Goal: Task Accomplishment & Management: Complete application form

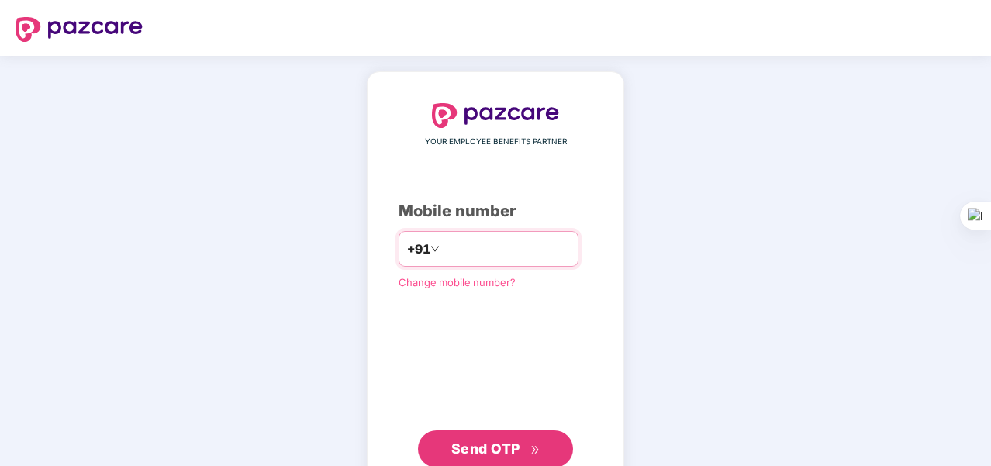
click at [463, 257] on input "number" at bounding box center [506, 249] width 127 height 25
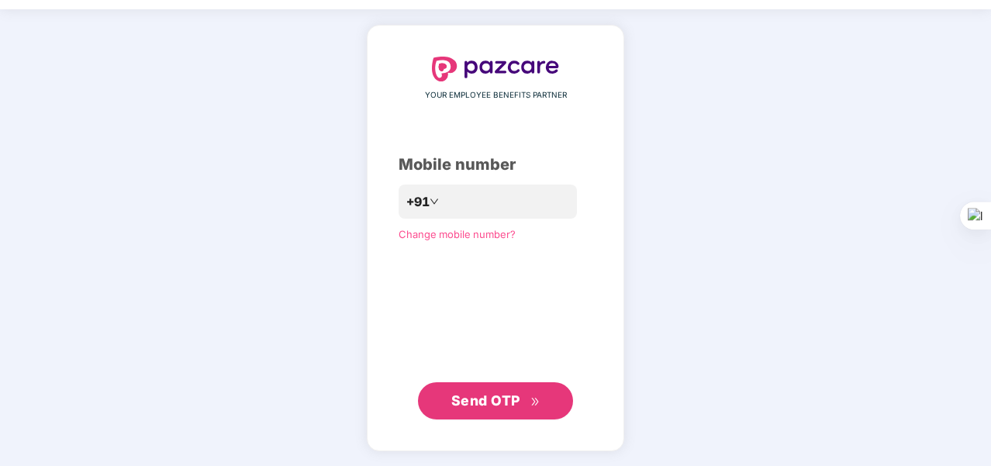
click at [519, 392] on span "Send OTP" at bounding box center [495, 401] width 89 height 22
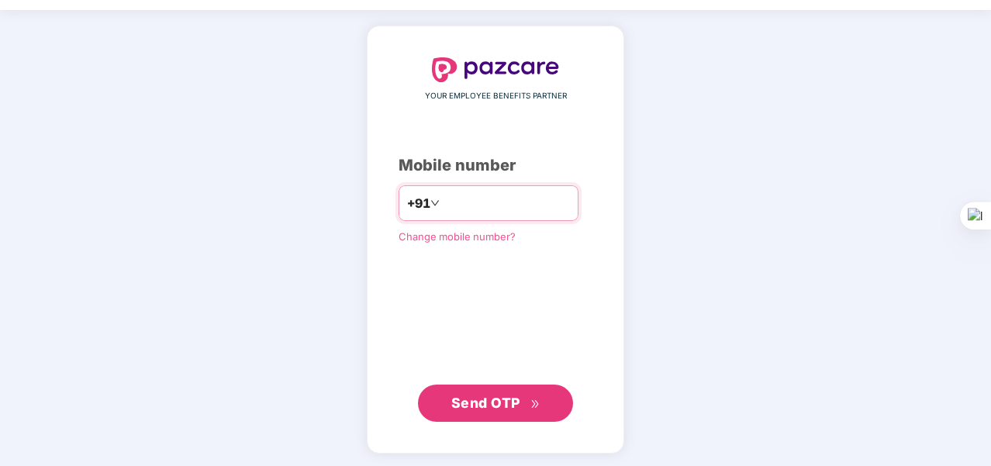
click at [516, 202] on input "**********" at bounding box center [506, 203] width 127 height 25
type input "*"
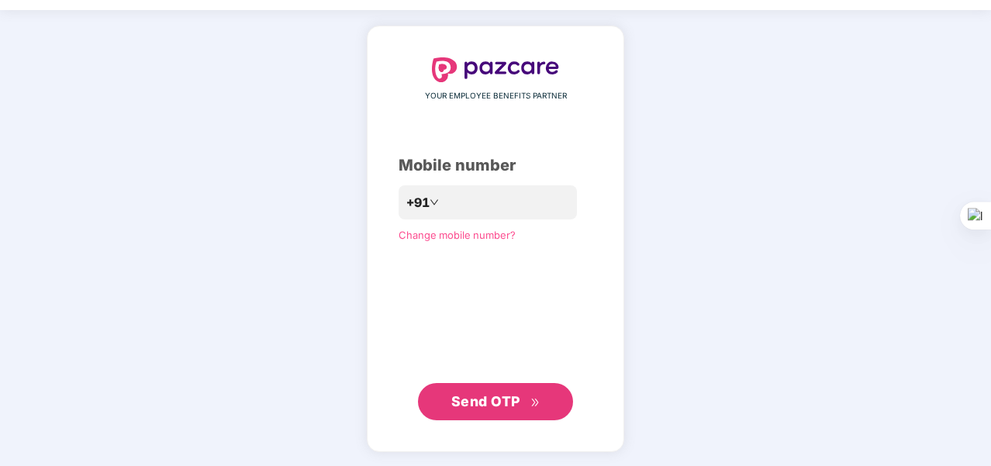
click at [528, 409] on span "Send OTP" at bounding box center [495, 402] width 89 height 22
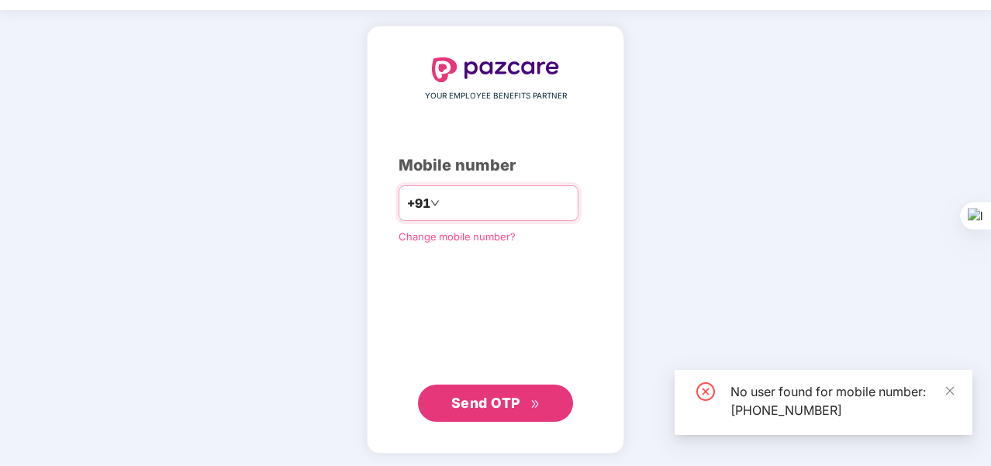
drag, startPoint x: 510, startPoint y: 199, endPoint x: 411, endPoint y: 202, distance: 99.3
click at [411, 202] on div "**********" at bounding box center [489, 203] width 180 height 36
click at [501, 198] on input "**********" at bounding box center [506, 203] width 127 height 25
click at [499, 205] on input "**********" at bounding box center [506, 203] width 127 height 25
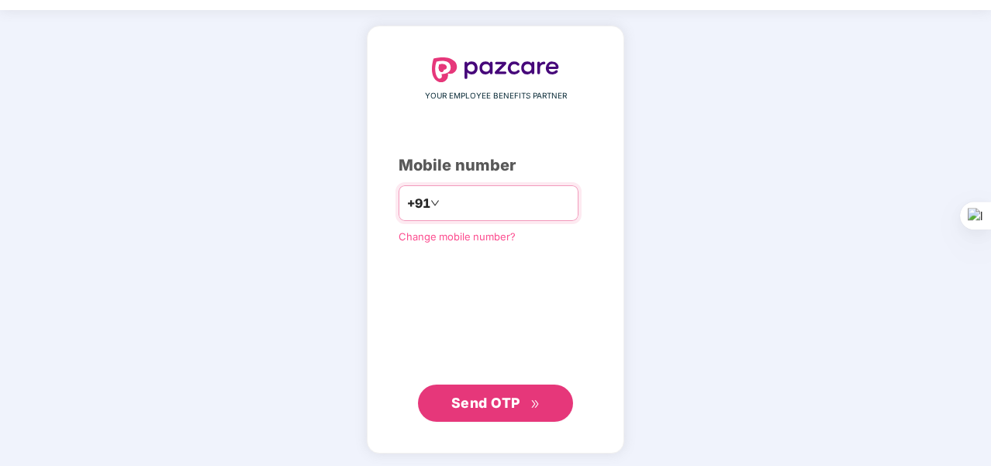
type input "*"
type input "**********"
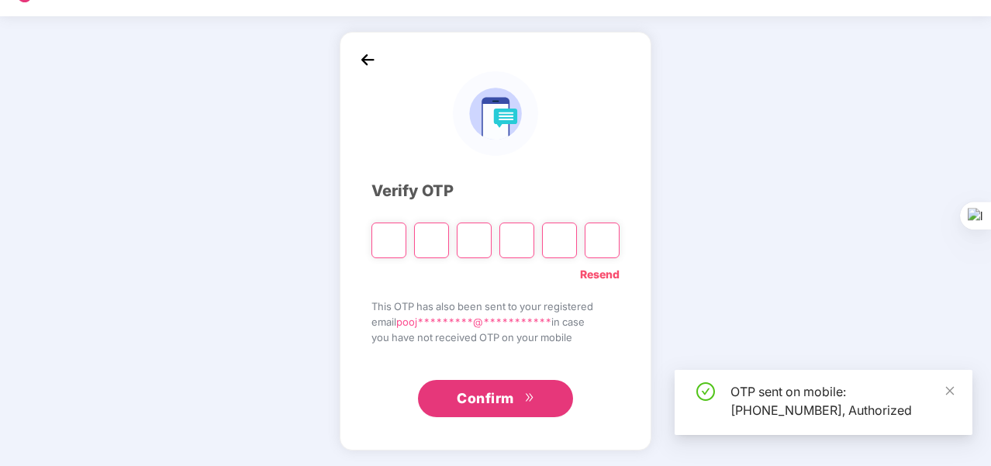
scroll to position [39, 0]
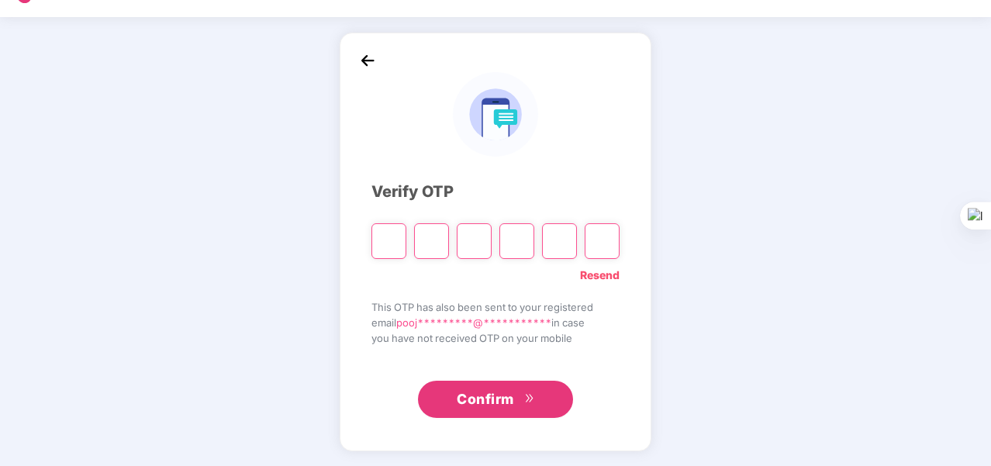
type input "*"
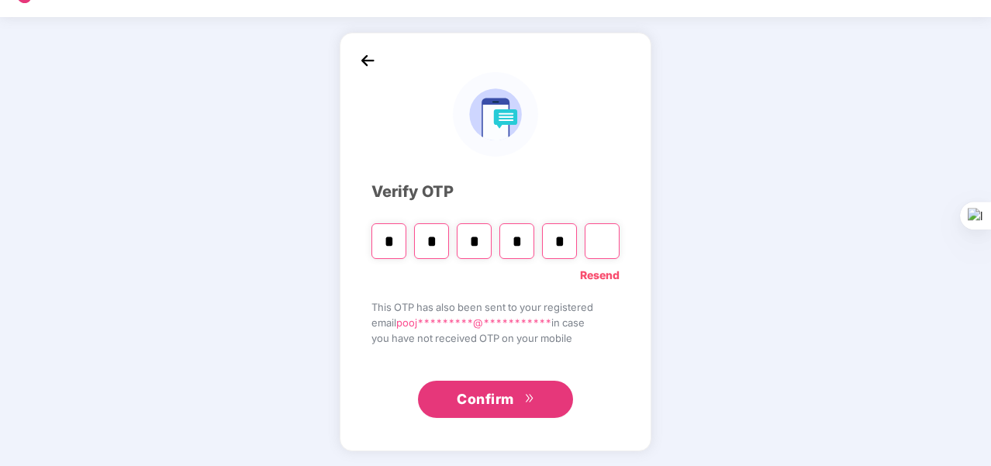
type input "*"
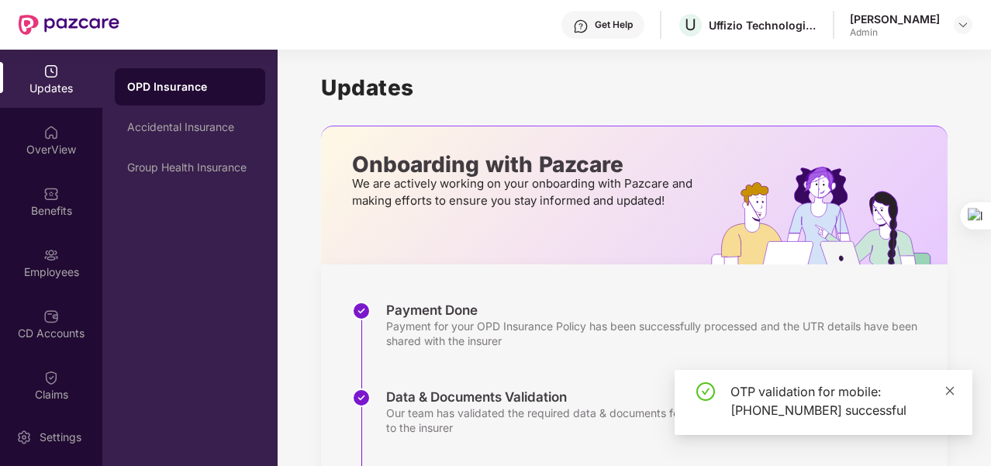
click at [953, 389] on icon "close" at bounding box center [950, 390] width 11 height 11
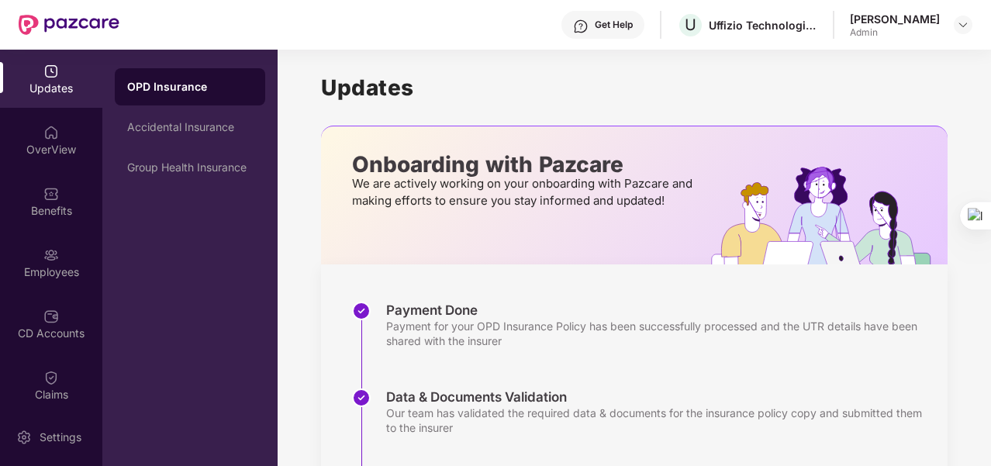
click at [768, 26] on div "Uffizio Technologies Private Limited" at bounding box center [763, 25] width 109 height 15
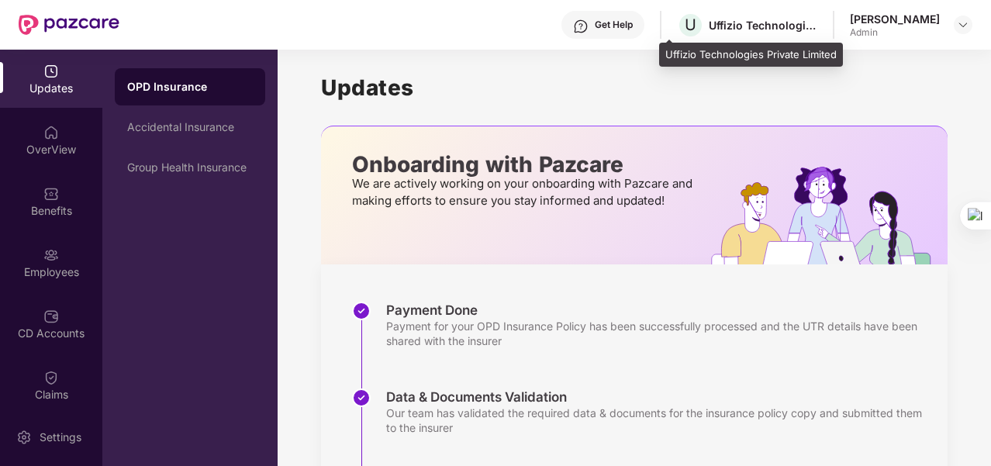
click at [782, 24] on div "Uffizio Technologies Private Limited" at bounding box center [763, 25] width 109 height 15
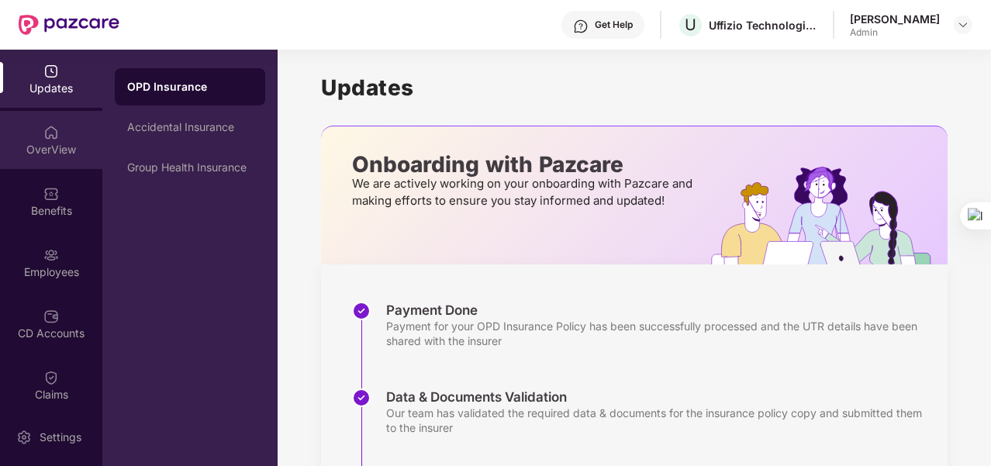
click at [57, 142] on div "OverView" at bounding box center [51, 150] width 102 height 16
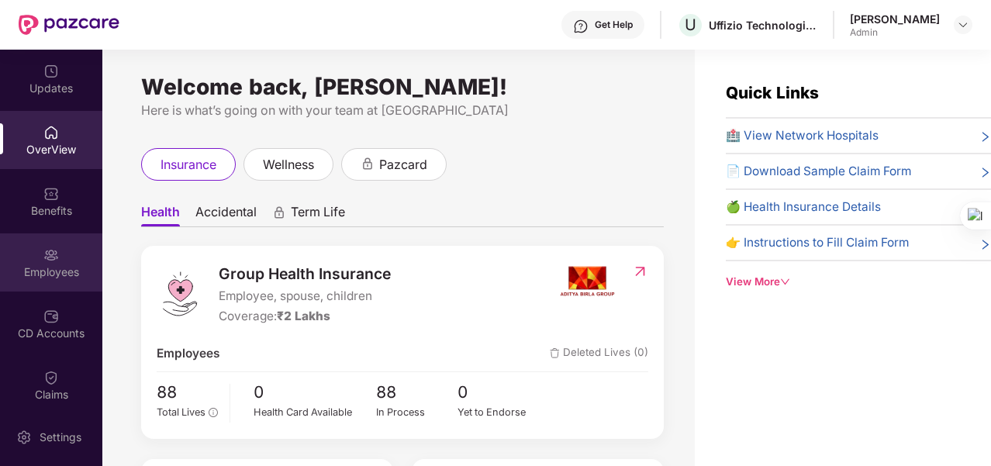
click at [61, 275] on div "Employees" at bounding box center [51, 272] width 102 height 16
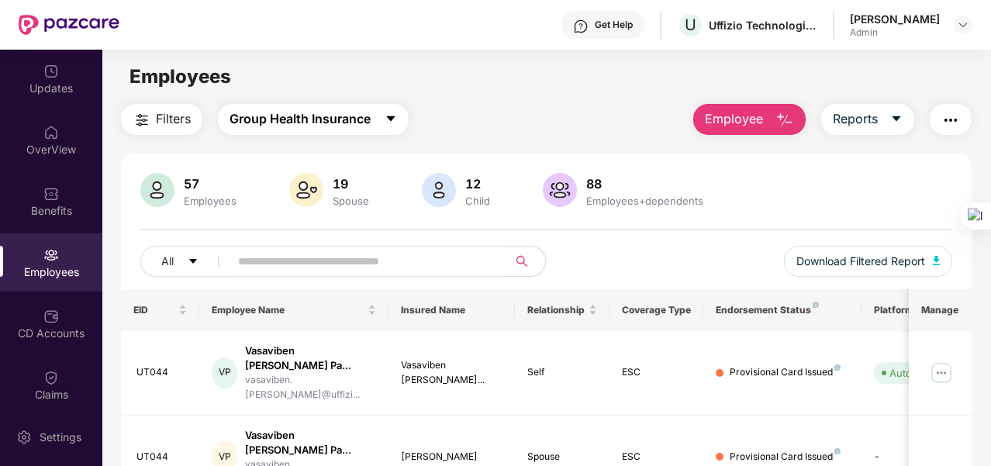
click at [316, 123] on span "Group Health Insurance" at bounding box center [300, 118] width 141 height 19
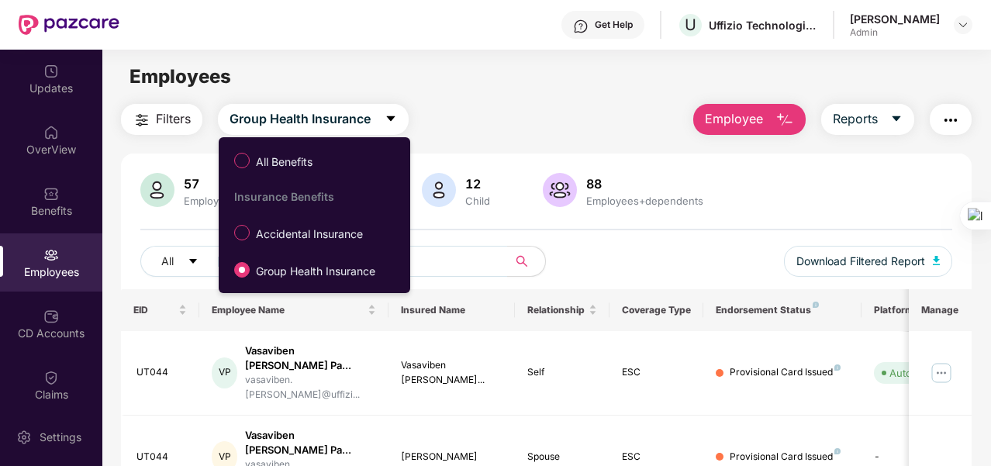
click at [498, 103] on main "Employees Filters Group Health Insurance Employee Reports 57 Employees 19 Spous…" at bounding box center [546, 283] width 888 height 466
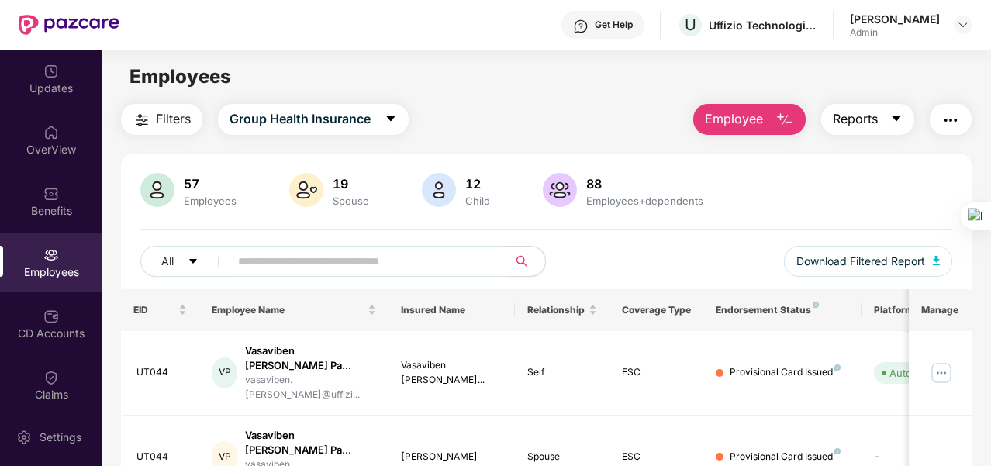
click at [887, 113] on button "Reports" at bounding box center [867, 119] width 93 height 31
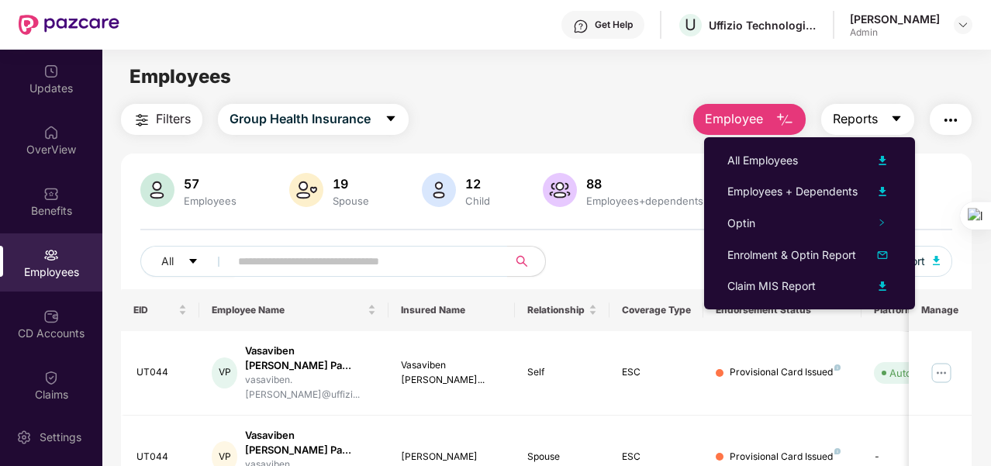
click at [887, 113] on button "Reports" at bounding box center [867, 119] width 93 height 31
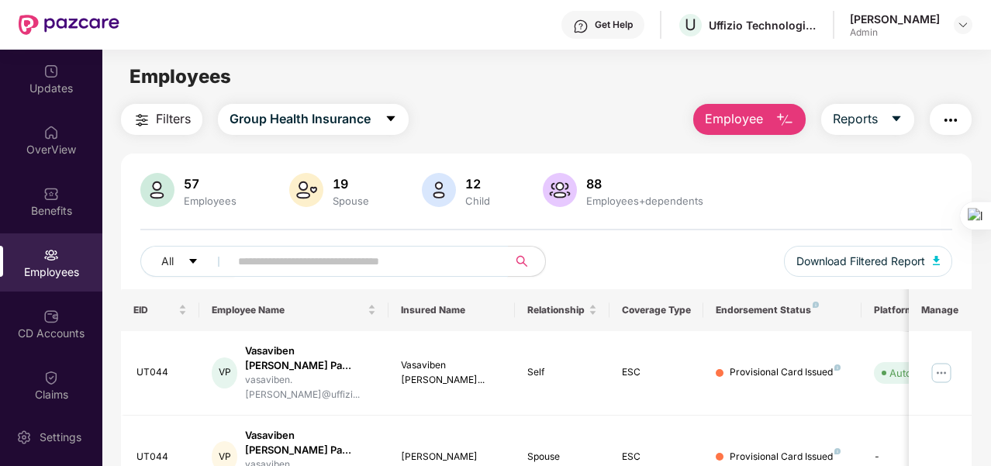
click at [254, 263] on input "text" at bounding box center [362, 261] width 249 height 23
click at [185, 259] on button "All" at bounding box center [187, 261] width 95 height 31
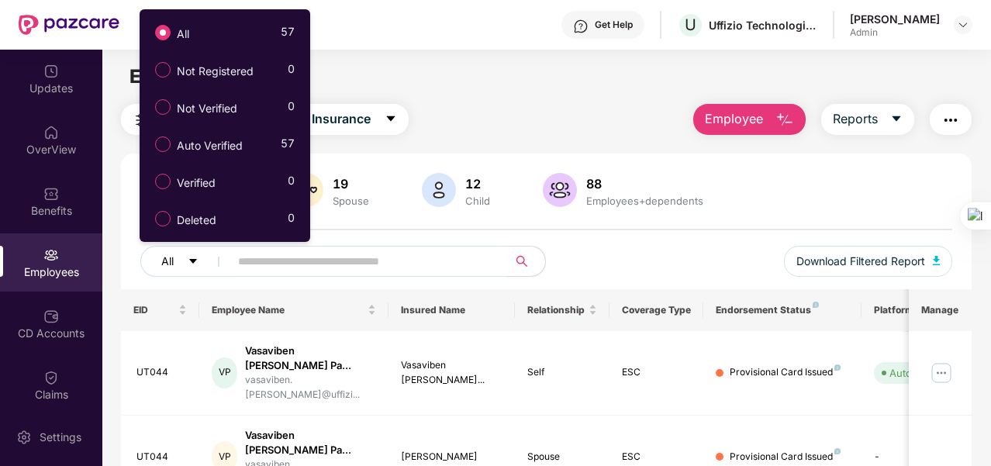
click at [185, 259] on button "All" at bounding box center [187, 261] width 95 height 31
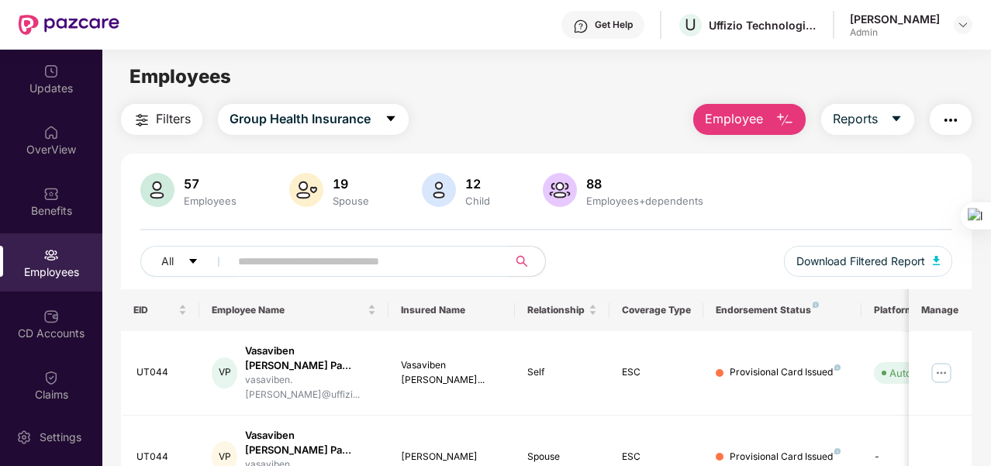
click at [295, 264] on input "text" at bounding box center [362, 261] width 249 height 23
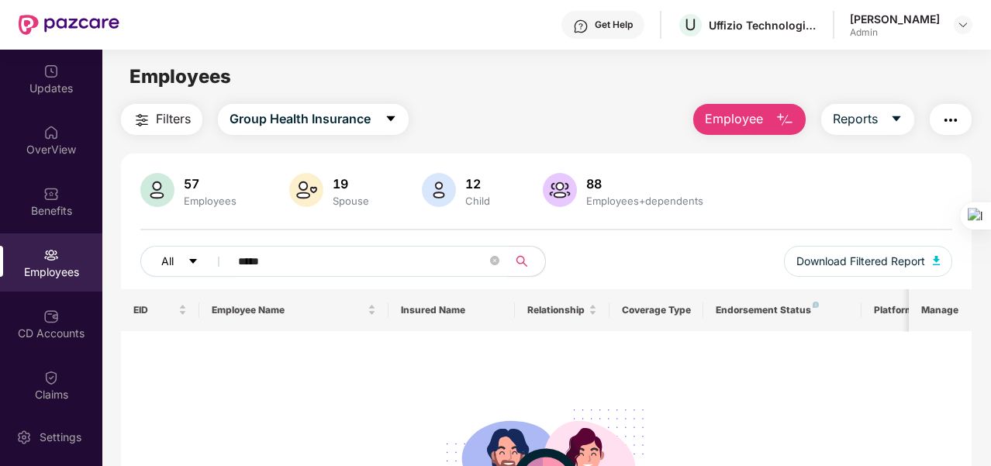
drag, startPoint x: 321, startPoint y: 271, endPoint x: 204, endPoint y: 261, distance: 117.5
click at [204, 261] on div "All *****" at bounding box center [343, 261] width 406 height 31
click at [361, 125] on span "Group Health Insurance" at bounding box center [300, 118] width 141 height 19
click at [501, 95] on main "Employees Filters Group Health Insurance Employee Reports 57 Employees 19 Spous…" at bounding box center [546, 283] width 888 height 466
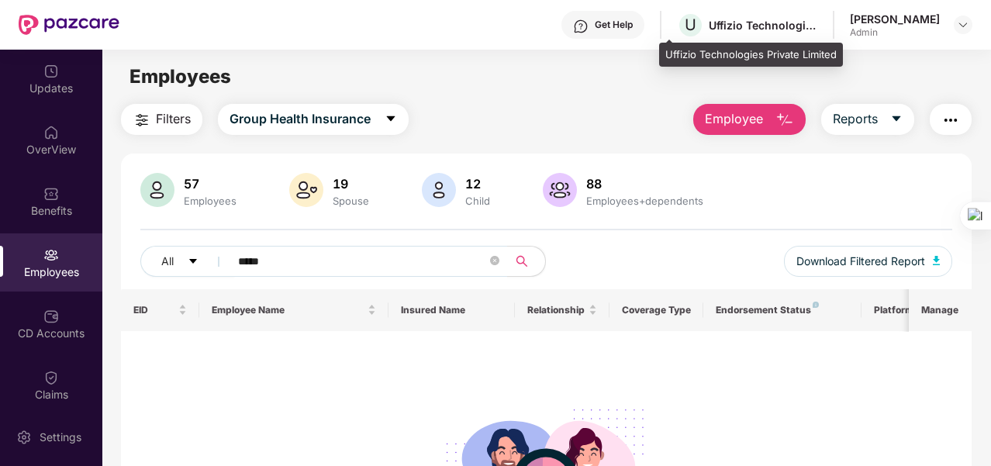
click at [768, 18] on div "Uffizio Technologies Private Limited" at bounding box center [763, 25] width 109 height 15
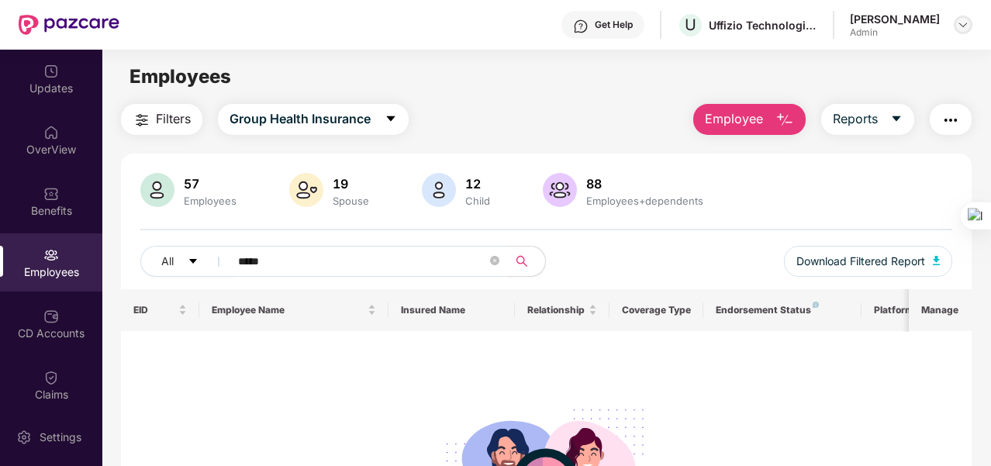
click at [955, 19] on div at bounding box center [963, 25] width 19 height 19
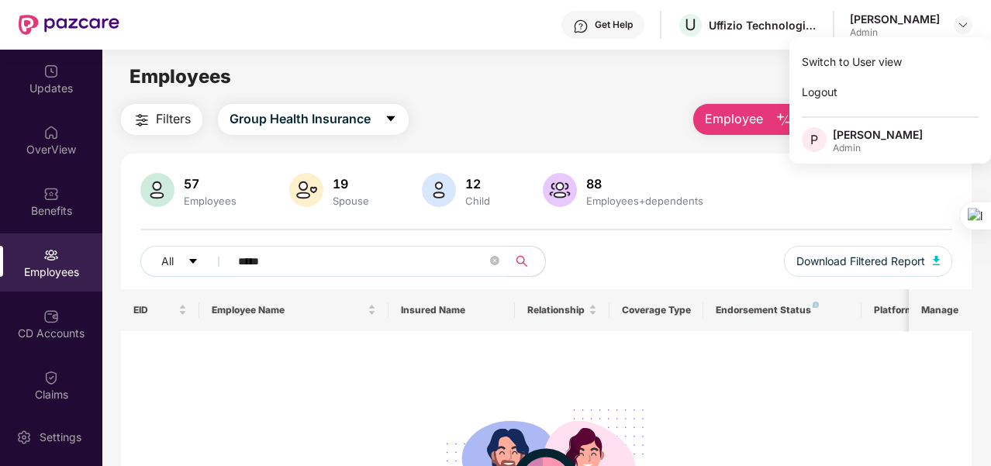
click at [529, 63] on div "Employees" at bounding box center [546, 76] width 888 height 29
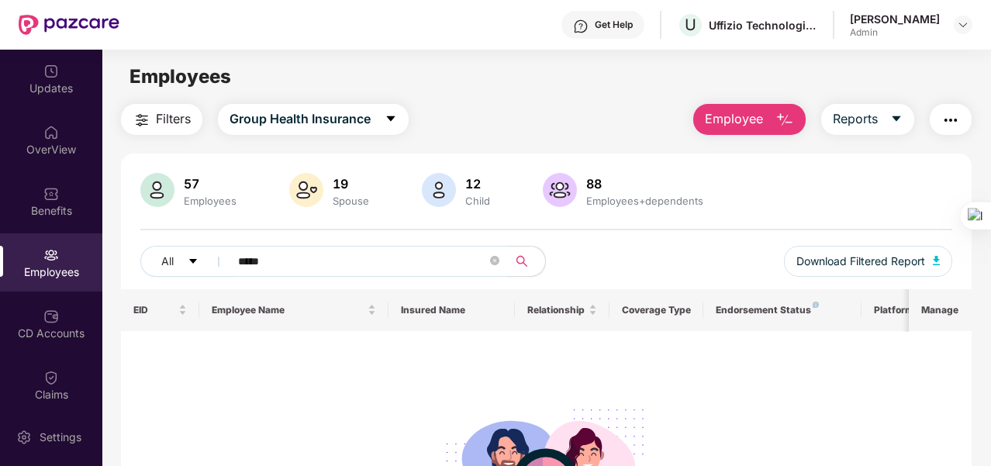
click at [535, 74] on div "Employees" at bounding box center [546, 76] width 888 height 29
click at [271, 264] on input "*****" at bounding box center [362, 261] width 249 height 23
type input "*"
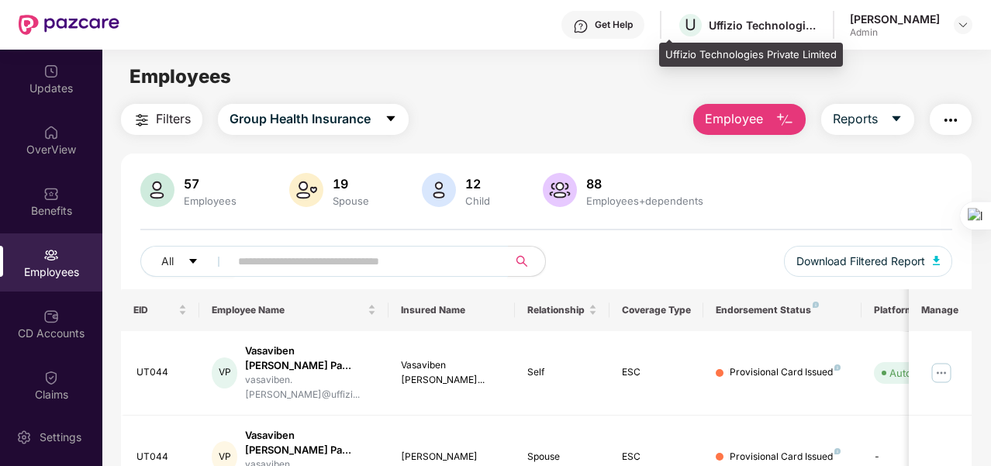
click at [718, 30] on div "Uffizio Technologies Private Limited" at bounding box center [763, 25] width 109 height 15
click at [685, 27] on span "U" at bounding box center [691, 25] width 12 height 19
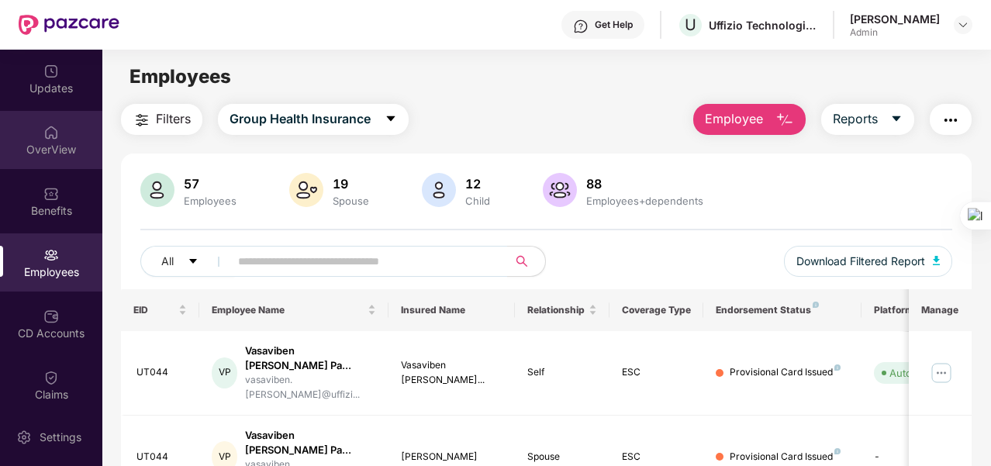
click at [50, 149] on div "OverView" at bounding box center [51, 150] width 102 height 16
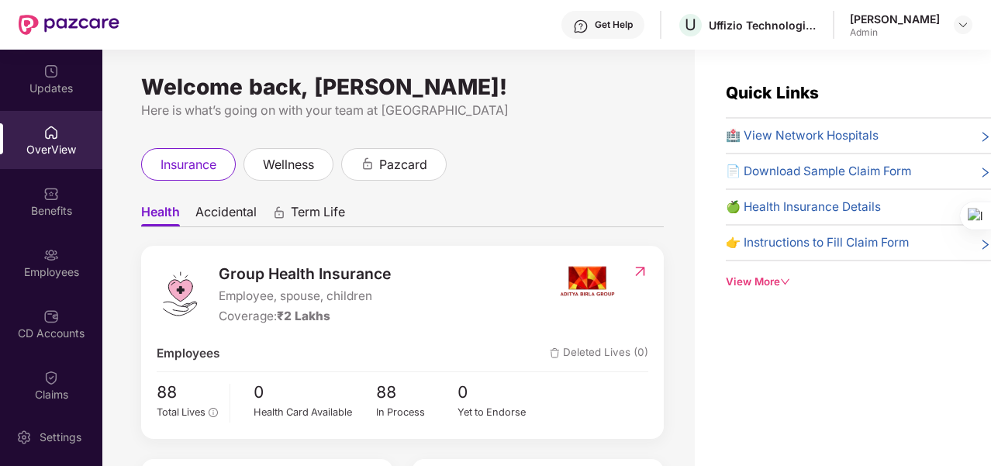
click at [789, 277] on icon "down" at bounding box center [785, 282] width 10 height 10
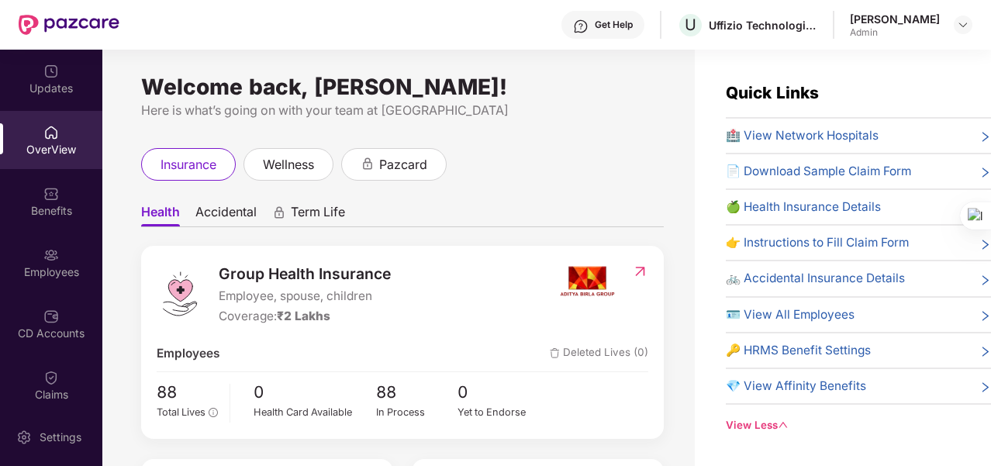
click at [803, 312] on span "🪪 View All Employees" at bounding box center [790, 315] width 129 height 19
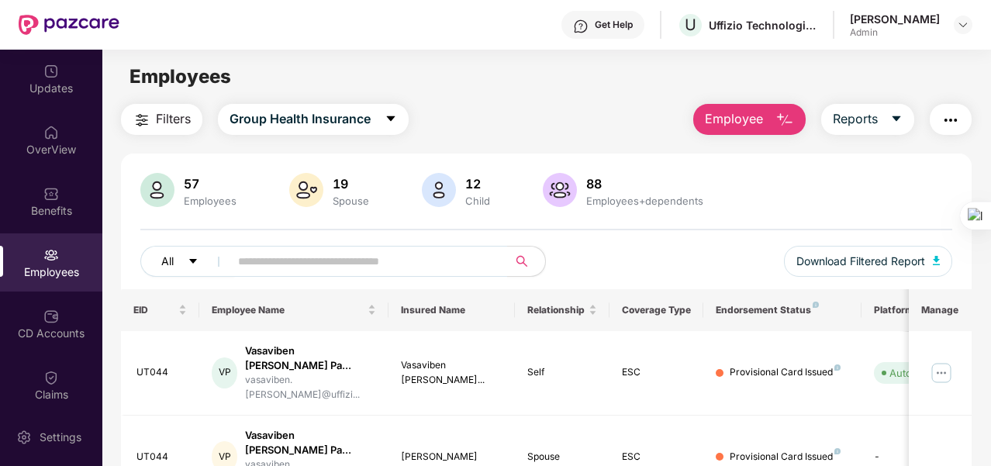
click at [191, 256] on icon "caret-down" at bounding box center [193, 261] width 11 height 11
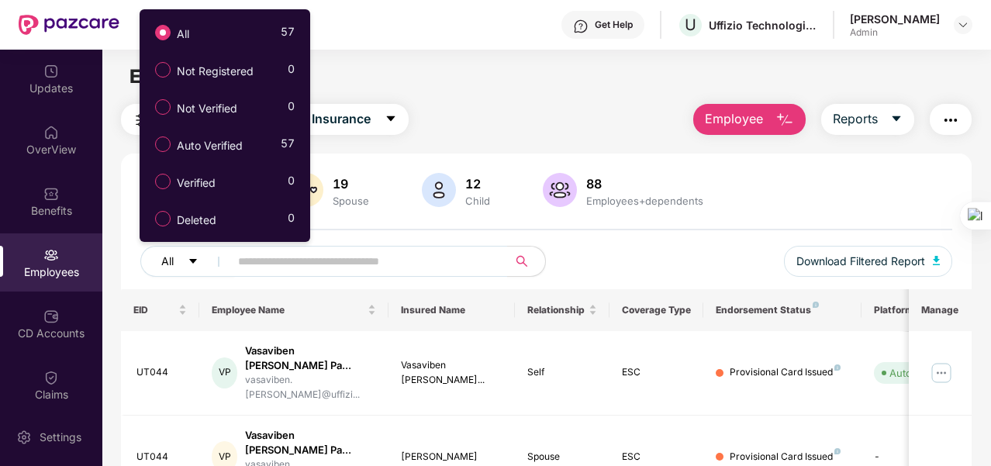
click at [190, 257] on icon "caret-down" at bounding box center [193, 261] width 11 height 11
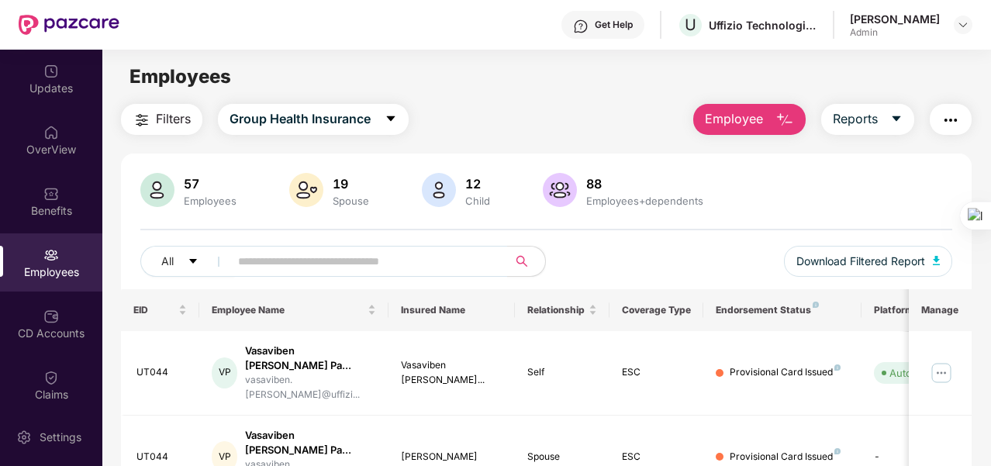
click at [952, 111] on img "button" at bounding box center [950, 120] width 19 height 19
click at [583, 94] on main "Employees Filters Group Health Insurance Employee Reports 57 Employees 19 Spous…" at bounding box center [546, 283] width 888 height 466
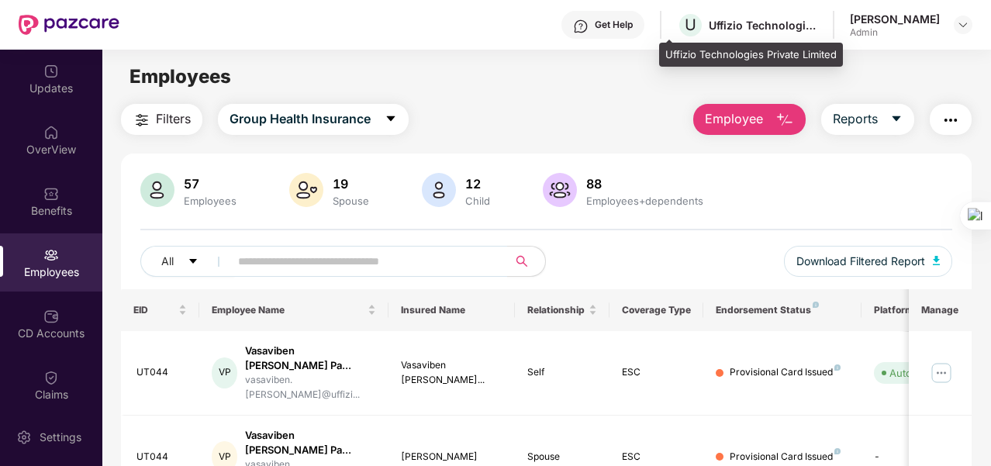
click at [751, 29] on div "Uffizio Technologies Private Limited" at bounding box center [763, 25] width 109 height 15
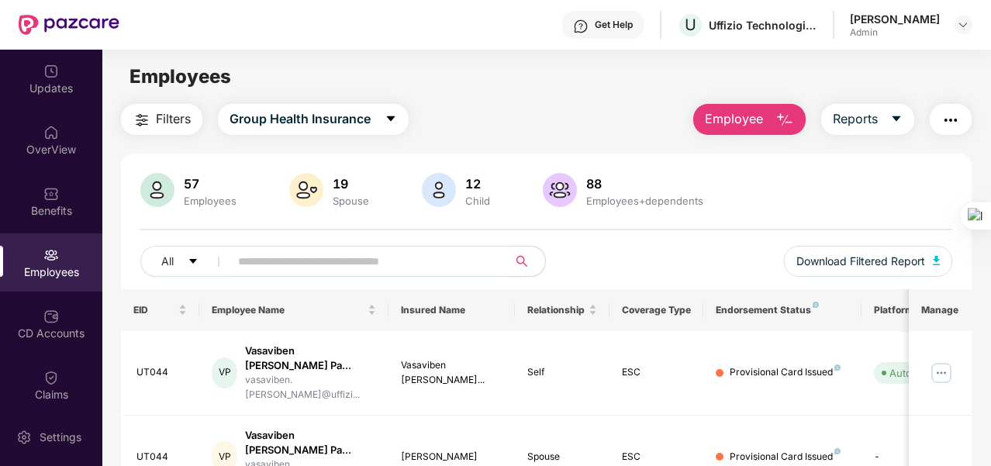
click at [604, 28] on div "Get Help" at bounding box center [614, 25] width 38 height 12
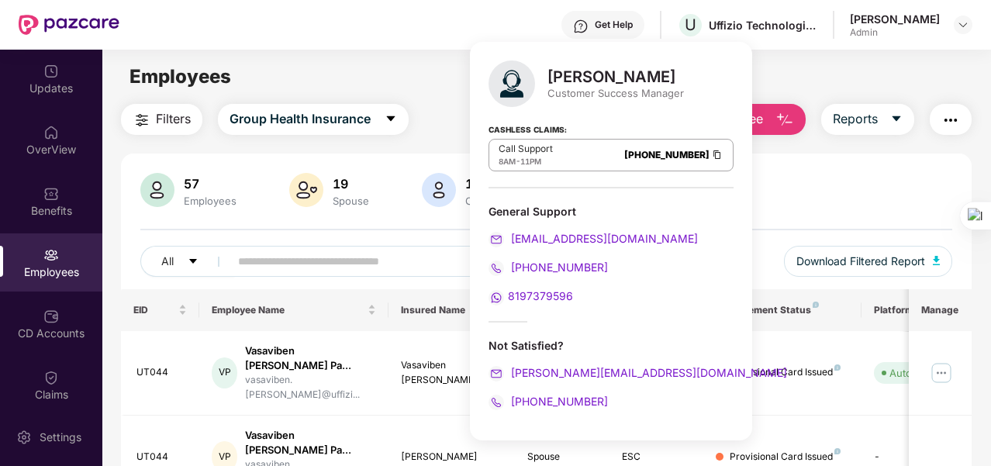
click at [779, 178] on div "57 Employees 19 Spouse 12 Child 88 Employees+dependents" at bounding box center [546, 191] width 812 height 37
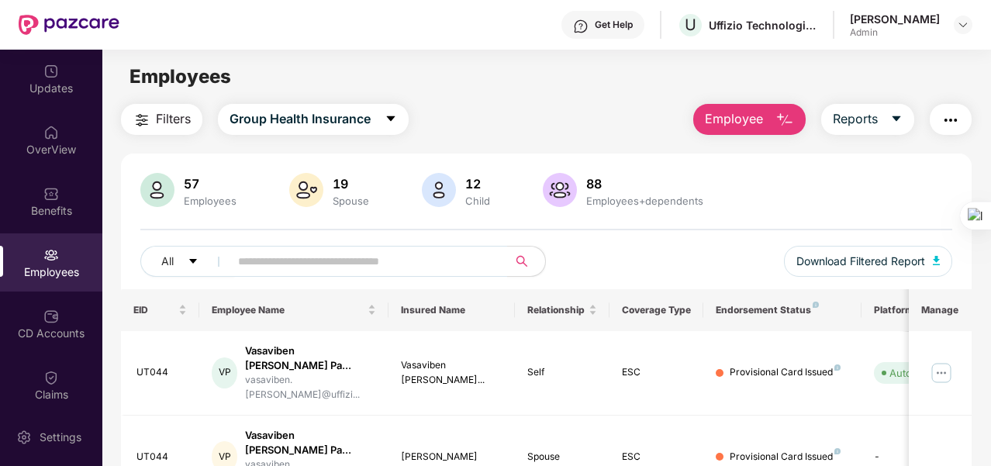
click at [523, 100] on main "Employees Filters Group Health Insurance Employee Reports 57 Employees 19 Spous…" at bounding box center [546, 283] width 888 height 466
click at [586, 123] on div "Filters Group Health Insurance Employee Reports" at bounding box center [546, 119] width 851 height 31
click at [543, 78] on div "Employees" at bounding box center [546, 76] width 888 height 29
click at [499, 83] on div "Employees" at bounding box center [546, 76] width 888 height 29
click at [495, 71] on div "Employees" at bounding box center [546, 76] width 888 height 29
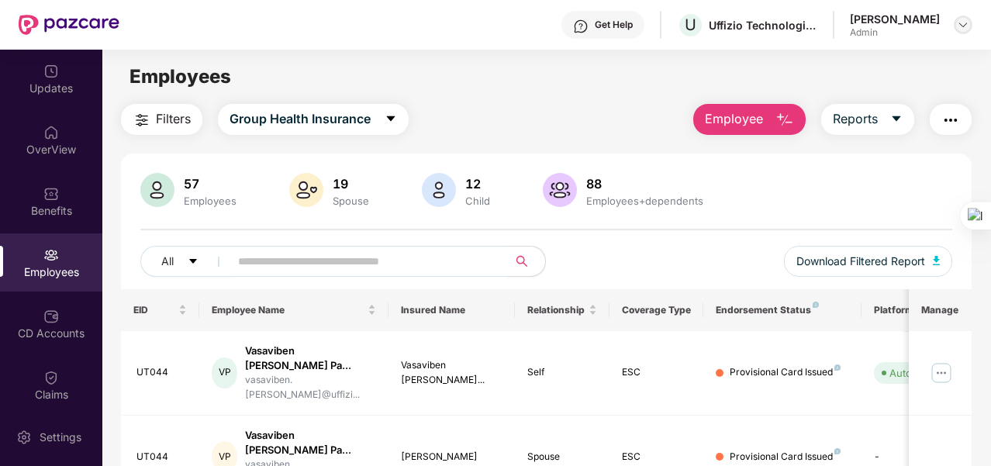
click at [963, 22] on img at bounding box center [963, 25] width 12 height 12
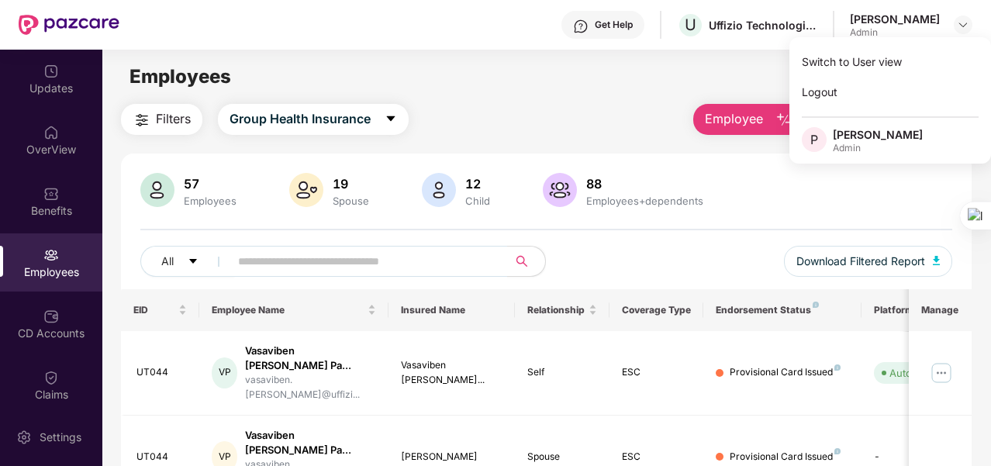
click at [493, 92] on main "Employees Filters Group Health Insurance Employee Reports 57 Employees 19 Spous…" at bounding box center [546, 283] width 888 height 466
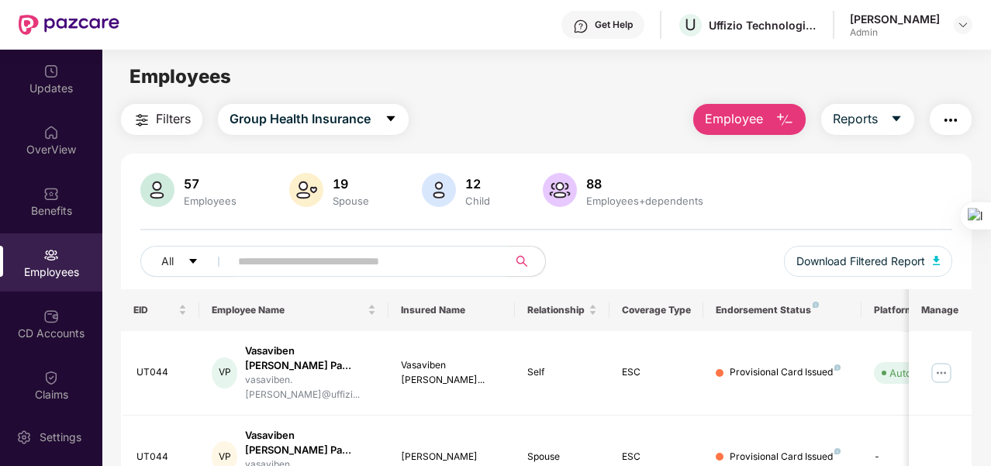
click at [534, 94] on main "Employees Filters Group Health Insurance Employee Reports 57 Employees 19 Spous…" at bounding box center [546, 283] width 888 height 466
click at [392, 119] on icon "caret-down" at bounding box center [390, 118] width 9 height 5
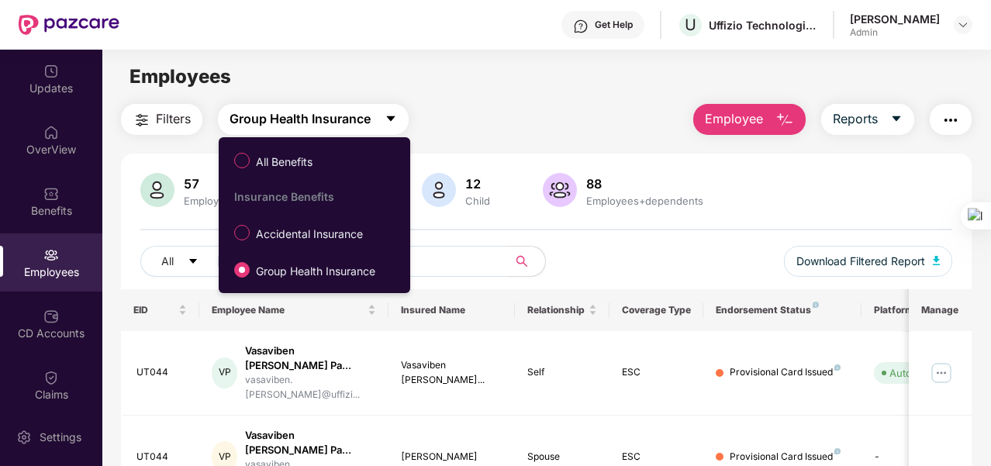
click at [392, 119] on icon "caret-down" at bounding box center [390, 118] width 9 height 5
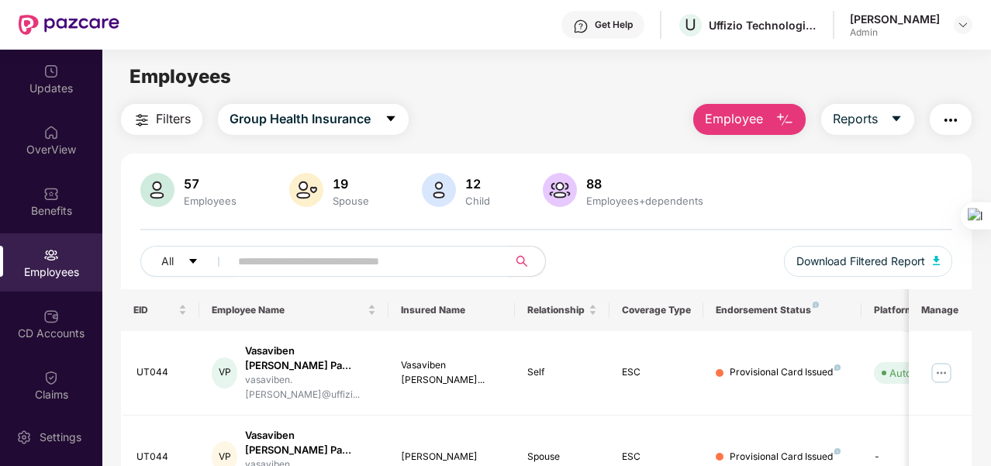
click at [519, 79] on div "Employees" at bounding box center [546, 76] width 888 height 29
click at [390, 119] on icon "caret-down" at bounding box center [391, 118] width 12 height 12
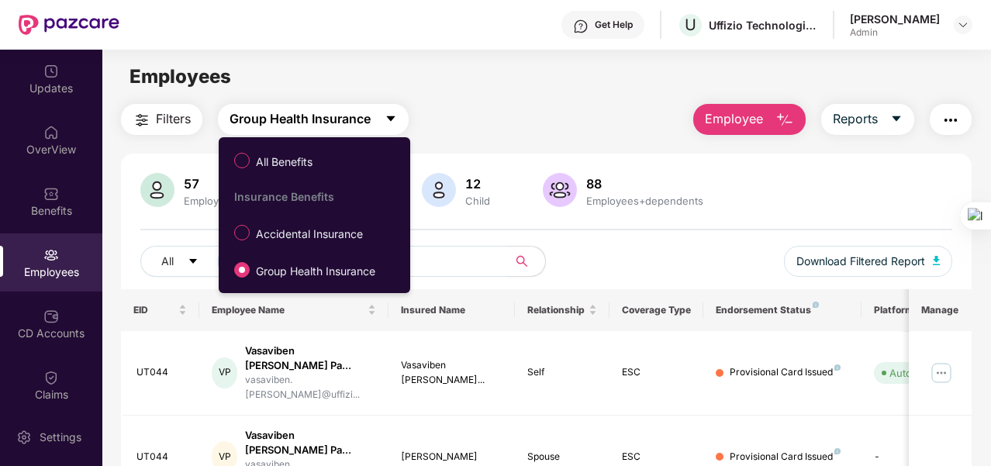
click at [390, 119] on icon "caret-down" at bounding box center [391, 118] width 12 height 12
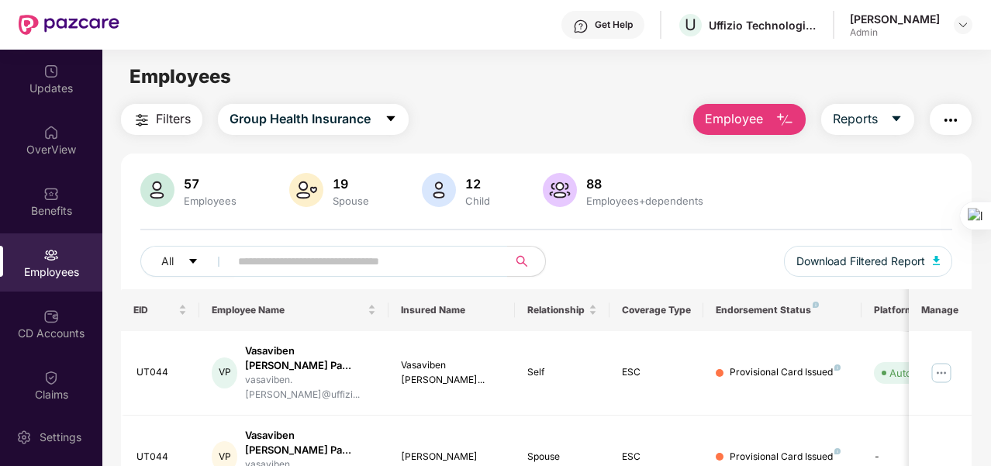
click at [475, 97] on main "Employees Filters Group Health Insurance Employee Reports 57 Employees 19 Spous…" at bounding box center [546, 283] width 888 height 466
click at [391, 121] on icon "caret-down" at bounding box center [391, 118] width 12 height 12
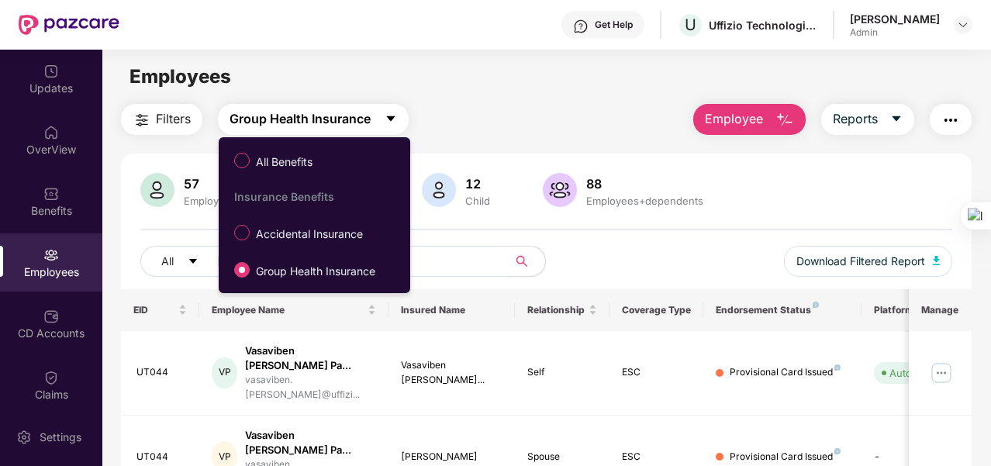
click at [391, 121] on icon "caret-down" at bounding box center [391, 118] width 12 height 12
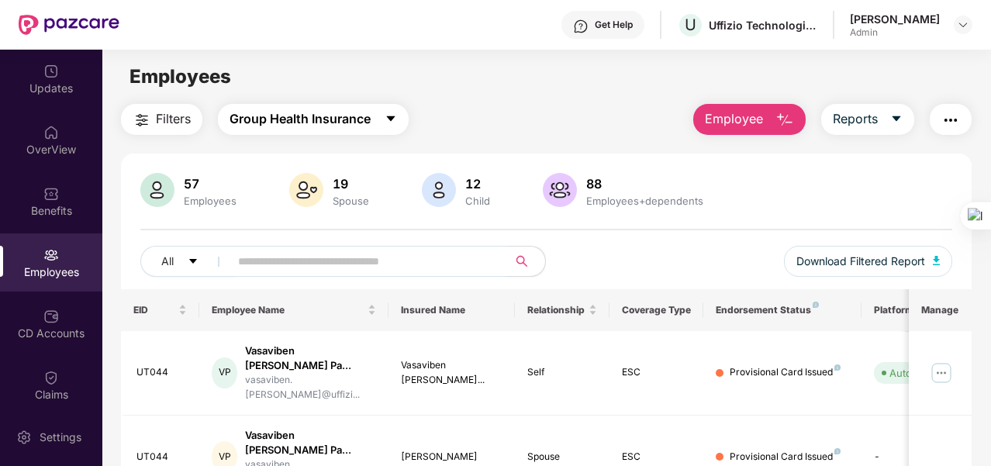
click at [402, 117] on button "Group Health Insurance" at bounding box center [313, 119] width 191 height 31
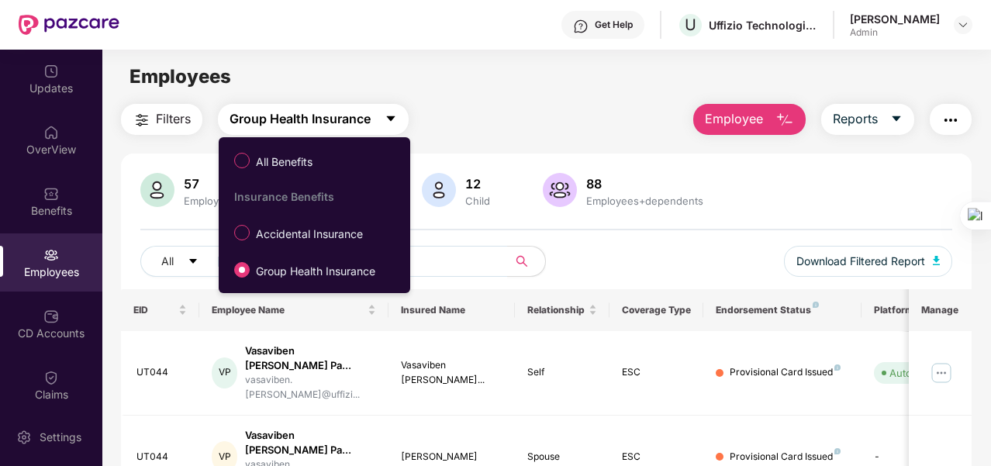
click at [402, 117] on button "Group Health Insurance" at bounding box center [313, 119] width 191 height 31
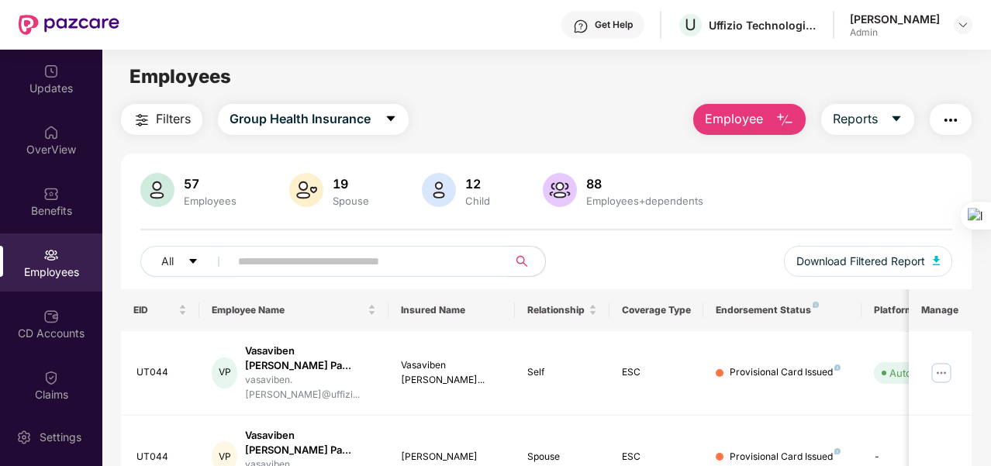
click at [488, 100] on main "Employees Filters Group Health Insurance Employee Reports 57 Employees 19 Spous…" at bounding box center [546, 283] width 888 height 466
click at [384, 120] on button "Group Health Insurance" at bounding box center [313, 119] width 191 height 31
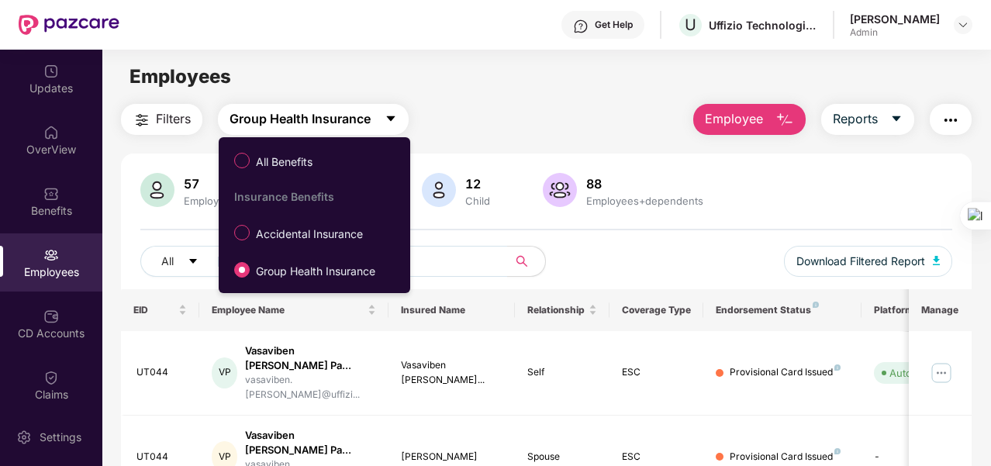
click at [384, 120] on button "Group Health Insurance" at bounding box center [313, 119] width 191 height 31
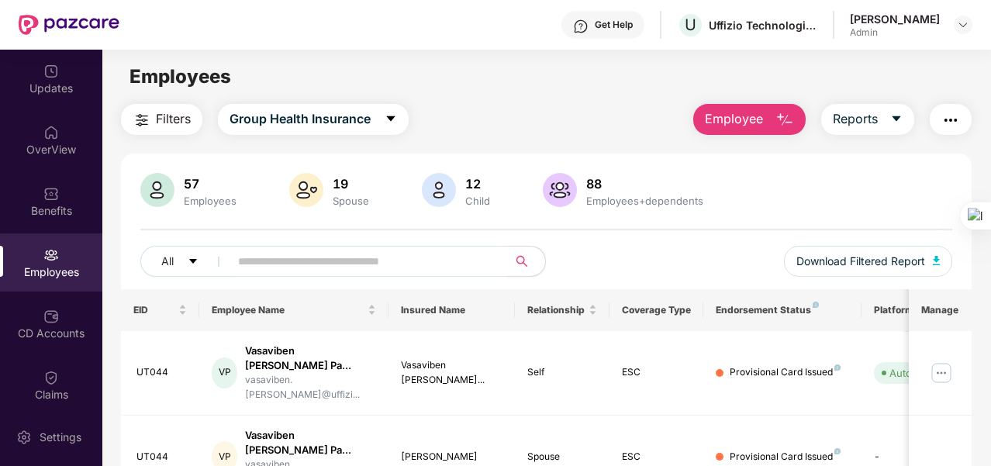
click at [518, 105] on div "Filters Group Health Insurance Employee Reports" at bounding box center [546, 119] width 851 height 31
click at [189, 263] on icon "caret-down" at bounding box center [193, 261] width 11 height 11
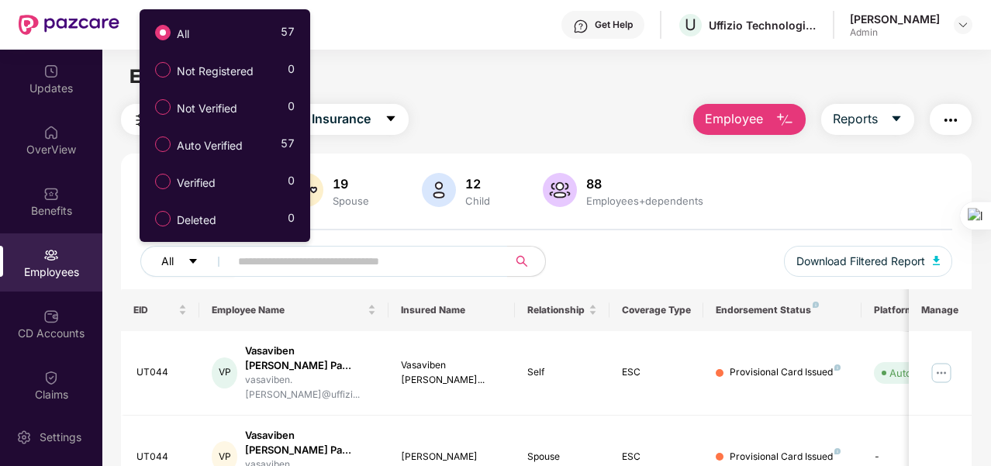
click at [189, 263] on icon "caret-down" at bounding box center [193, 261] width 11 height 11
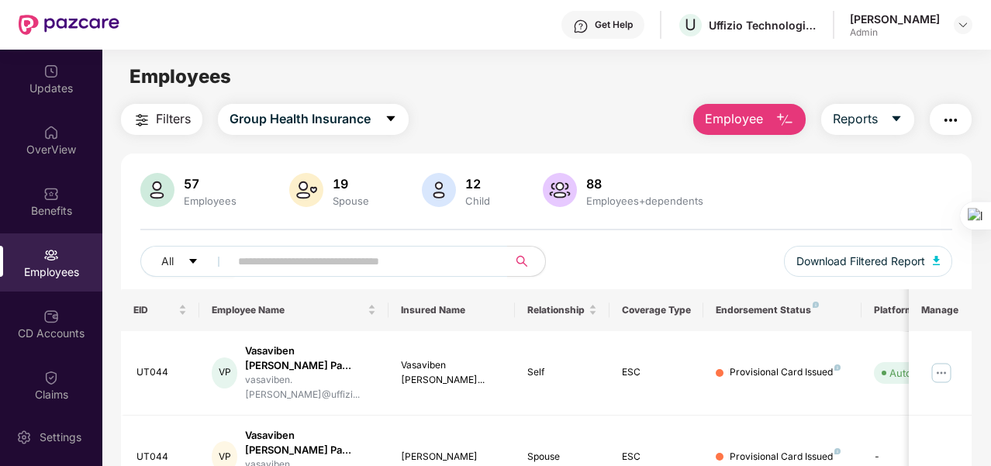
click at [461, 103] on main "Employees Filters Group Health Insurance Employee Reports 57 Employees 19 Spous…" at bounding box center [546, 283] width 888 height 466
click at [450, 110] on div "Filters Group Health Insurance Employee Reports" at bounding box center [546, 119] width 851 height 31
click at [60, 326] on div "CD Accounts" at bounding box center [51, 334] width 102 height 16
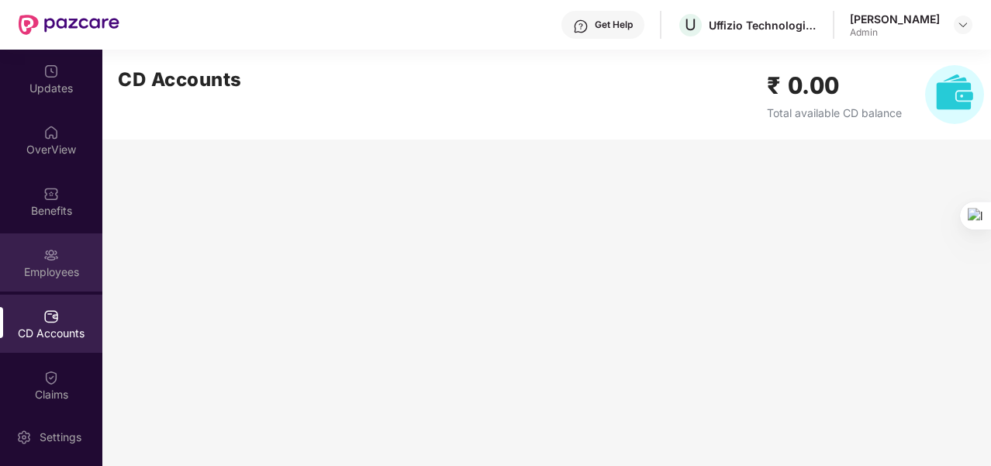
click at [54, 268] on div "Employees" at bounding box center [51, 272] width 102 height 16
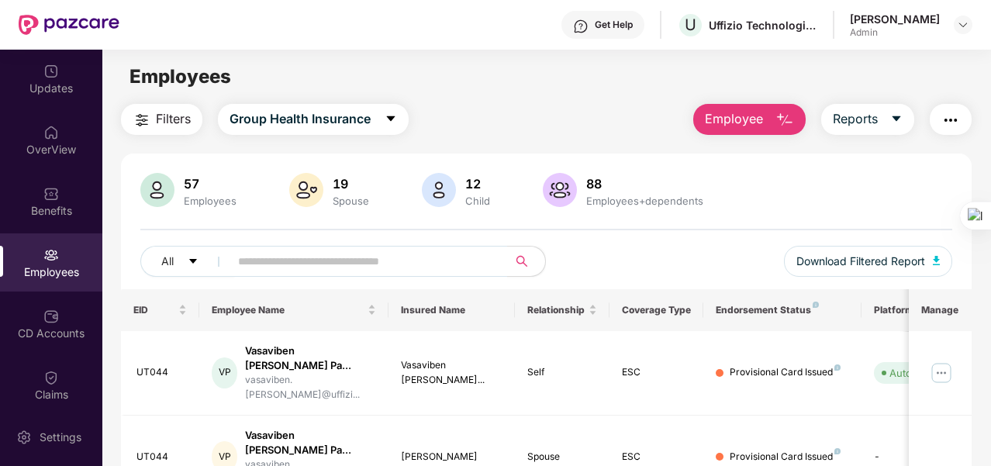
click at [503, 117] on div "Filters Group Health Insurance Employee Reports" at bounding box center [546, 119] width 851 height 31
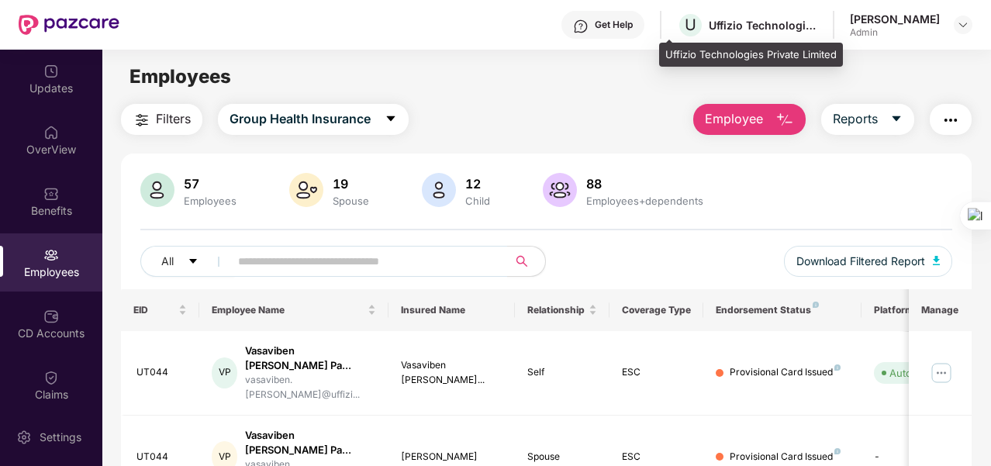
click at [782, 12] on div "U Uffizio Technologies Private Limited" at bounding box center [747, 25] width 140 height 27
click at [713, 33] on div "U Uffizio Technologies Private Limited" at bounding box center [747, 25] width 140 height 27
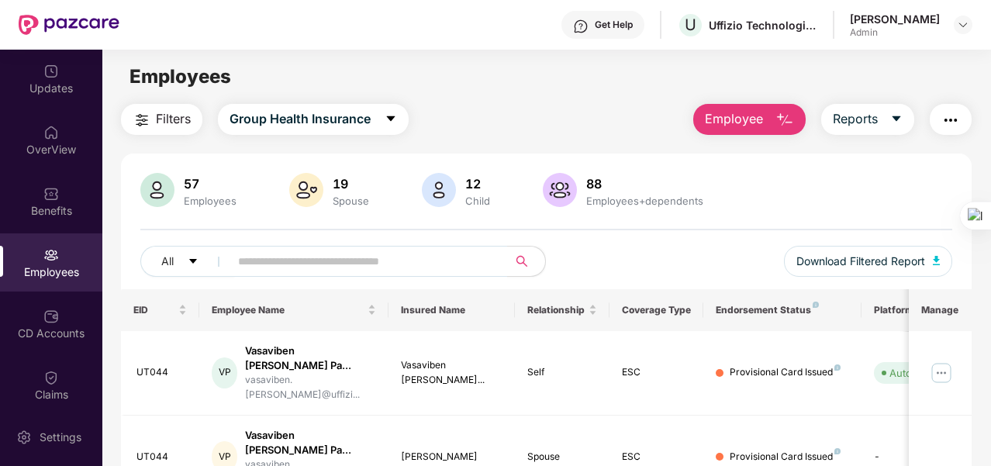
click at [538, 103] on main "Employees Filters Group Health Insurance Employee Reports 57 Employees 19 Spous…" at bounding box center [546, 283] width 888 height 466
click at [558, 95] on main "Employees Filters Group Health Insurance Employee Reports 57 Employees 19 Spous…" at bounding box center [546, 283] width 888 height 466
click at [941, 119] on button "button" at bounding box center [951, 119] width 42 height 31
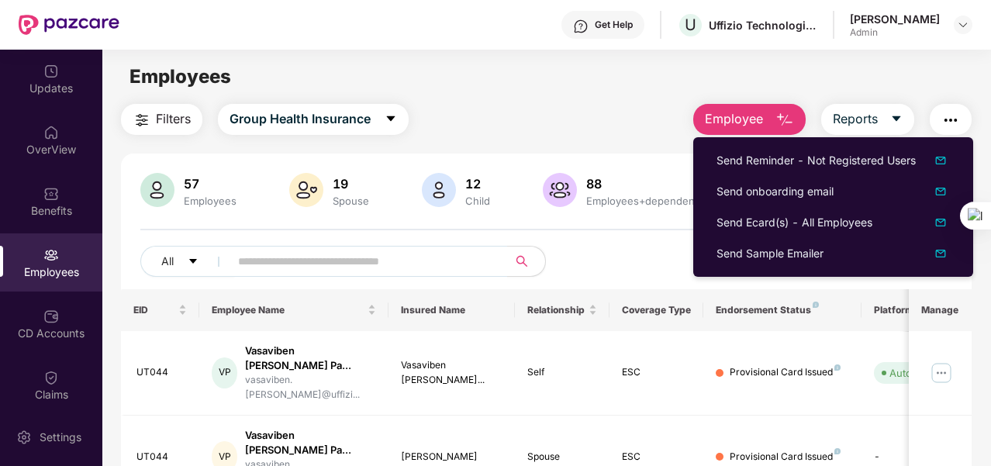
click at [608, 91] on div "Employees" at bounding box center [546, 76] width 888 height 29
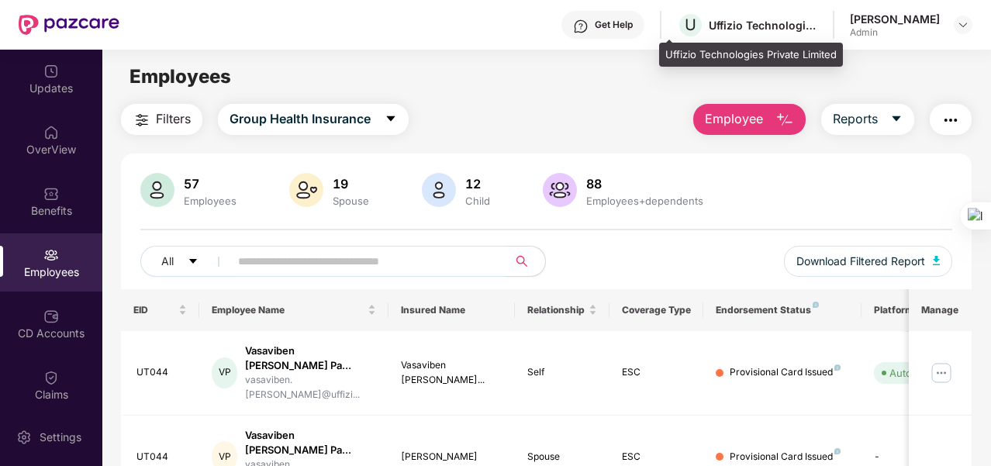
click at [763, 22] on div "Uffizio Technologies Private Limited" at bounding box center [763, 25] width 109 height 15
click at [685, 27] on span "U" at bounding box center [691, 25] width 12 height 19
click at [762, 18] on div "Uffizio Technologies Private Limited" at bounding box center [763, 25] width 109 height 15
click at [773, 19] on div "Uffizio Technologies Private Limited" at bounding box center [763, 25] width 109 height 15
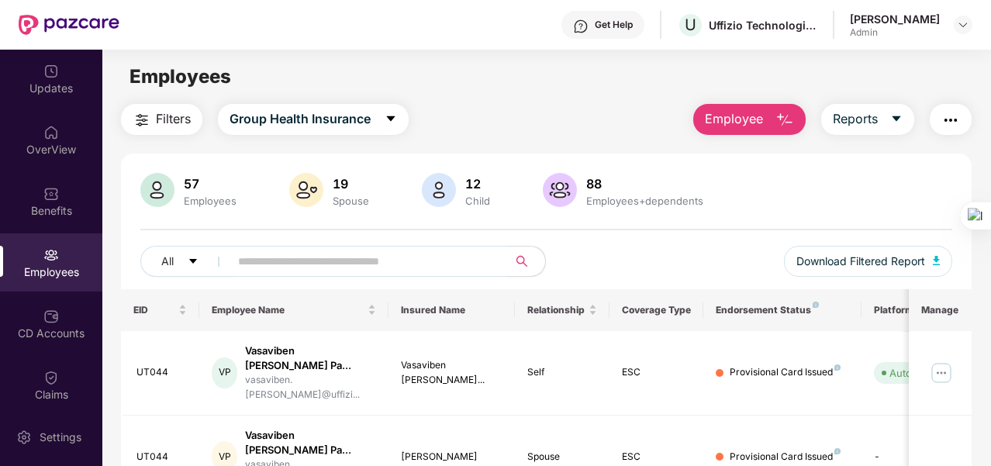
click at [533, 100] on main "Employees Filters Group Health Insurance Employee Reports 57 Employees 19 Spous…" at bounding box center [546, 283] width 888 height 466
click at [503, 97] on main "Employees Filters Group Health Insurance Employee Reports 57 Employees 19 Spous…" at bounding box center [546, 283] width 888 height 466
click at [368, 123] on span "Group Health Insurance" at bounding box center [300, 118] width 141 height 19
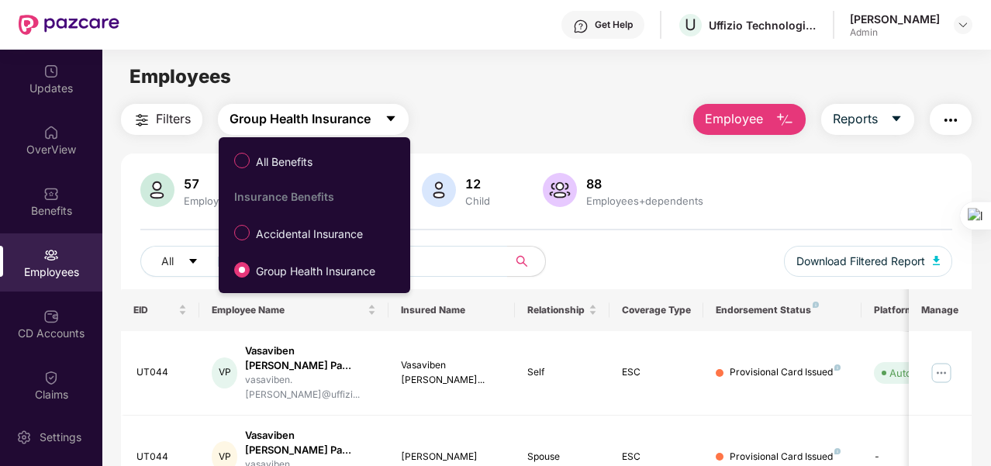
click at [368, 123] on span "Group Health Insurance" at bounding box center [300, 118] width 141 height 19
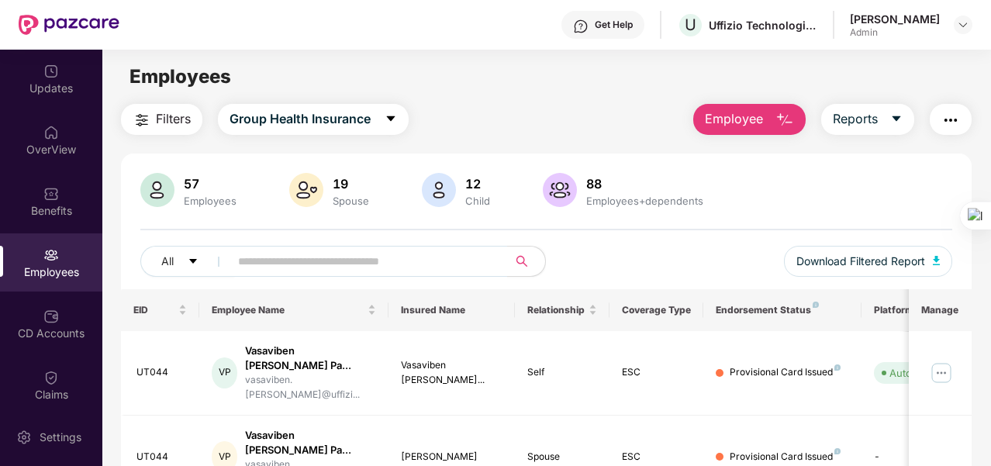
click at [524, 105] on div "Filters Group Health Insurance Employee Reports" at bounding box center [546, 119] width 851 height 31
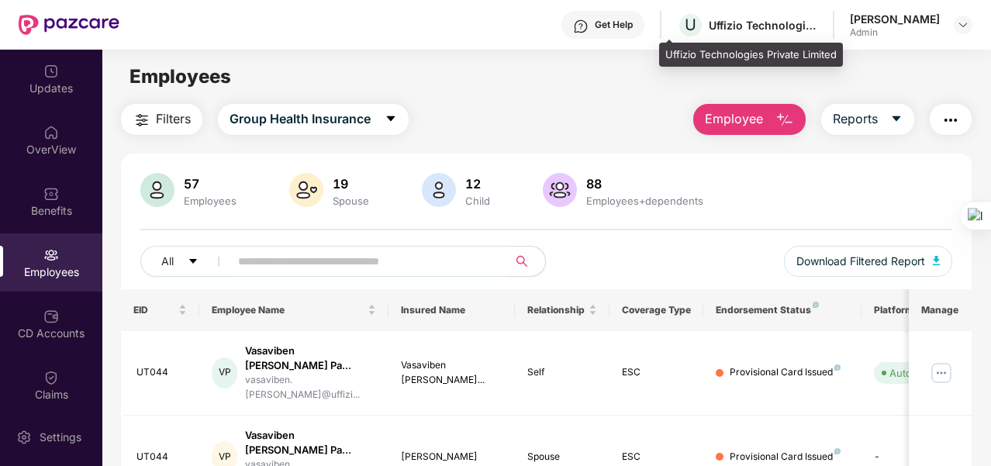
click at [771, 24] on div "Uffizio Technologies Private Limited" at bounding box center [763, 25] width 109 height 15
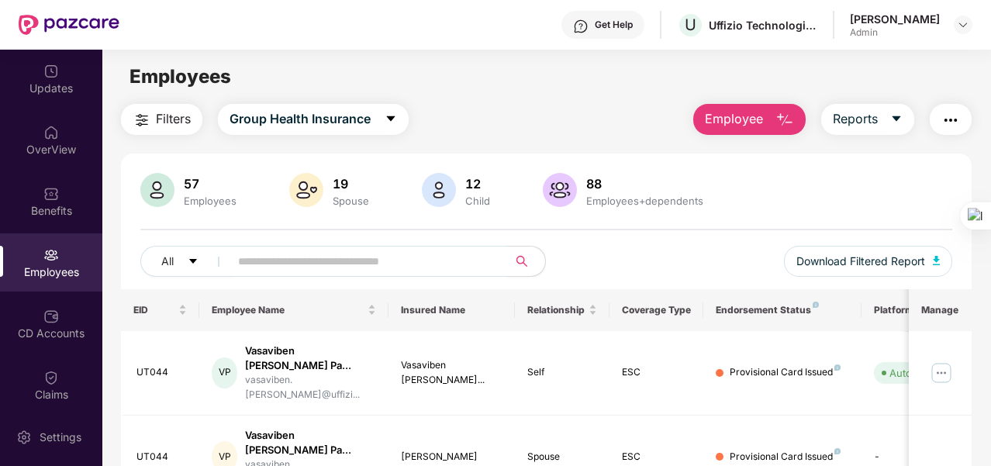
click at [575, 63] on div "Employees" at bounding box center [546, 76] width 888 height 29
click at [58, 326] on div "CD Accounts" at bounding box center [51, 334] width 102 height 16
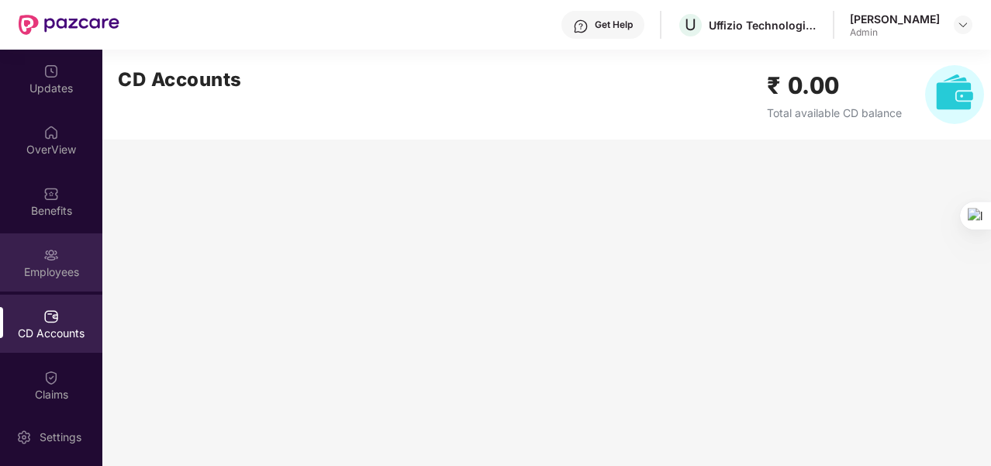
click at [59, 271] on div "Employees" at bounding box center [51, 272] width 102 height 16
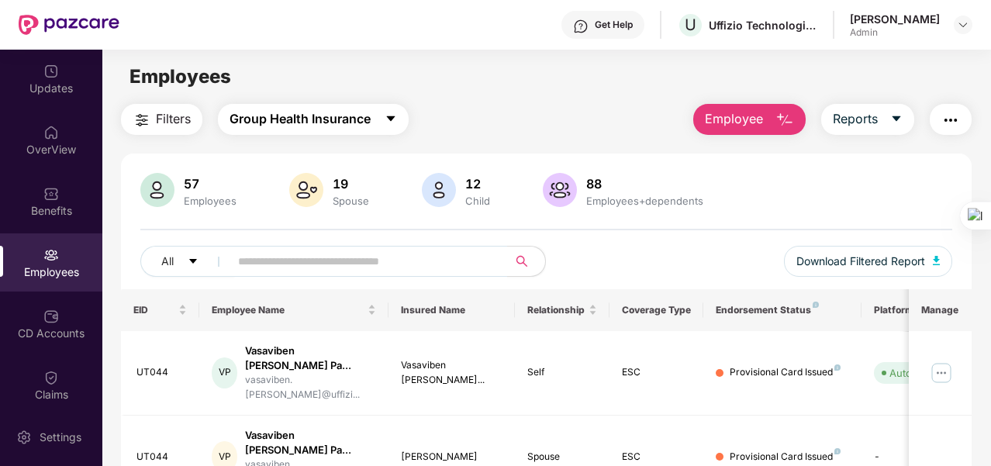
click at [383, 125] on button "Group Health Insurance" at bounding box center [313, 119] width 191 height 31
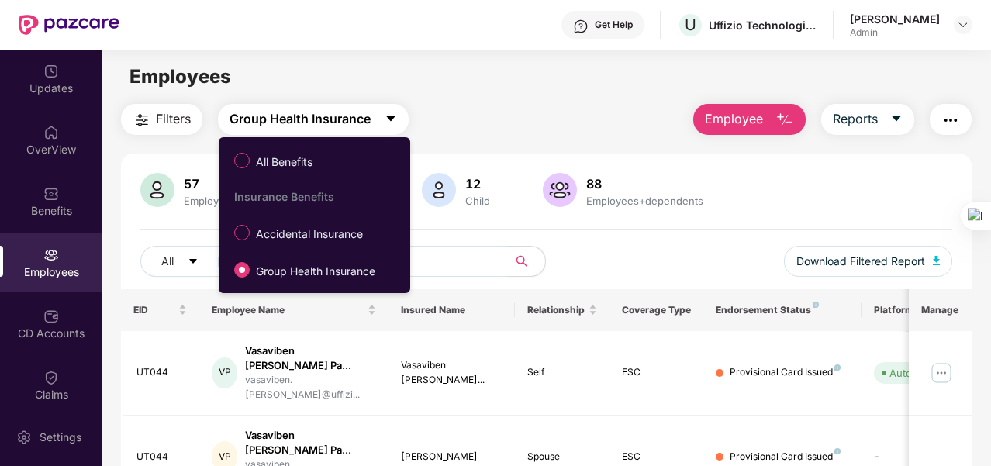
click at [382, 125] on button "Group Health Insurance" at bounding box center [313, 119] width 191 height 31
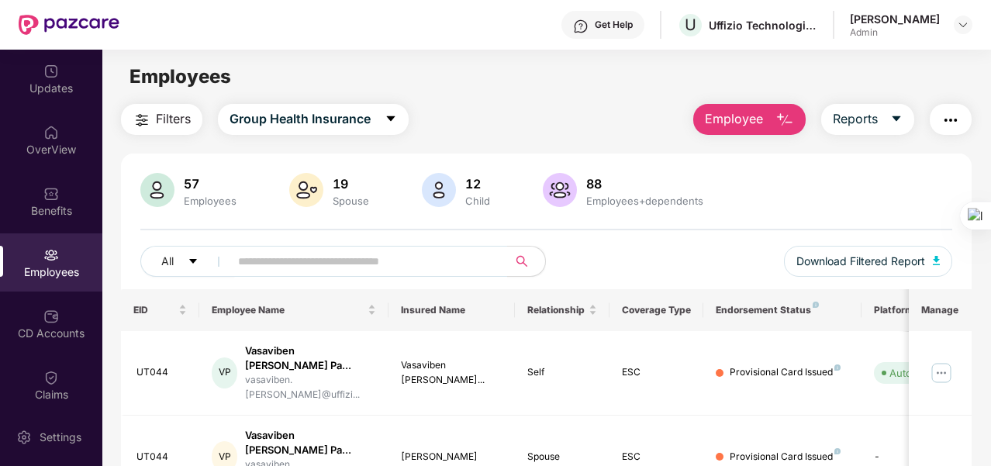
click at [451, 105] on div "Filters Group Health Insurance Employee Reports" at bounding box center [546, 119] width 851 height 31
click at [397, 118] on icon "caret-down" at bounding box center [391, 118] width 12 height 12
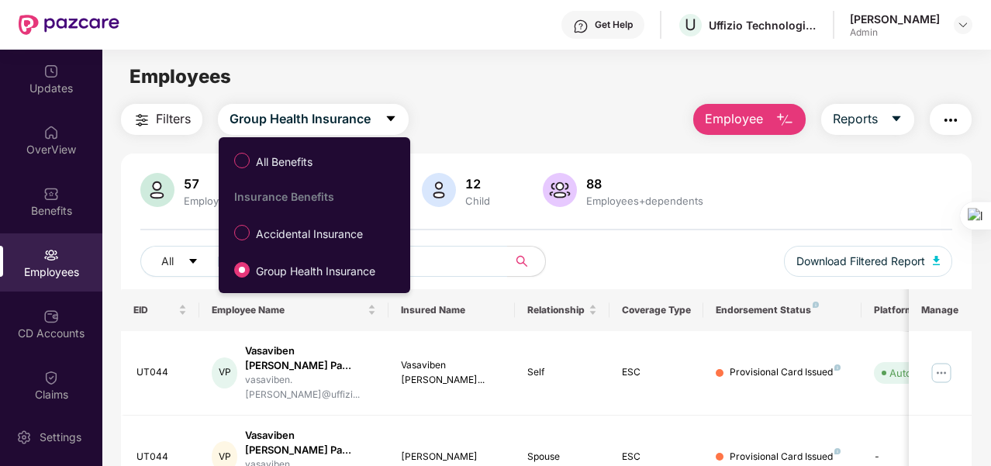
click at [567, 102] on main "Employees Filters Group Health Insurance Employee Reports 57 Employees 19 Spous…" at bounding box center [546, 283] width 888 height 466
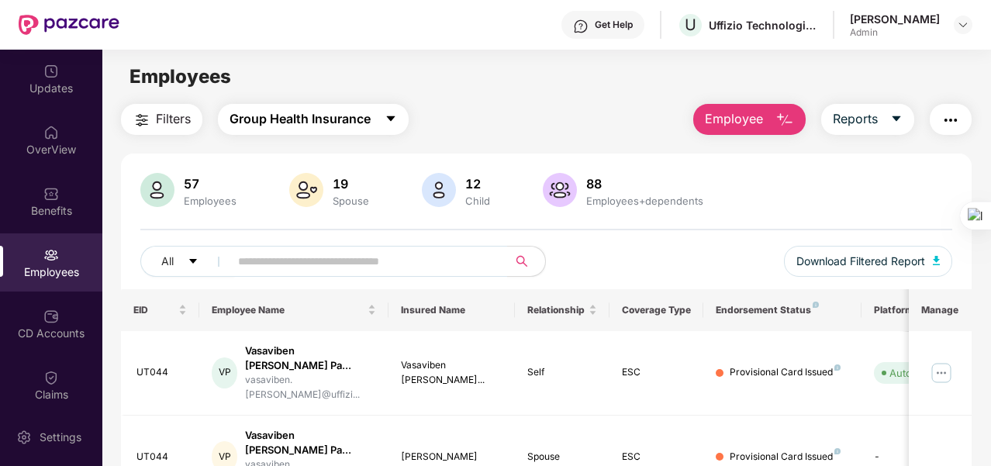
click at [356, 130] on button "Group Health Insurance" at bounding box center [313, 119] width 191 height 31
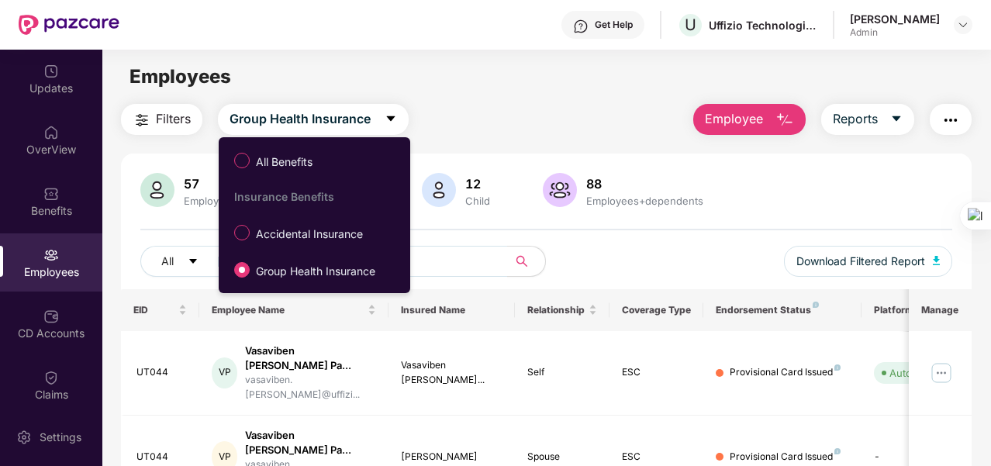
click at [493, 106] on div "Filters Group Health Insurance Employee Reports" at bounding box center [546, 119] width 851 height 31
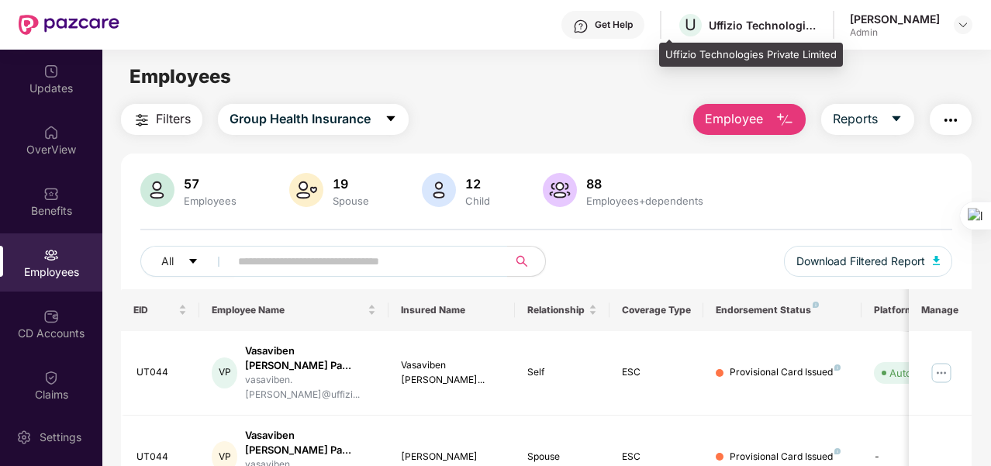
click at [729, 33] on div "U Uffizio Technologies Private Limited" at bounding box center [747, 25] width 140 height 27
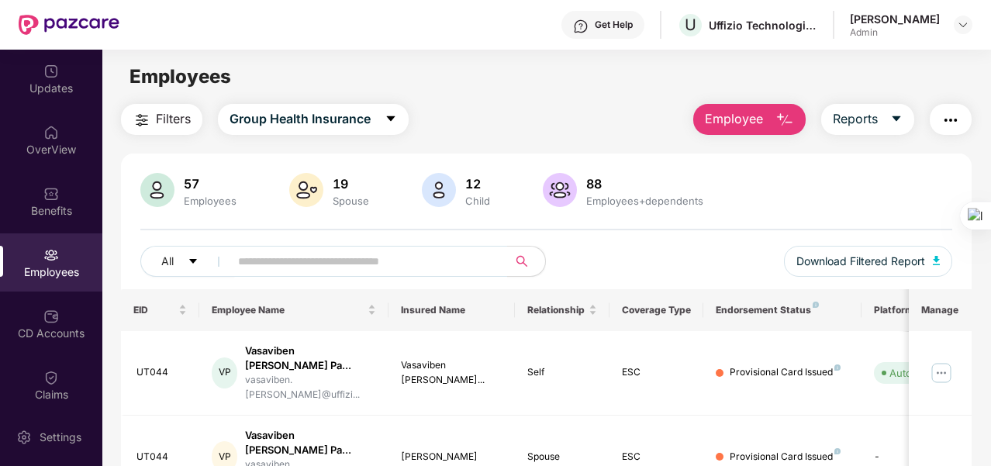
click at [471, 86] on div "Employees" at bounding box center [546, 76] width 888 height 29
click at [458, 106] on div "Filters Group Health Insurance Employee Reports" at bounding box center [546, 119] width 851 height 31
click at [397, 123] on icon "caret-down" at bounding box center [391, 118] width 12 height 12
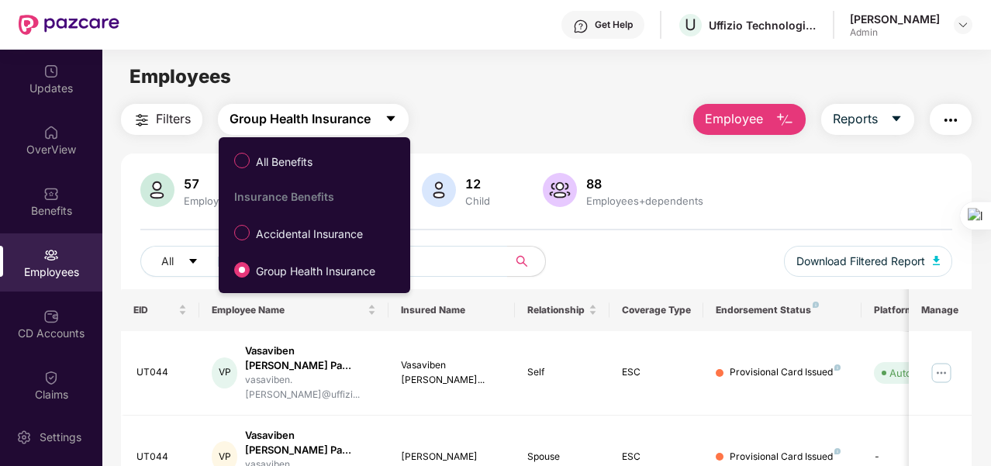
click at [397, 123] on icon "caret-down" at bounding box center [391, 118] width 12 height 12
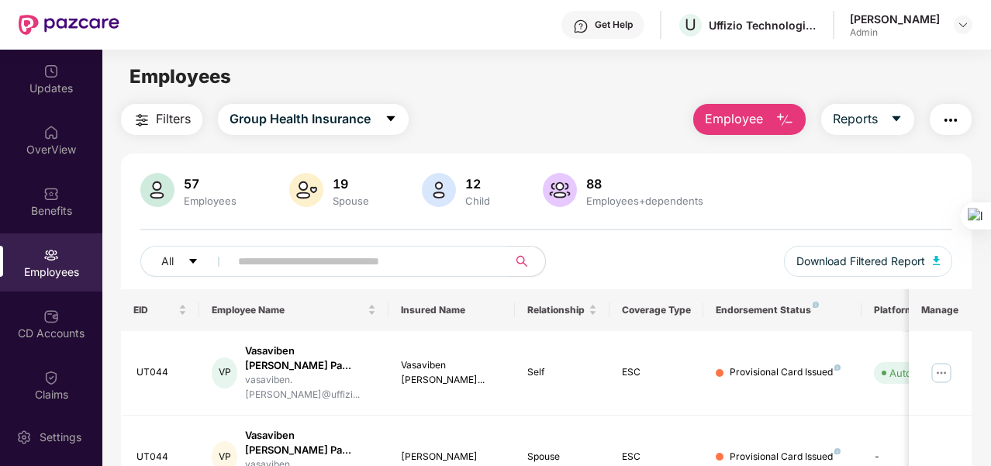
click at [471, 111] on div "Filters Group Health Insurance Employee Reports" at bounding box center [546, 119] width 851 height 31
click at [387, 267] on input "text" at bounding box center [362, 261] width 249 height 23
click at [468, 87] on div "Employees" at bounding box center [546, 76] width 888 height 29
click at [160, 126] on span "Filters" at bounding box center [173, 118] width 35 height 19
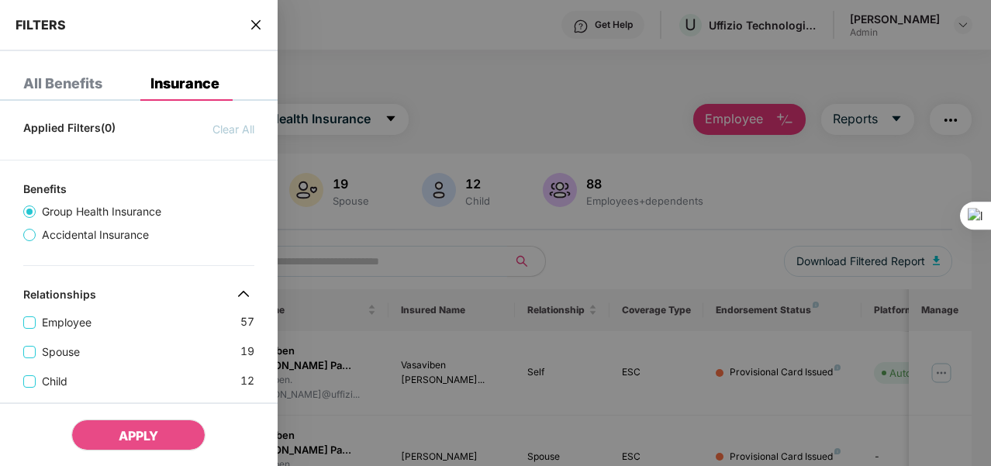
click at [256, 30] on icon "close" at bounding box center [256, 25] width 12 height 12
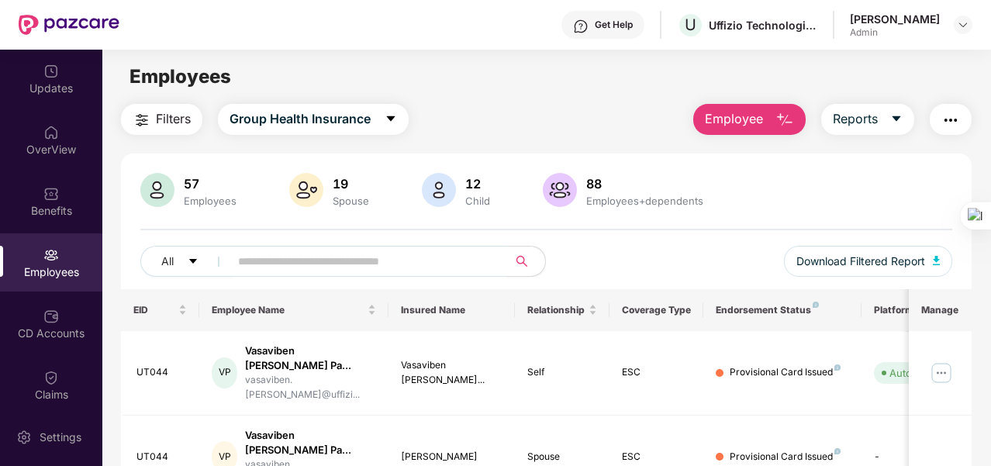
click at [516, 97] on main "Employees Filters Group Health Insurance Employee Reports 57 Employees 19 Spous…" at bounding box center [546, 283] width 888 height 466
click at [930, 117] on div "Employee Reports" at bounding box center [825, 119] width 294 height 31
click at [948, 117] on img "button" at bounding box center [950, 120] width 19 height 19
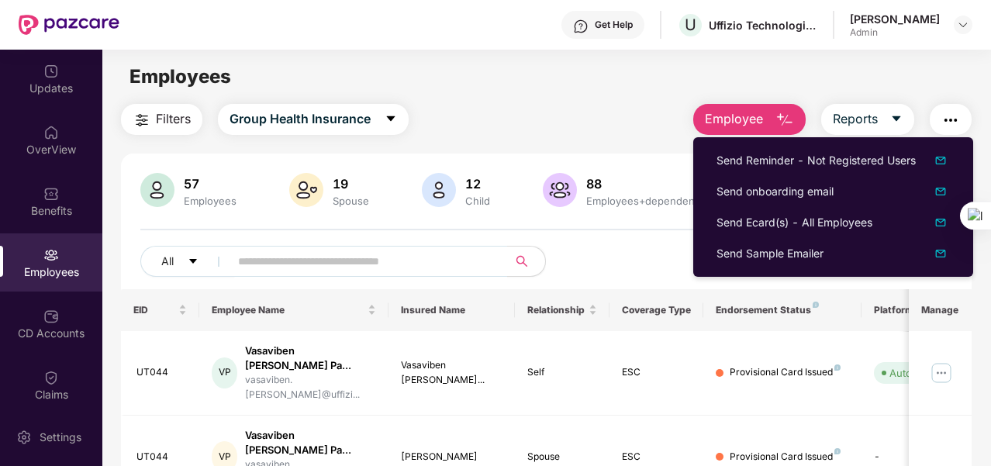
click at [948, 117] on img "button" at bounding box center [950, 120] width 19 height 19
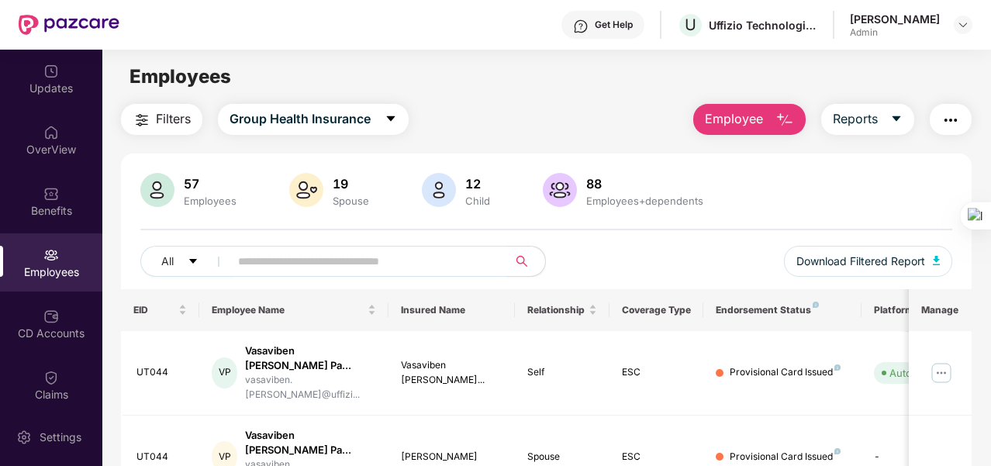
click at [600, 109] on div "Filters Group Health Insurance Employee Reports" at bounding box center [546, 119] width 851 height 31
click at [53, 260] on img at bounding box center [51, 255] width 16 height 16
click at [60, 329] on div "CD Accounts" at bounding box center [51, 334] width 102 height 16
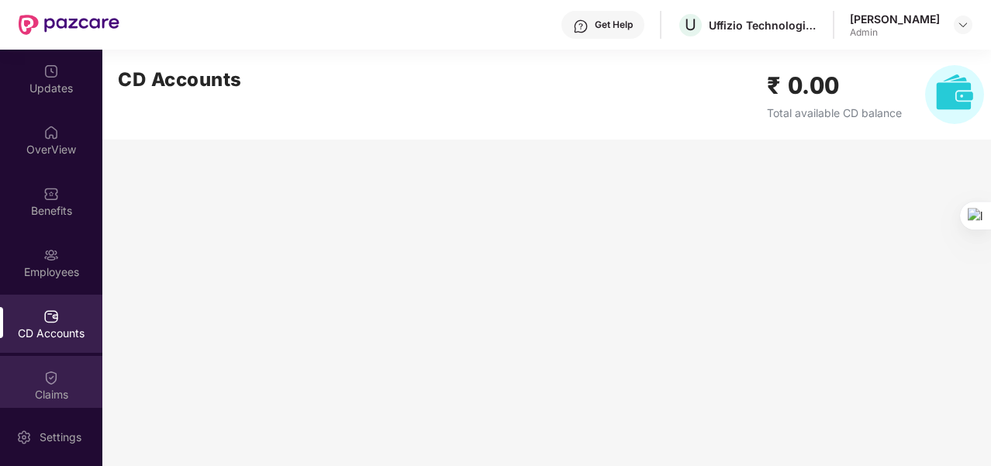
click at [61, 372] on div "Claims" at bounding box center [51, 385] width 102 height 58
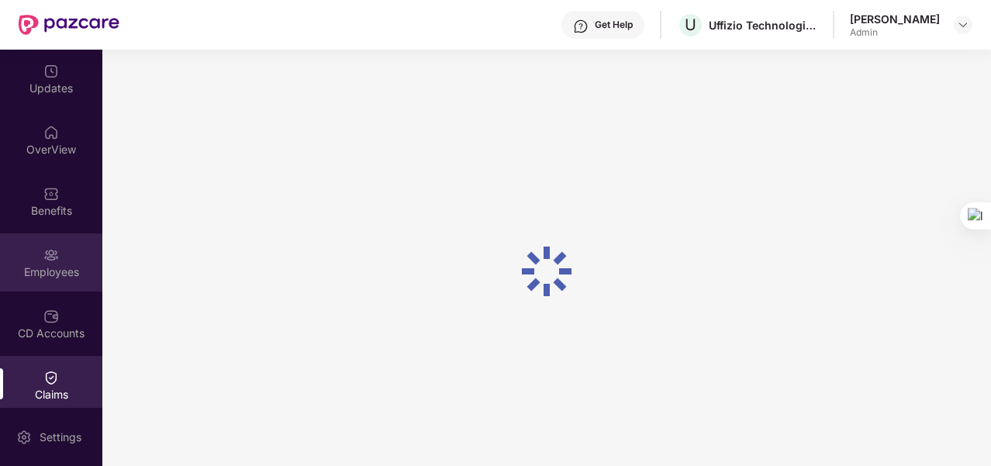
click at [62, 271] on div "Employees" at bounding box center [51, 272] width 102 height 16
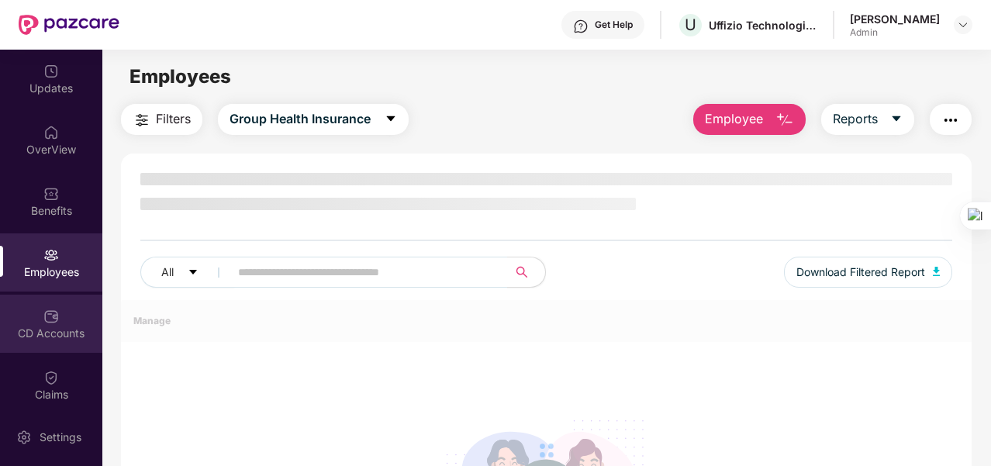
click at [57, 333] on div "CD Accounts" at bounding box center [51, 334] width 102 height 16
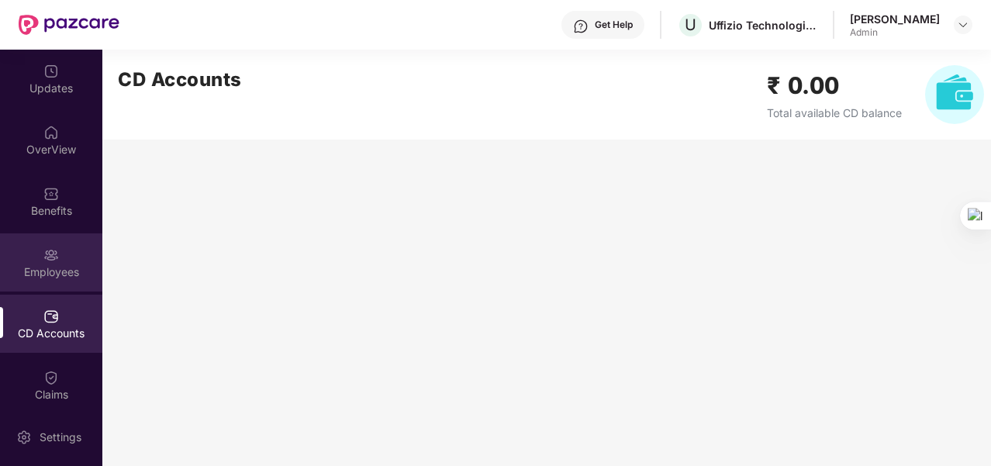
click at [59, 269] on div "Employees" at bounding box center [51, 272] width 102 height 16
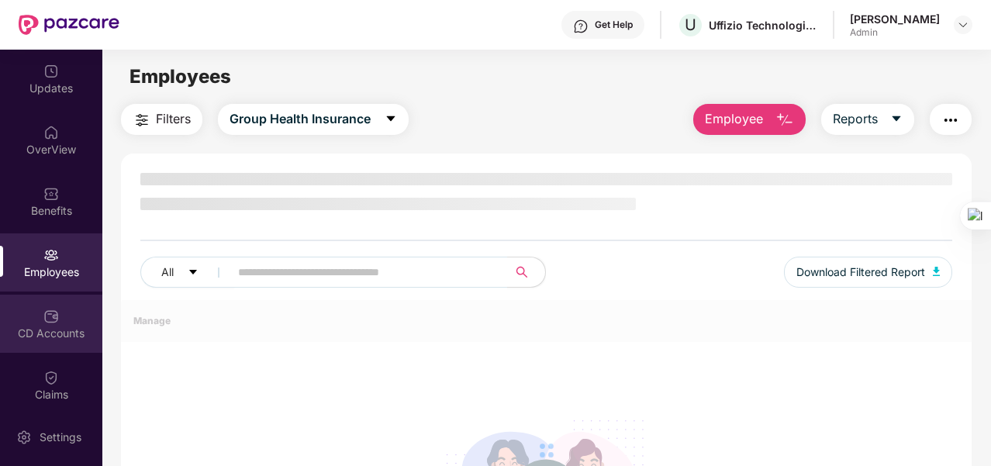
click at [60, 320] on div "CD Accounts" at bounding box center [51, 324] width 102 height 58
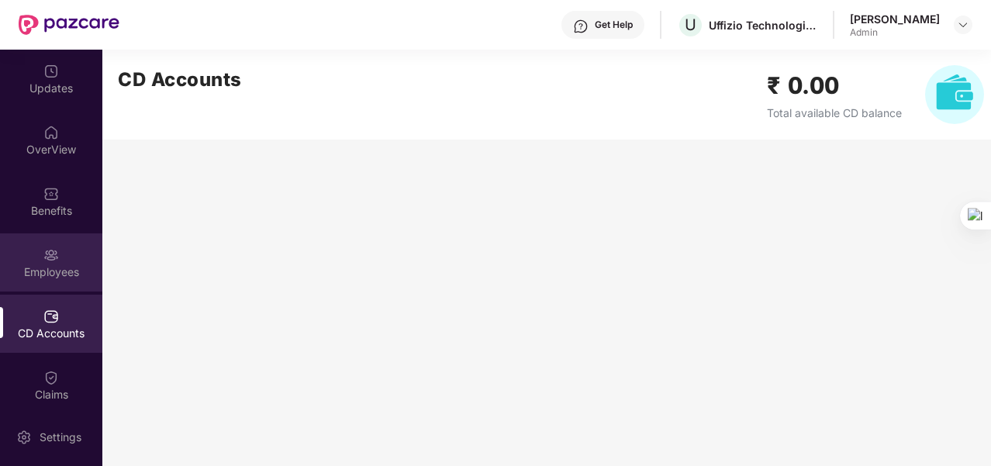
click at [61, 281] on div "Employees" at bounding box center [51, 262] width 102 height 58
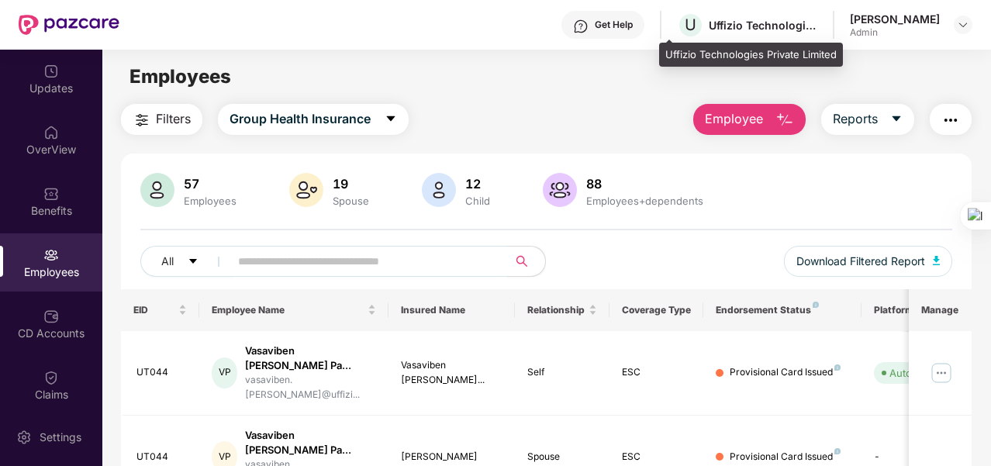
click at [766, 36] on div "U Uffizio Technologies Private Limited" at bounding box center [747, 25] width 140 height 27
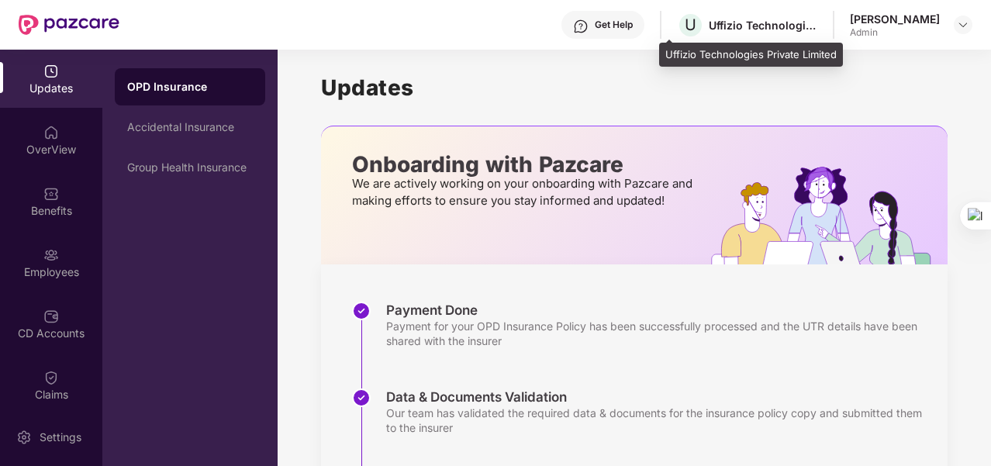
click at [734, 22] on div "Uffizio Technologies Private Limited" at bounding box center [763, 25] width 109 height 15
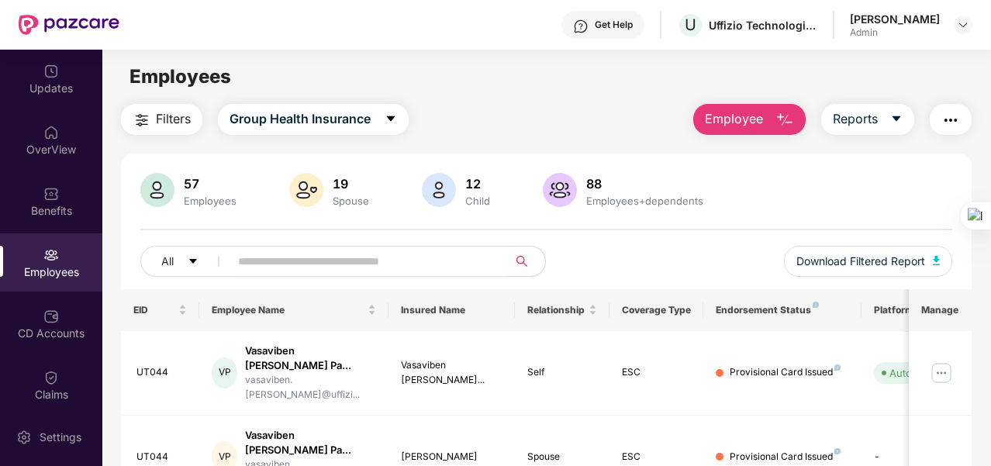
click at [616, 92] on main "Employees Filters Group Health Insurance Employee Reports 57 Employees 19 Spous…" at bounding box center [546, 283] width 888 height 466
click at [380, 105] on button "Group Health Insurance" at bounding box center [313, 119] width 191 height 31
click at [520, 95] on main "Employees Filters Group Health Insurance Employee Reports 57 Employees 19 Spous…" at bounding box center [546, 283] width 888 height 466
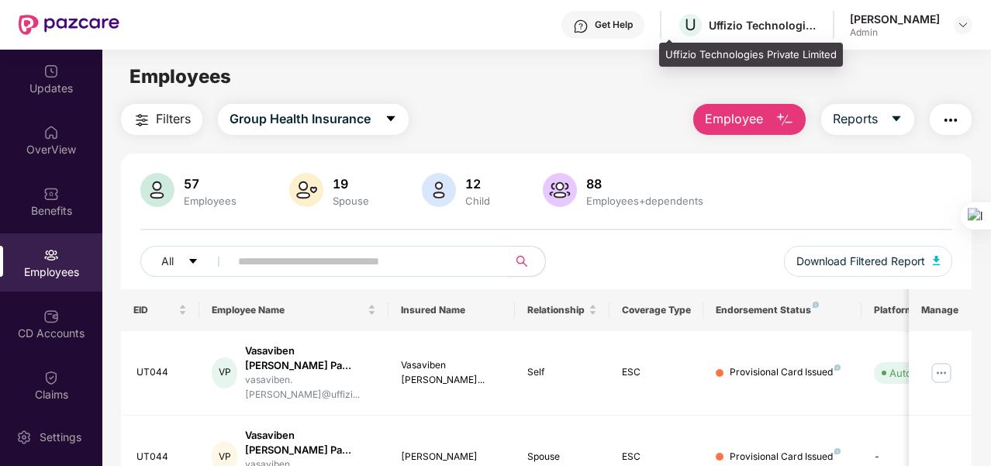
click at [734, 33] on div "U Uffizio Technologies Private Limited" at bounding box center [747, 25] width 140 height 27
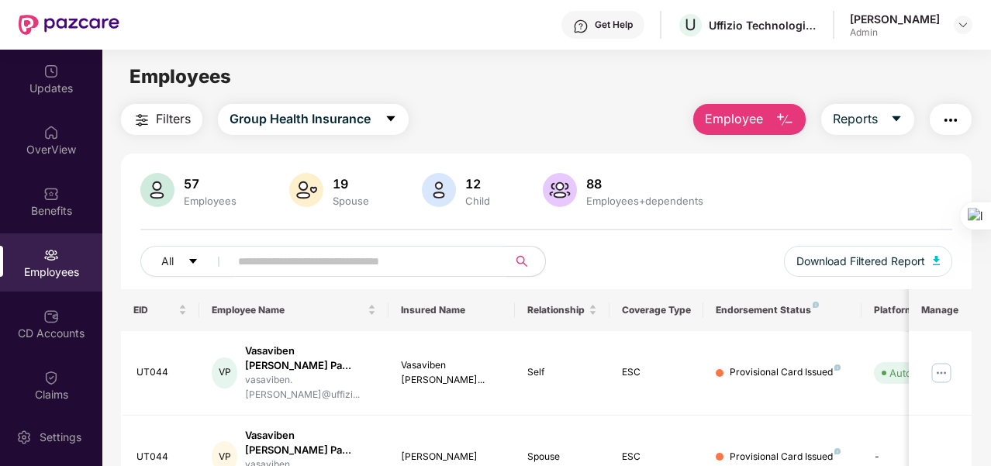
click at [574, 98] on main "Employees Filters Group Health Insurance Employee Reports 57 Employees 19 Spous…" at bounding box center [546, 283] width 888 height 466
click at [960, 26] on img at bounding box center [963, 25] width 12 height 12
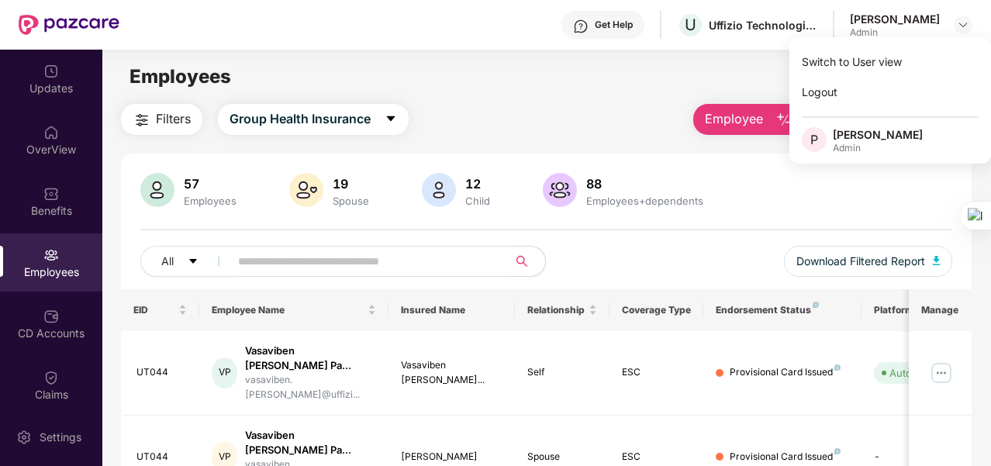
click at [543, 71] on div "Employees" at bounding box center [546, 76] width 888 height 29
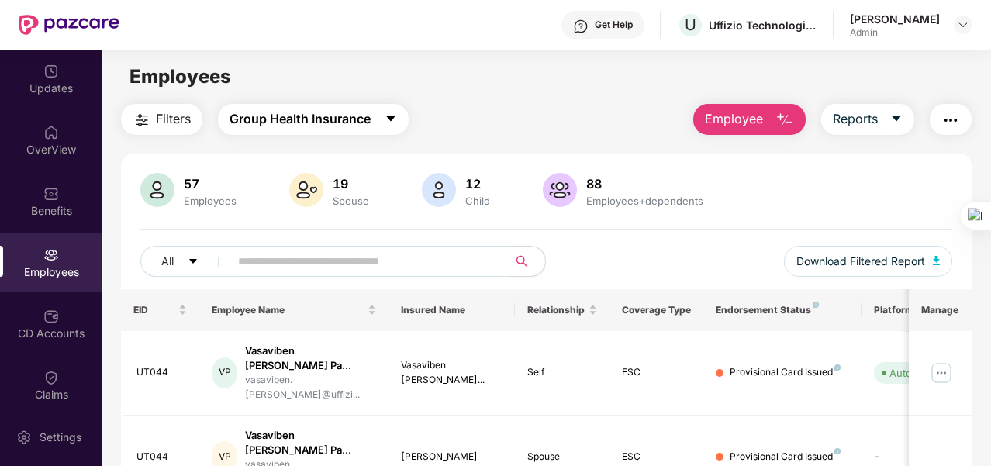
click at [340, 118] on span "Group Health Insurance" at bounding box center [300, 118] width 141 height 19
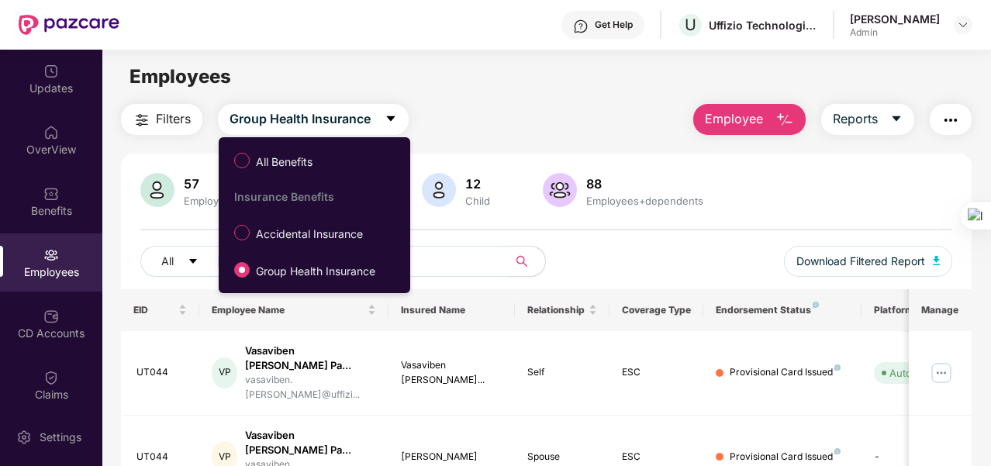
click at [537, 104] on div "Filters Group Health Insurance Employee Reports" at bounding box center [546, 119] width 851 height 31
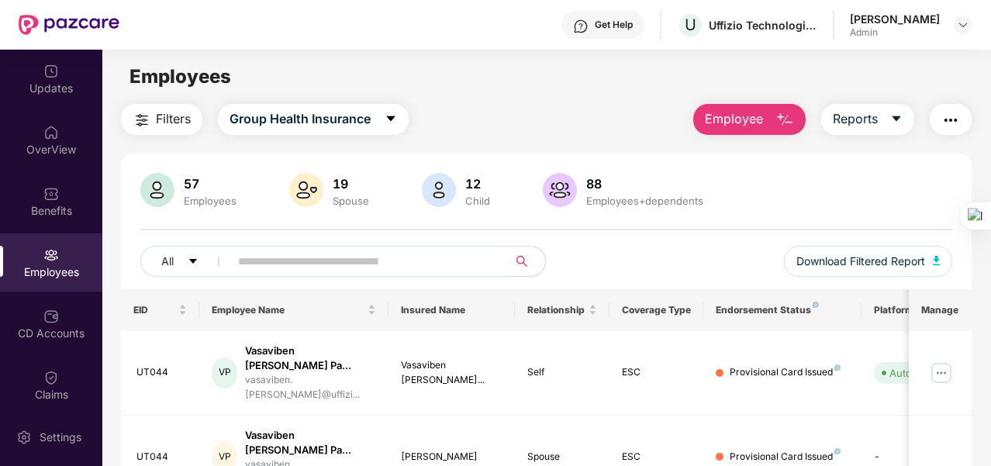
click at [788, 317] on th "Endorsement Status" at bounding box center [781, 310] width 157 height 42
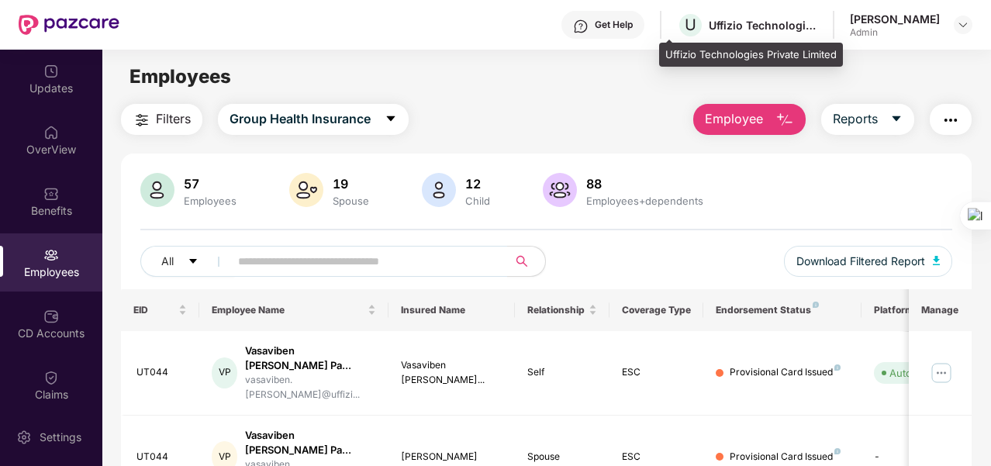
click at [762, 29] on div "Uffizio Technologies Private Limited" at bounding box center [763, 25] width 109 height 15
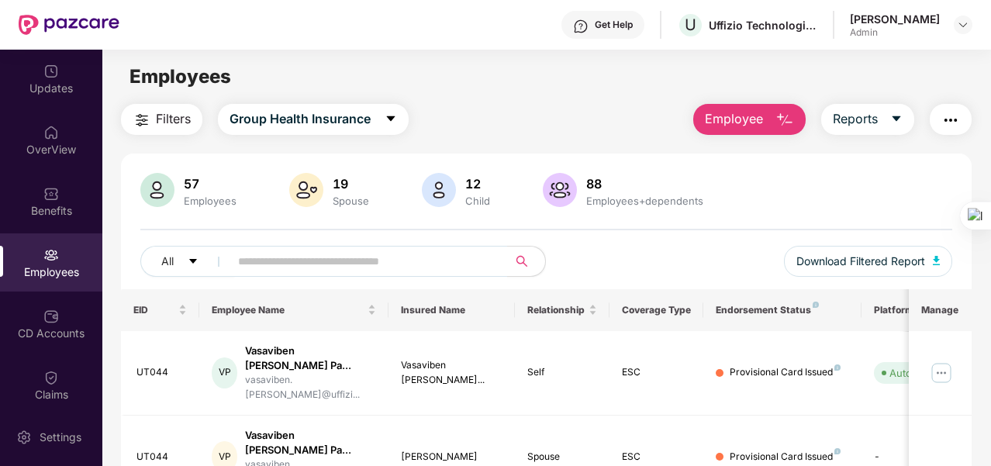
click at [800, 35] on div "Get Help U Uffizio Technologies Private Limited Pooja Mukesh Bhavsar Admin" at bounding box center [545, 25] width 853 height 50
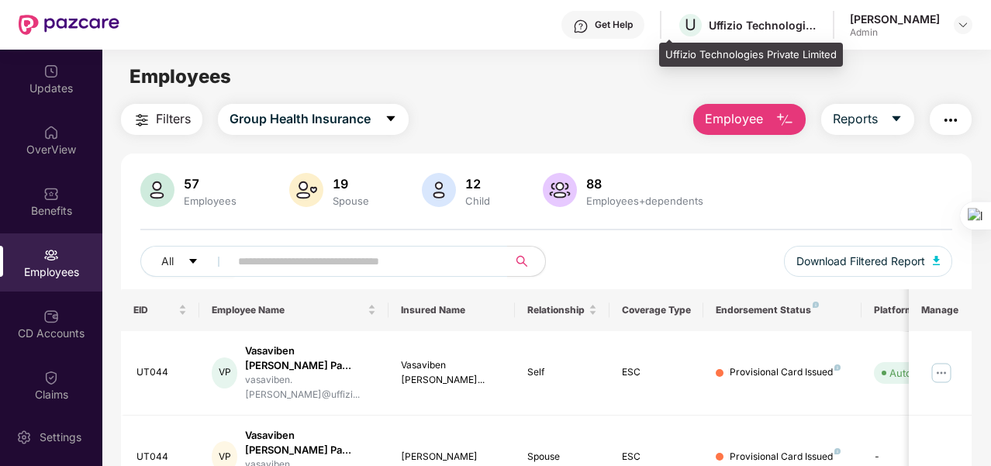
click at [796, 26] on div "Uffizio Technologies Private Limited" at bounding box center [763, 25] width 109 height 15
click at [711, 29] on div "Uffizio Technologies Private Limited" at bounding box center [763, 25] width 109 height 15
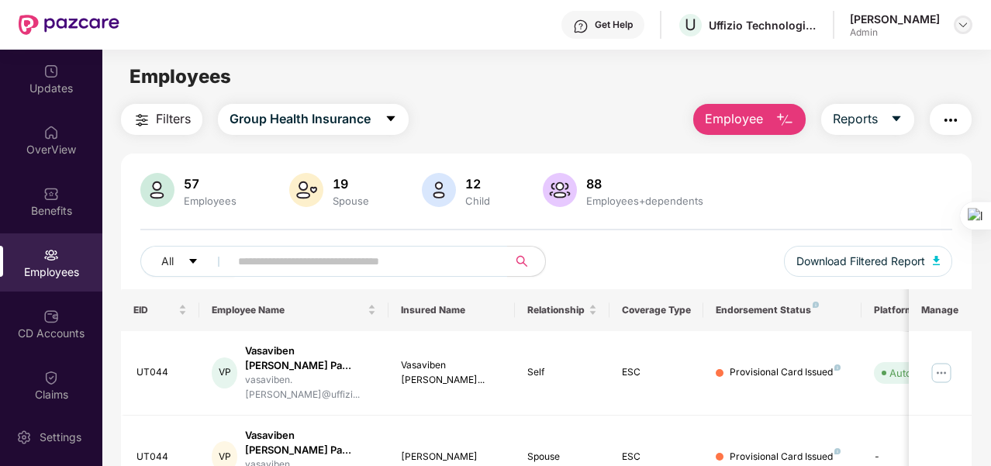
click at [955, 26] on div at bounding box center [963, 25] width 19 height 19
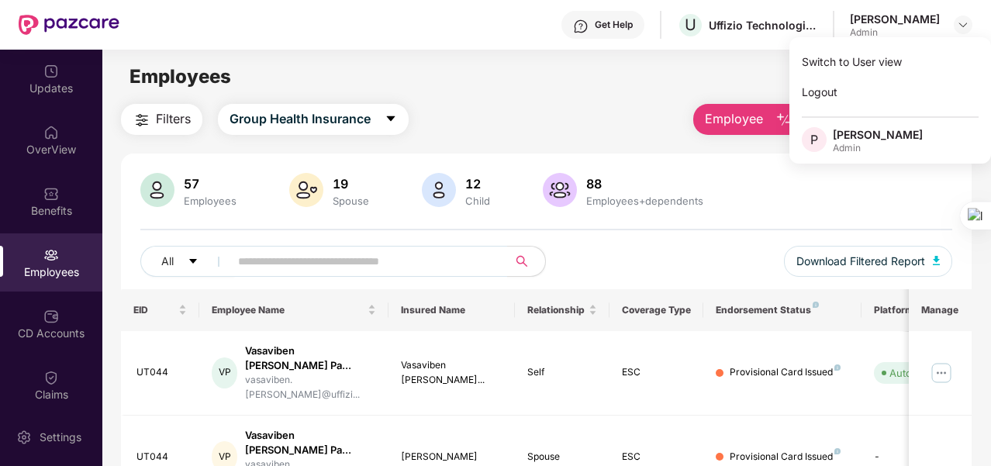
click at [553, 92] on main "Employees Filters Group Health Insurance Employee Reports 57 Employees 19 Spous…" at bounding box center [546, 283] width 888 height 466
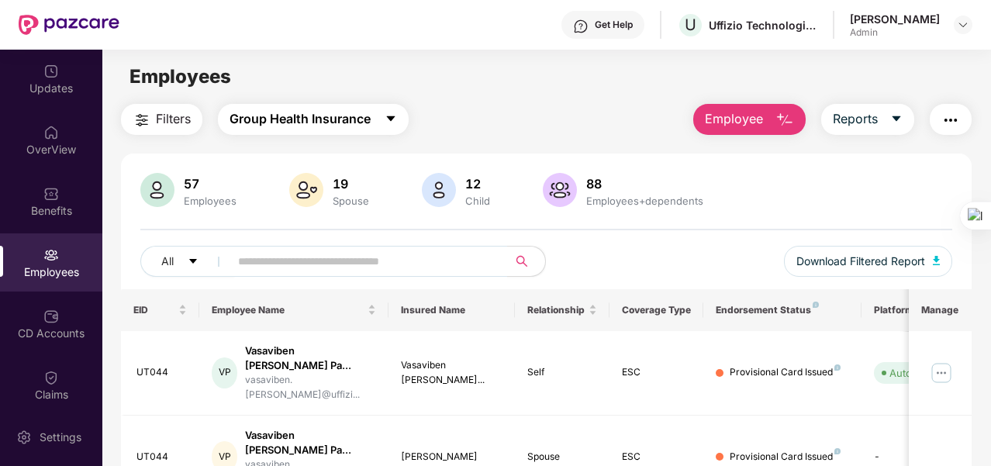
click at [359, 123] on span "Group Health Insurance" at bounding box center [300, 118] width 141 height 19
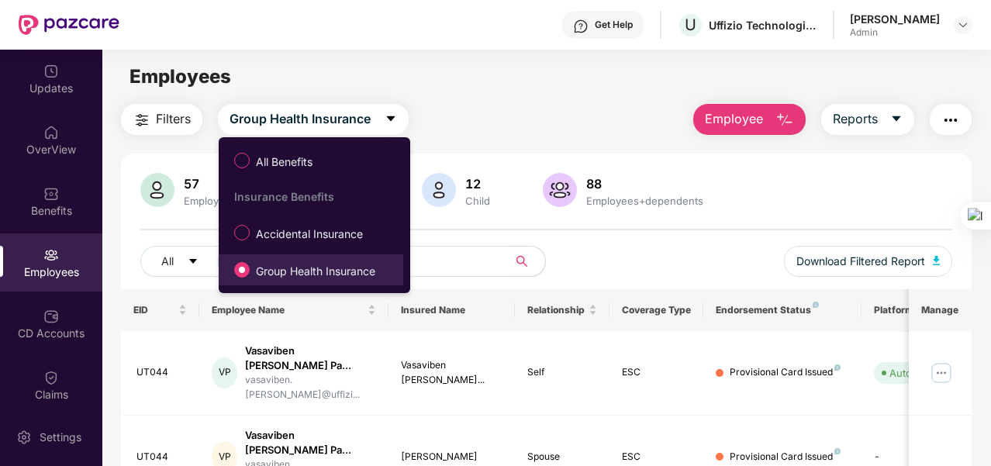
click at [362, 271] on span "Group Health Insurance" at bounding box center [316, 271] width 132 height 17
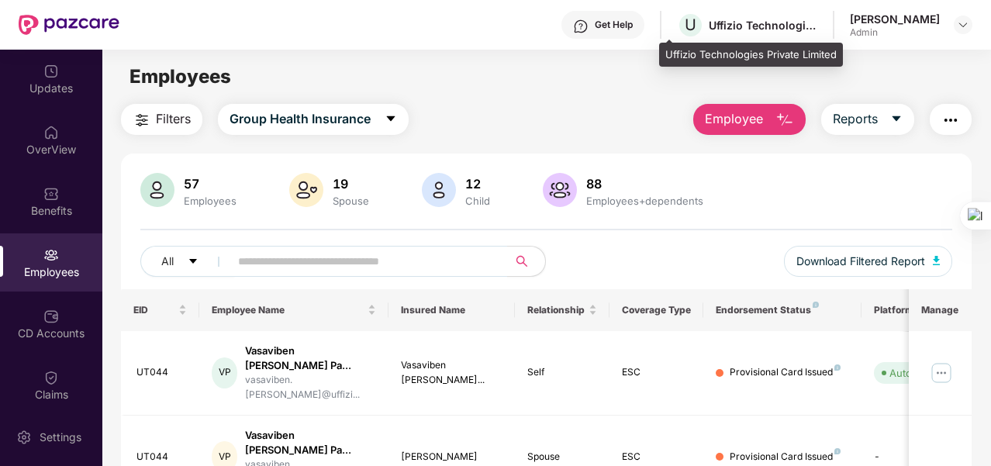
click at [774, 32] on div "Uffizio Technologies Private Limited" at bounding box center [763, 25] width 109 height 15
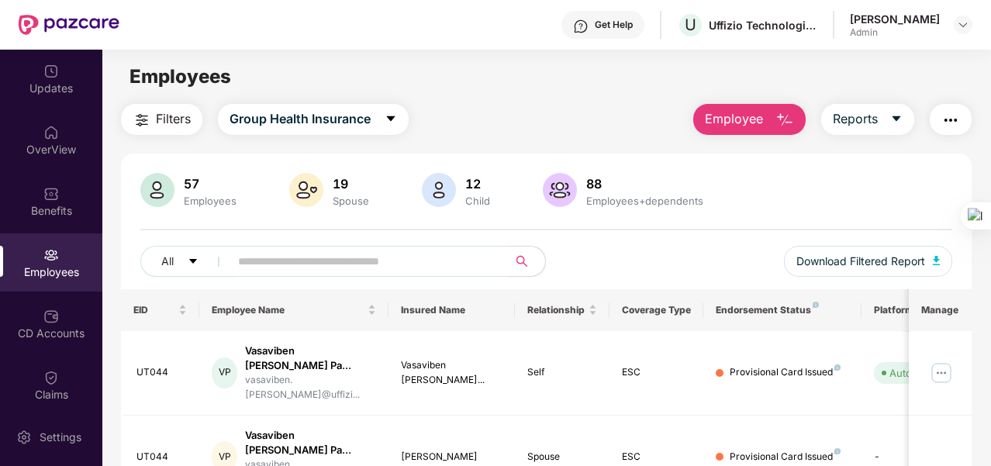
click at [743, 36] on div "U Uffizio Technologies Private Limited" at bounding box center [747, 25] width 140 height 27
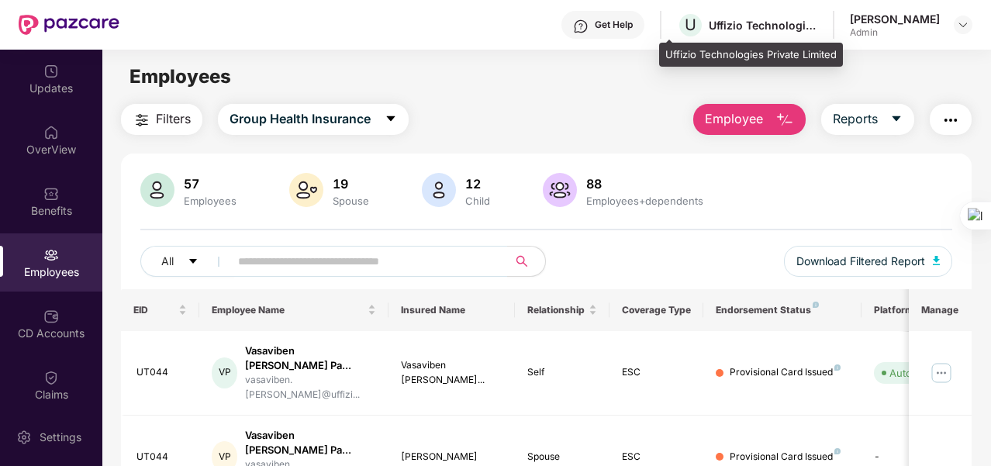
click at [690, 32] on div "U Uffizio Technologies Private Limited" at bounding box center [747, 25] width 140 height 27
click at [678, 27] on span "U" at bounding box center [690, 25] width 27 height 27
click at [730, 26] on div "Uffizio Technologies Private Limited" at bounding box center [763, 25] width 109 height 15
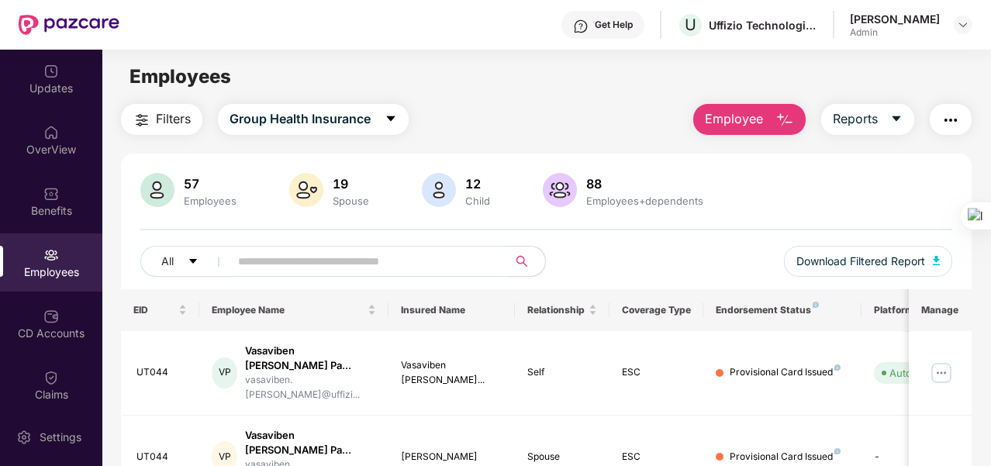
click at [765, 119] on button "Employee" at bounding box center [749, 119] width 112 height 31
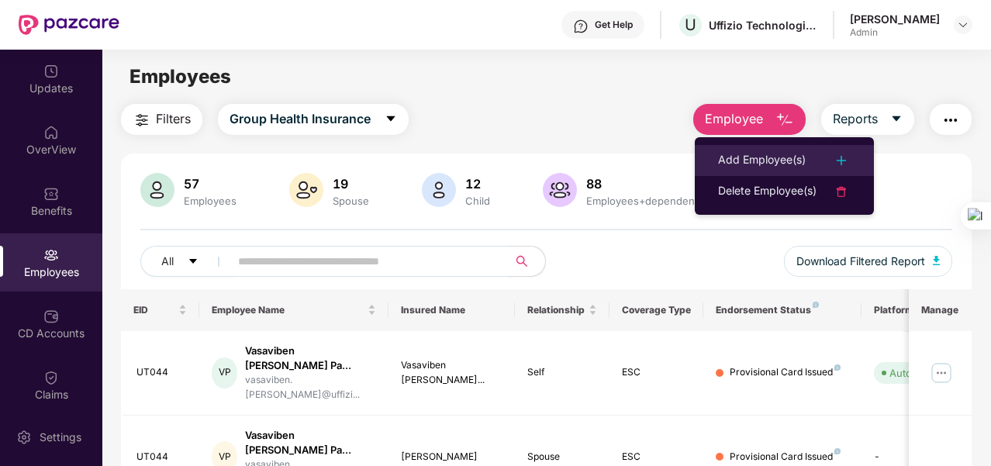
click at [779, 159] on div "Add Employee(s)" at bounding box center [762, 160] width 88 height 19
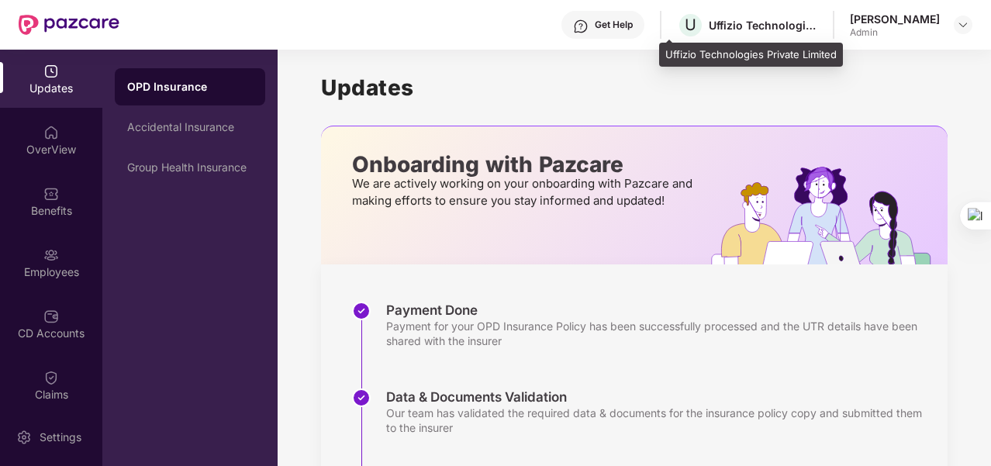
click at [781, 29] on div "Uffizio Technologies Private Limited" at bounding box center [763, 25] width 109 height 15
click at [731, 33] on div "U Uffizio Technologies Private Limited" at bounding box center [747, 25] width 140 height 27
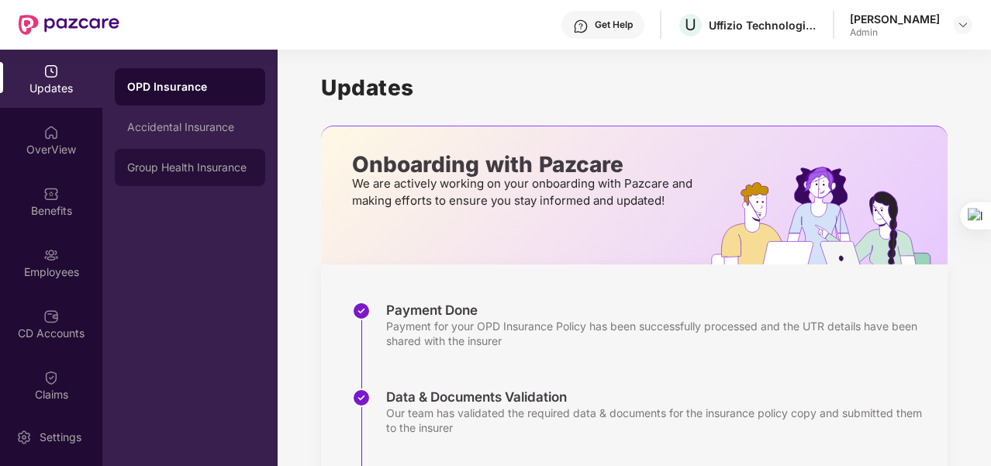
click at [197, 163] on div "Group Health Insurance" at bounding box center [190, 167] width 126 height 12
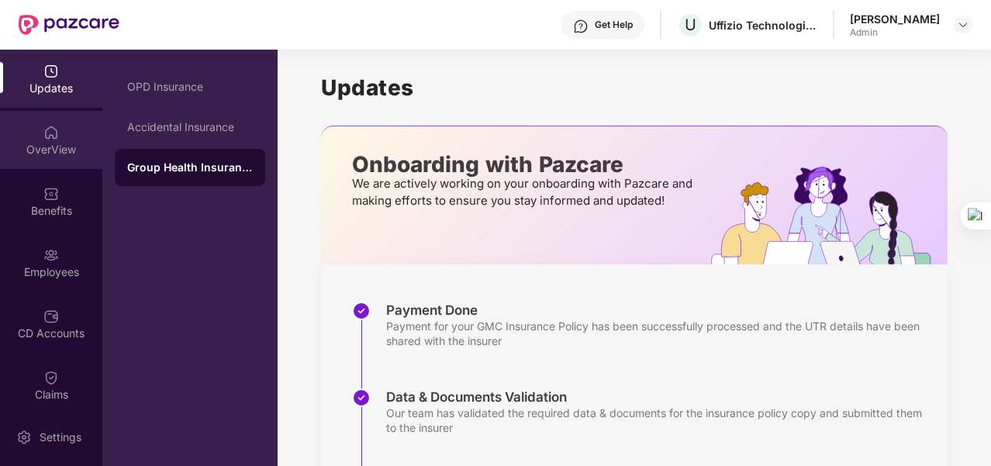
click at [43, 145] on div "OverView" at bounding box center [51, 150] width 102 height 16
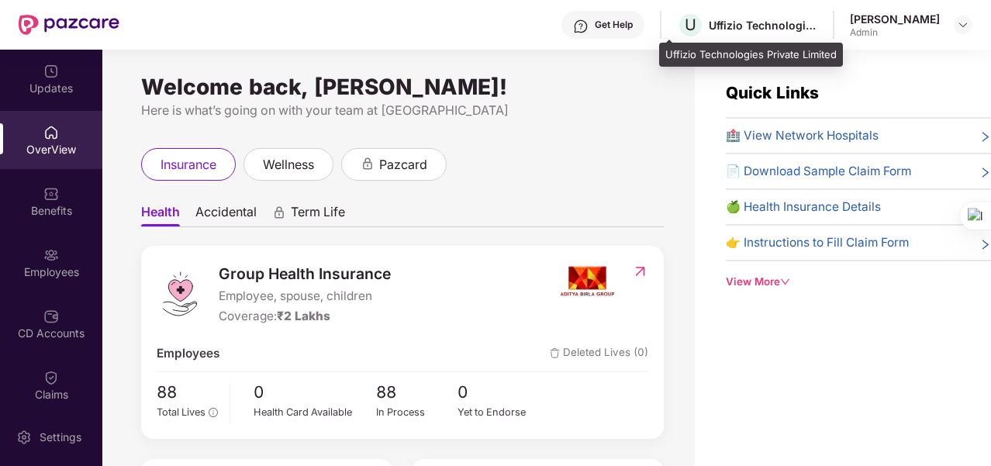
click at [783, 22] on div "Uffizio Technologies Private Limited" at bounding box center [763, 25] width 109 height 15
click at [769, 27] on div "Uffizio Technologies Private Limited" at bounding box center [763, 25] width 109 height 15
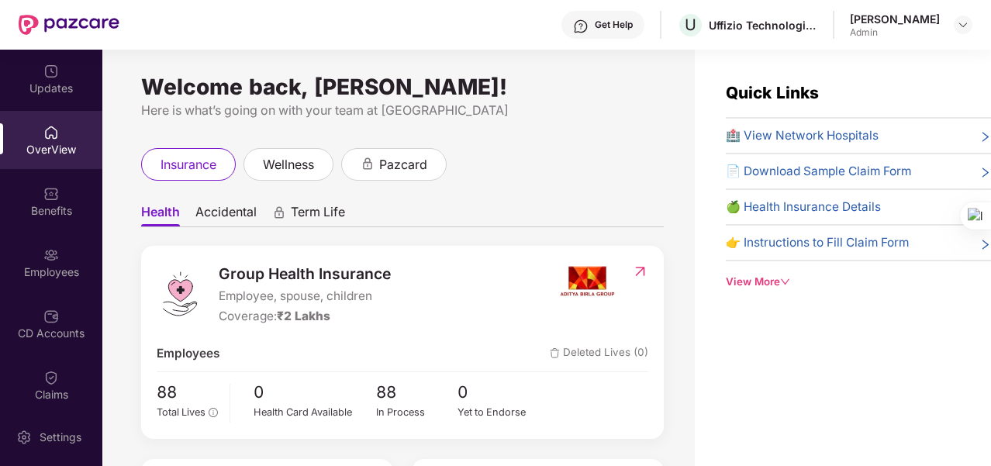
click at [717, 27] on div "Uffizio Technologies Private Limited" at bounding box center [763, 25] width 109 height 15
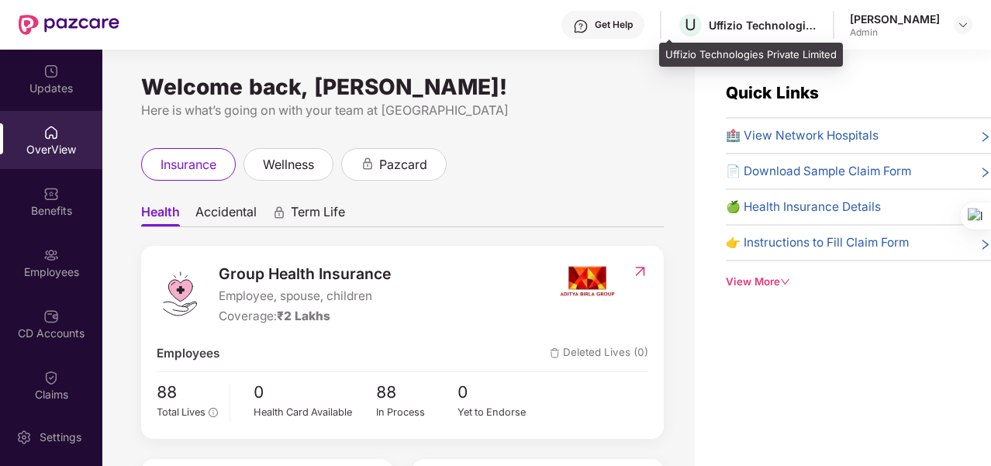
click at [772, 18] on div "Uffizio Technologies Private Limited" at bounding box center [763, 25] width 109 height 15
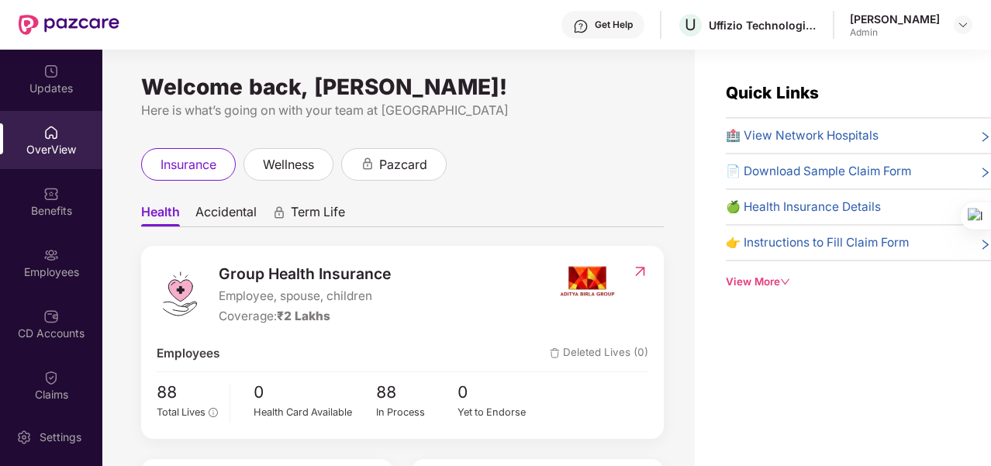
click at [972, 16] on div at bounding box center [963, 25] width 19 height 19
click at [789, 277] on icon "down" at bounding box center [785, 282] width 10 height 10
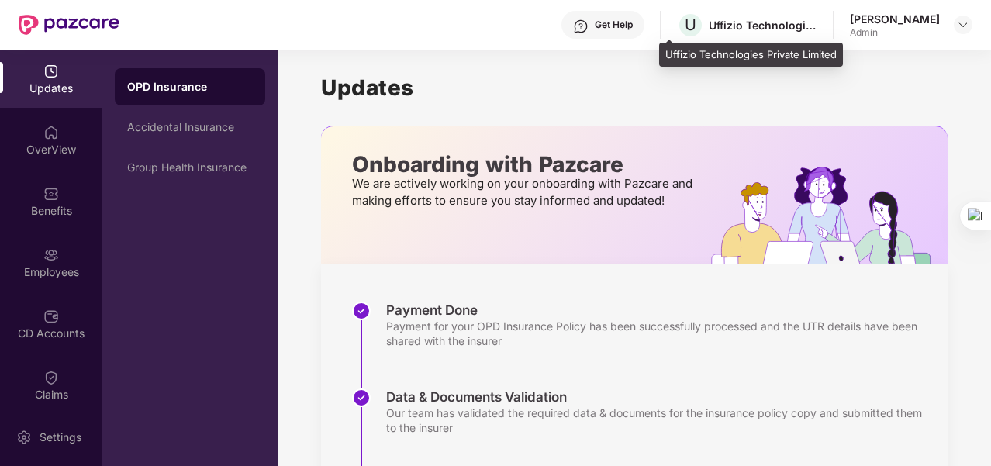
click at [715, 29] on div "Uffizio Technologies Private Limited" at bounding box center [763, 25] width 109 height 15
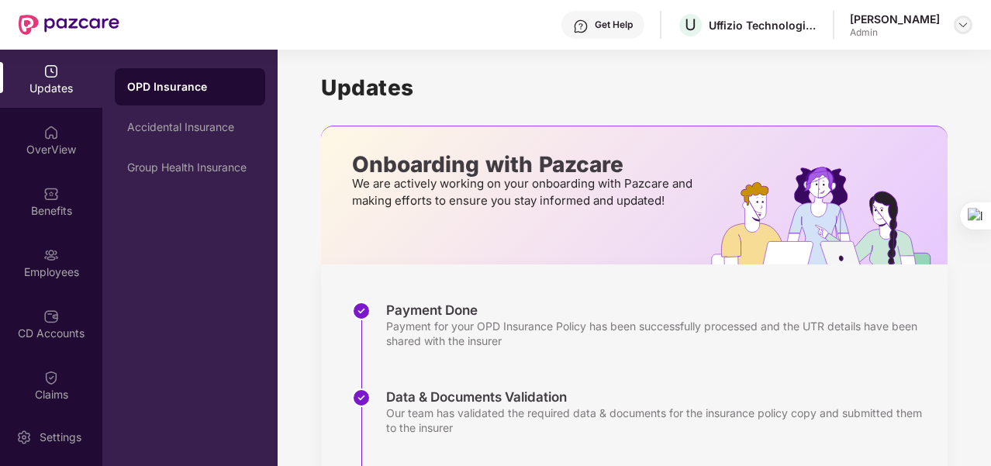
click at [958, 28] on img at bounding box center [963, 25] width 12 height 12
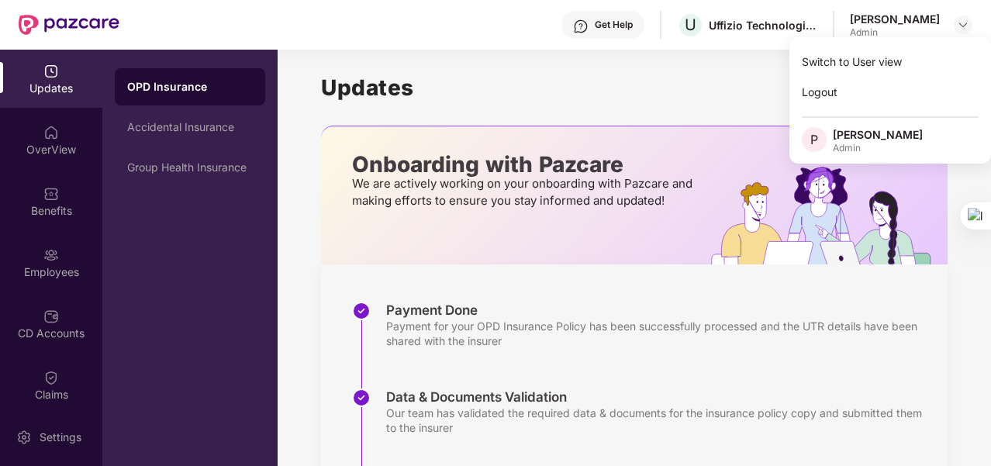
click at [873, 135] on div "[PERSON_NAME]" at bounding box center [878, 134] width 90 height 15
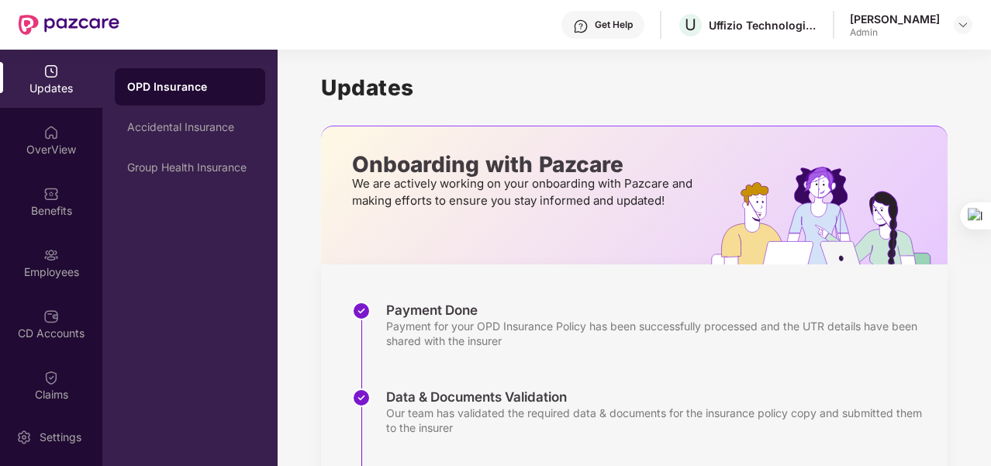
click at [529, 71] on div "Updates Onboarding with Pazcare We are actively working on your onboarding with…" at bounding box center [634, 389] width 627 height 678
click at [166, 169] on div "Group Health Insurance" at bounding box center [190, 167] width 126 height 12
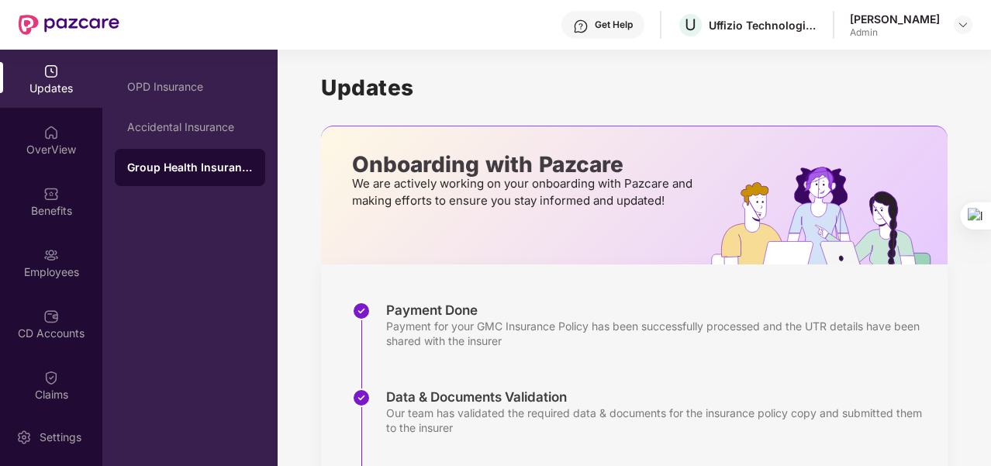
click at [167, 170] on div "Group Health Insurance" at bounding box center [190, 168] width 126 height 16
click at [34, 275] on div "Employees" at bounding box center [51, 272] width 102 height 16
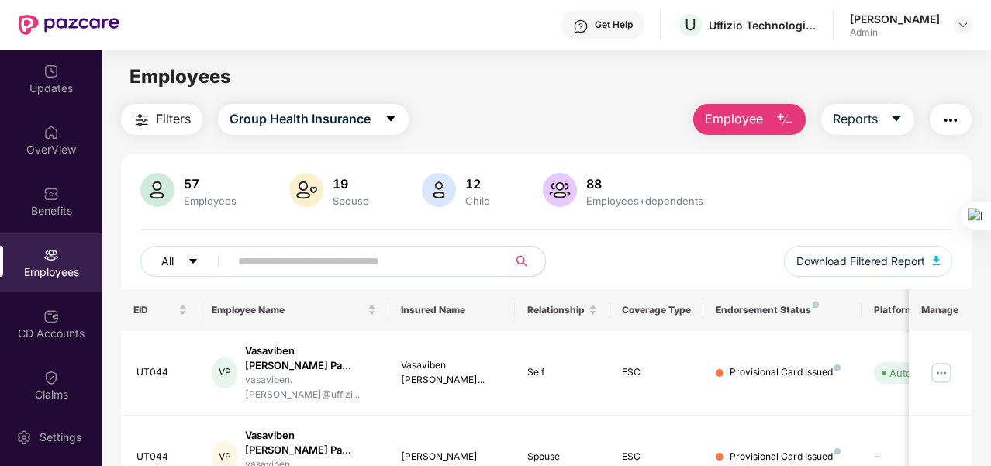
click at [189, 257] on icon "caret-down" at bounding box center [193, 261] width 11 height 11
click at [755, 212] on div "57 Employees 19 Spouse 12 Child 88 Employees+dependents All Download Filtered R…" at bounding box center [546, 231] width 851 height 116
click at [644, 201] on div "Employees+dependents" at bounding box center [644, 201] width 123 height 12
click at [769, 122] on button "Employee" at bounding box center [749, 119] width 112 height 31
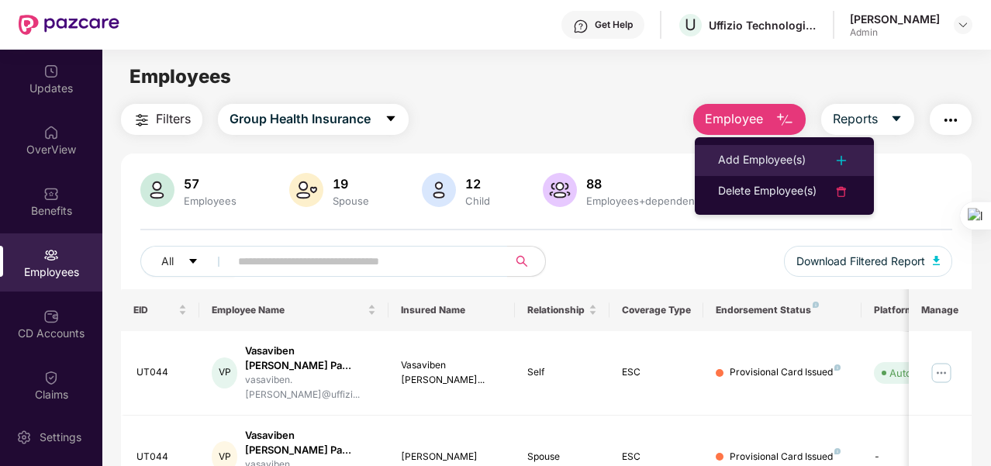
click at [779, 156] on div "Add Employee(s)" at bounding box center [762, 160] width 88 height 19
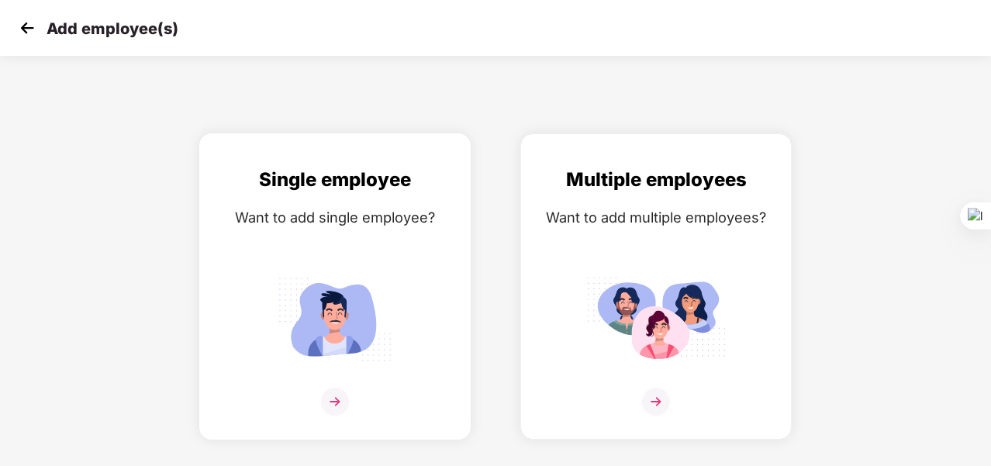
click at [337, 396] on img at bounding box center [335, 402] width 28 height 28
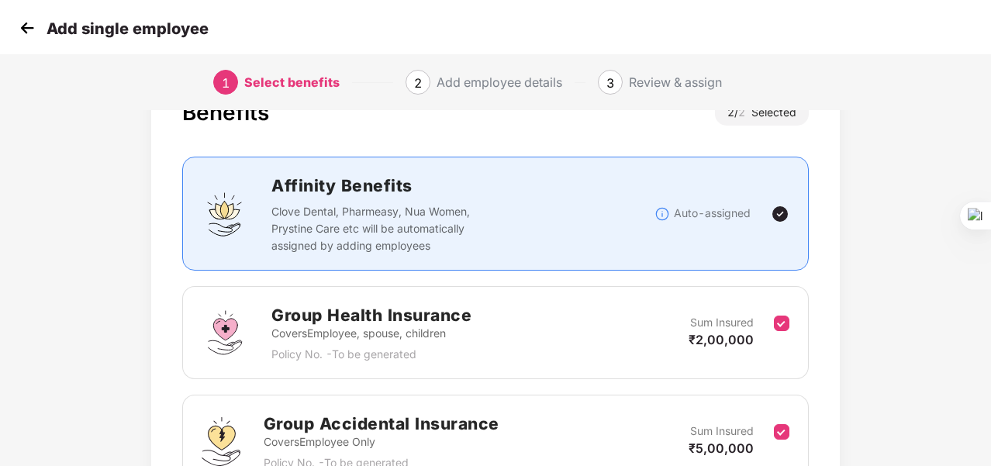
scroll to position [59, 0]
click at [779, 212] on img at bounding box center [780, 214] width 19 height 19
click at [782, 216] on img at bounding box center [780, 214] width 19 height 19
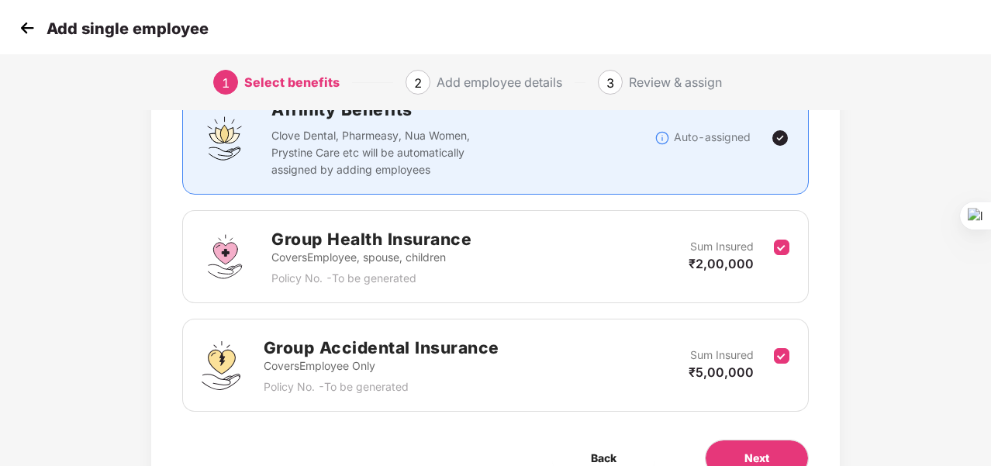
scroll to position [214, 0]
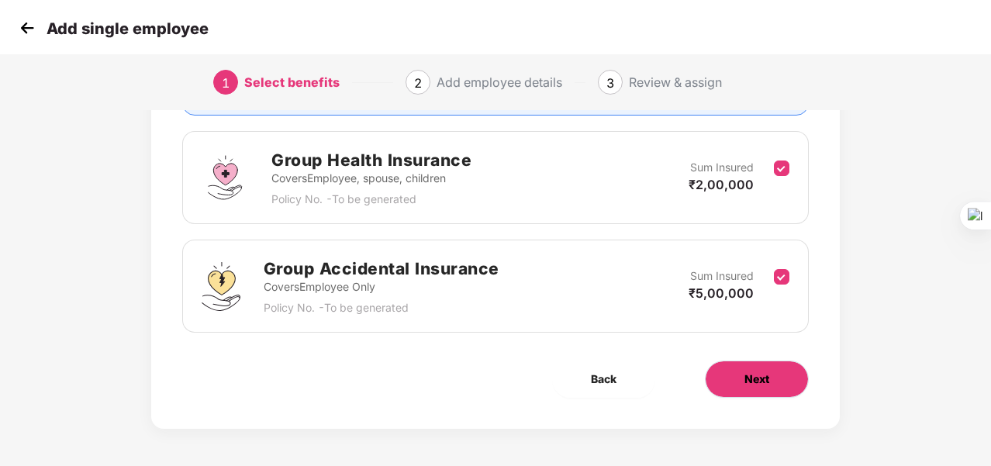
click at [765, 383] on span "Next" at bounding box center [756, 379] width 25 height 17
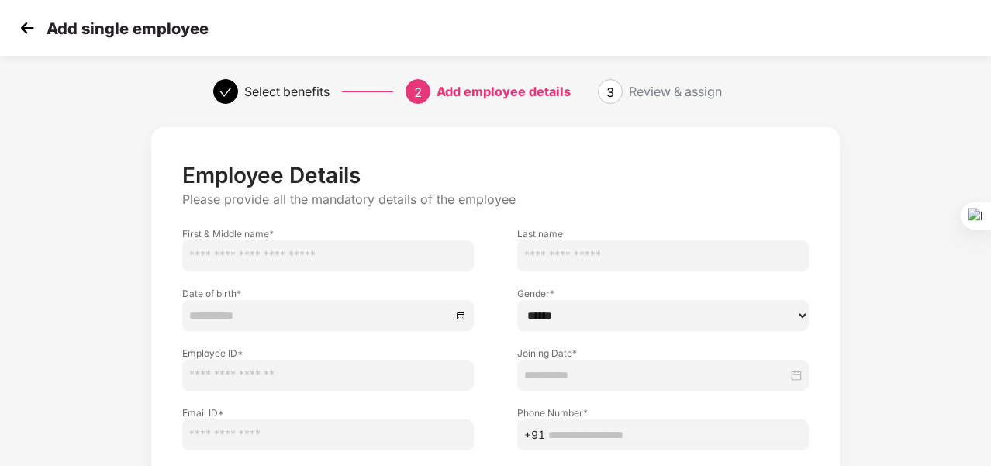
scroll to position [155, 0]
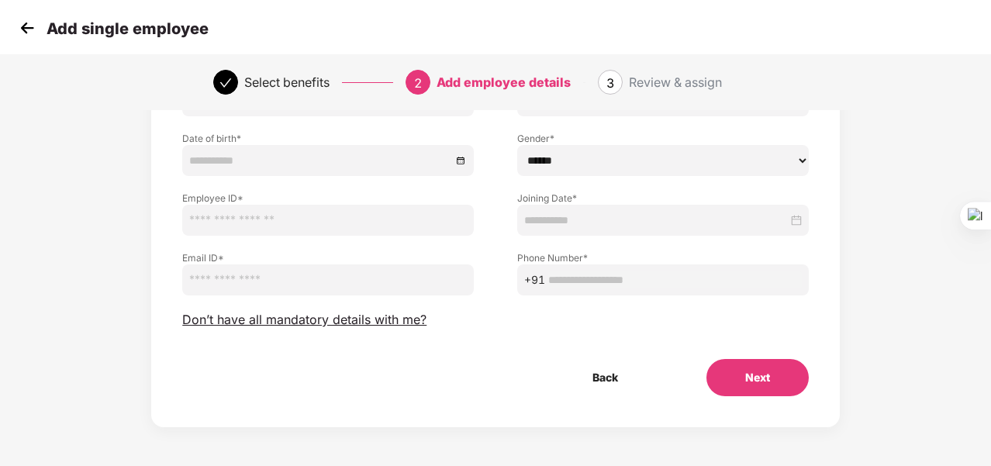
click at [726, 378] on button "Next" at bounding box center [757, 377] width 102 height 37
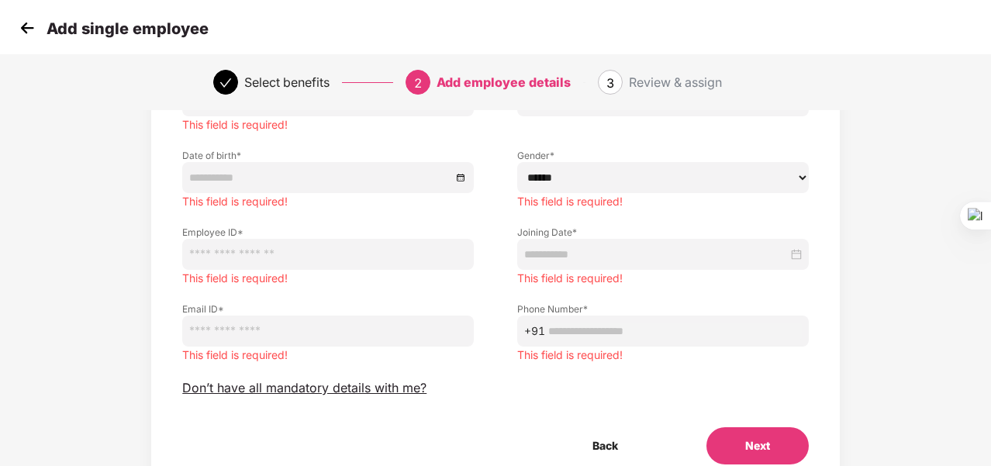
click at [33, 35] on img at bounding box center [27, 27] width 23 height 23
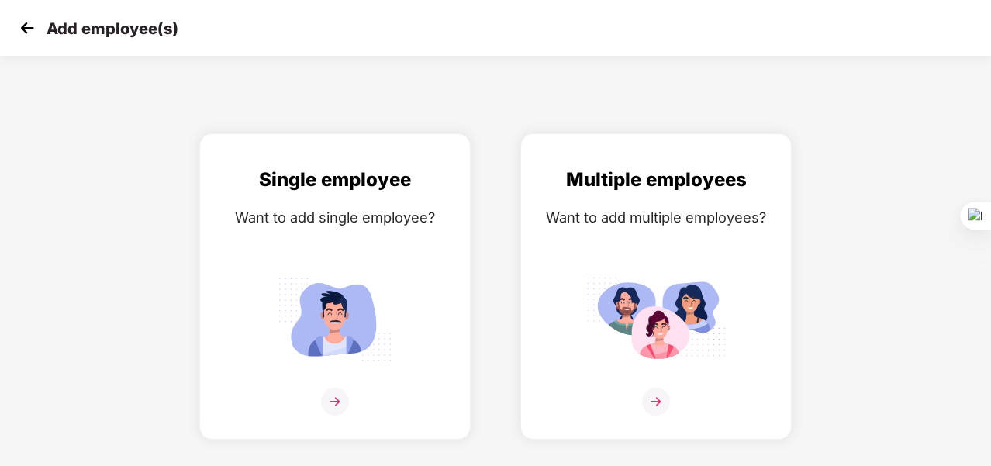
click at [33, 35] on img at bounding box center [27, 27] width 23 height 23
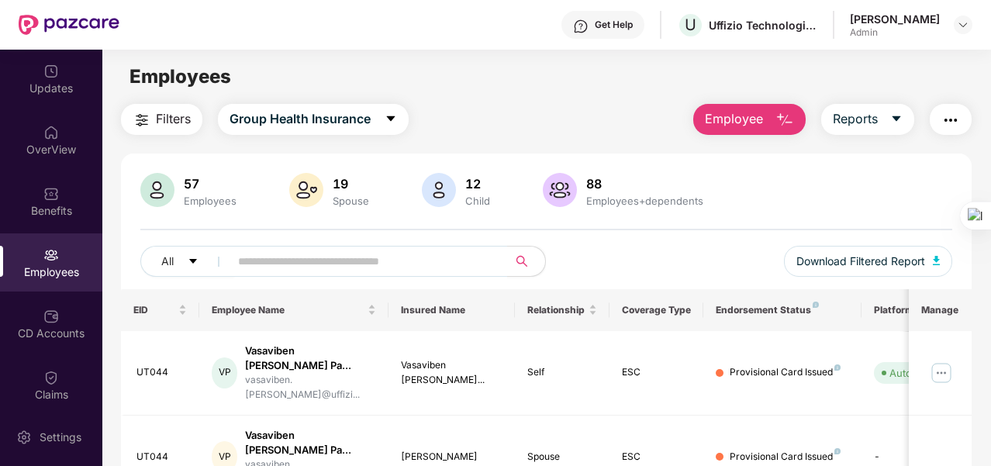
click at [157, 119] on span "Filters" at bounding box center [173, 118] width 35 height 19
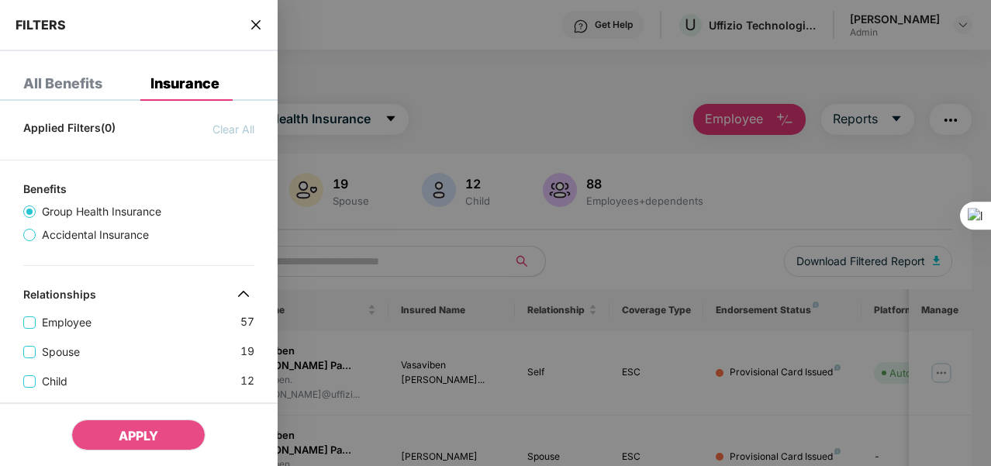
click at [496, 106] on div at bounding box center [495, 233] width 991 height 466
click at [254, 22] on icon "close" at bounding box center [256, 25] width 12 height 12
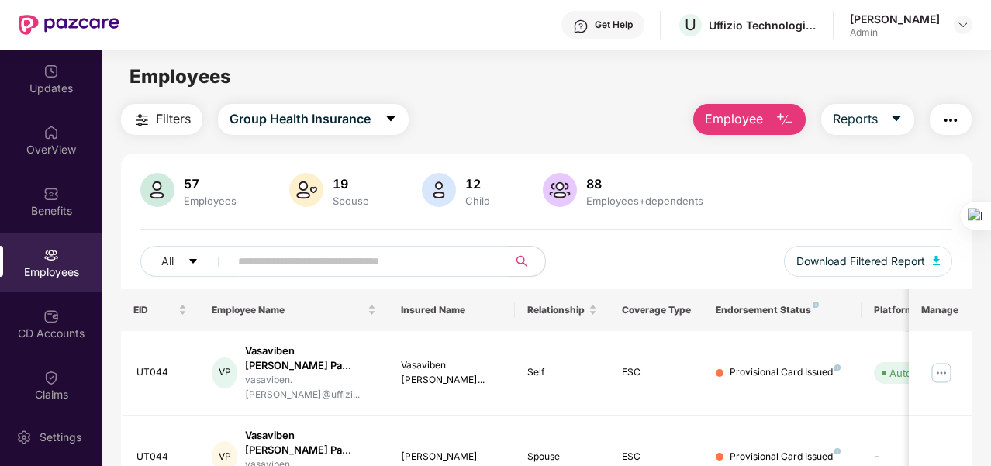
click at [475, 125] on div "Filters Group Health Insurance Employee Reports" at bounding box center [546, 119] width 851 height 31
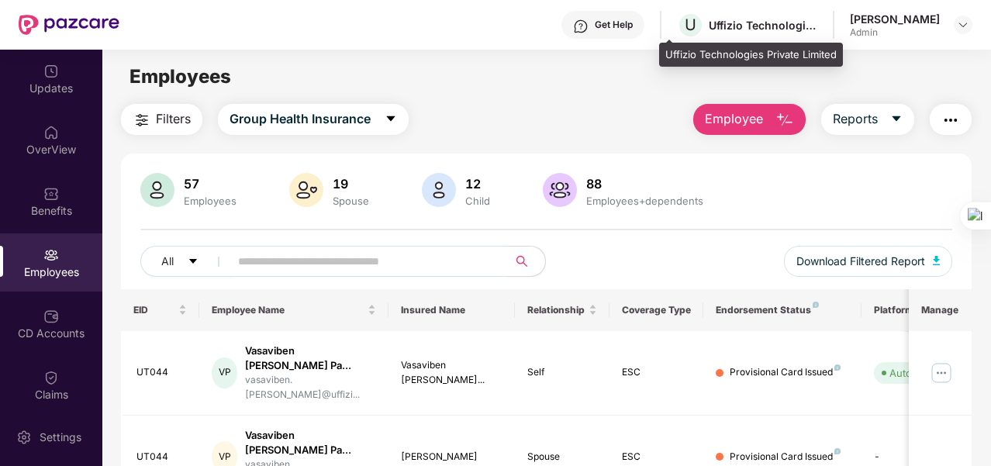
click at [746, 26] on div "Uffizio Technologies Private Limited" at bounding box center [763, 25] width 109 height 15
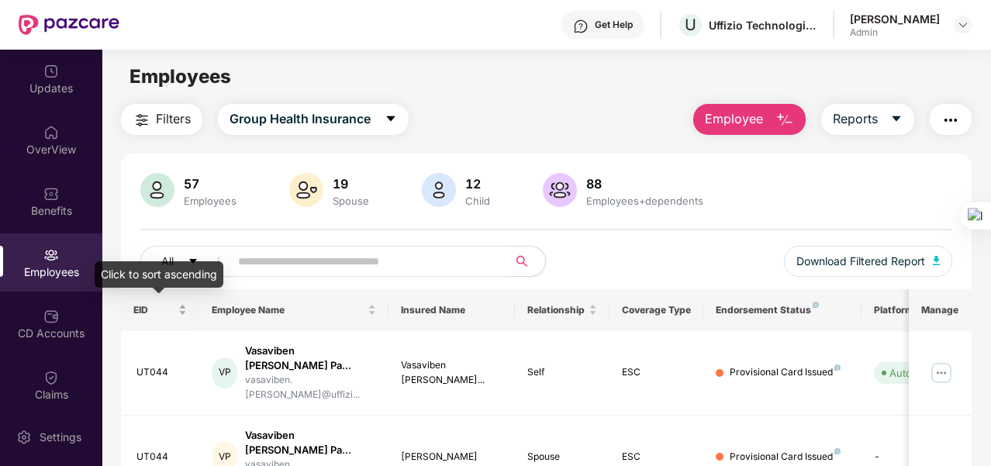
click at [185, 309] on div "EID" at bounding box center [160, 309] width 54 height 15
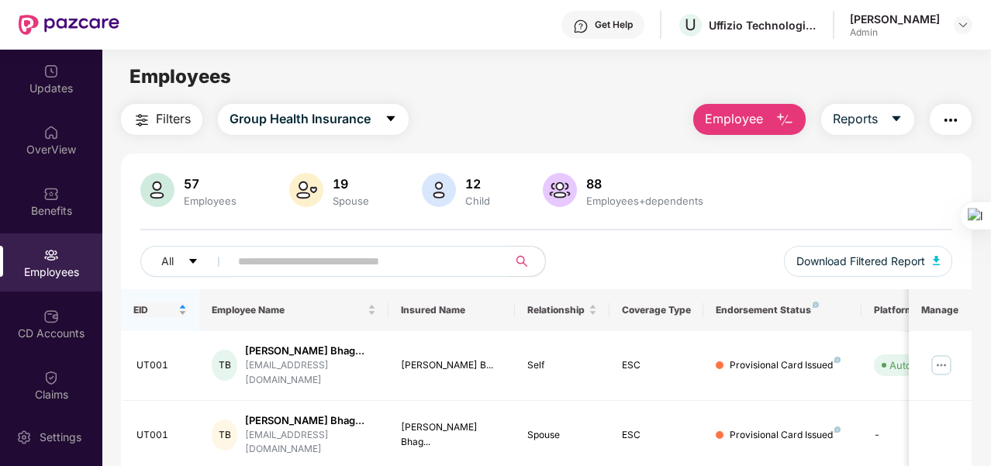
click at [185, 309] on div "EID" at bounding box center [160, 309] width 54 height 15
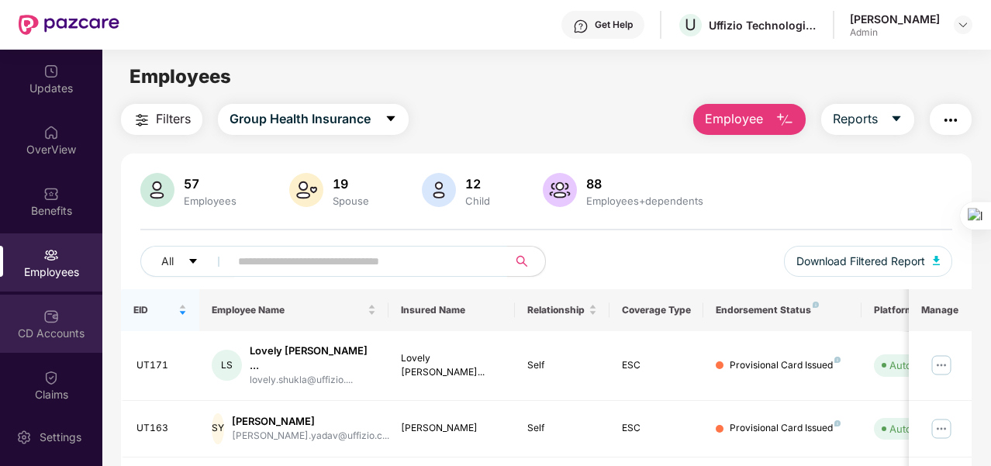
click at [55, 319] on img at bounding box center [51, 317] width 16 height 16
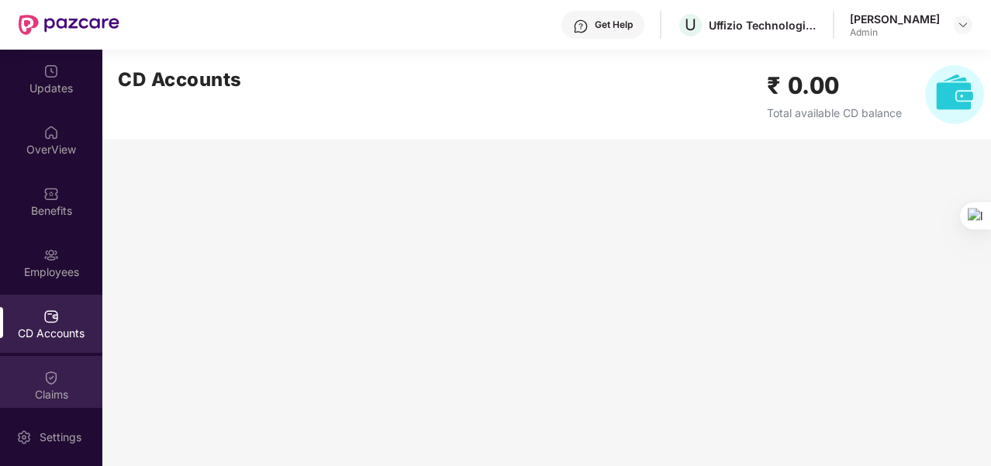
click at [66, 381] on div "Claims" at bounding box center [51, 385] width 102 height 58
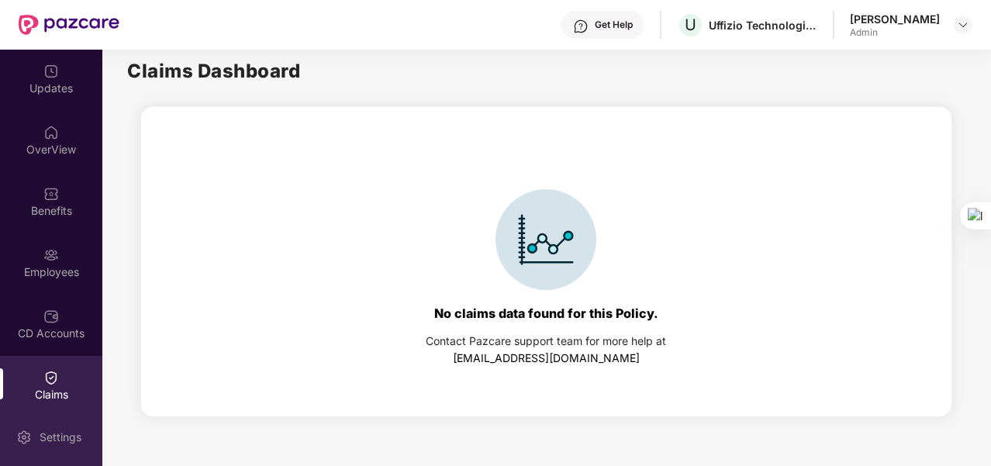
click at [68, 440] on div "Settings" at bounding box center [60, 438] width 51 height 16
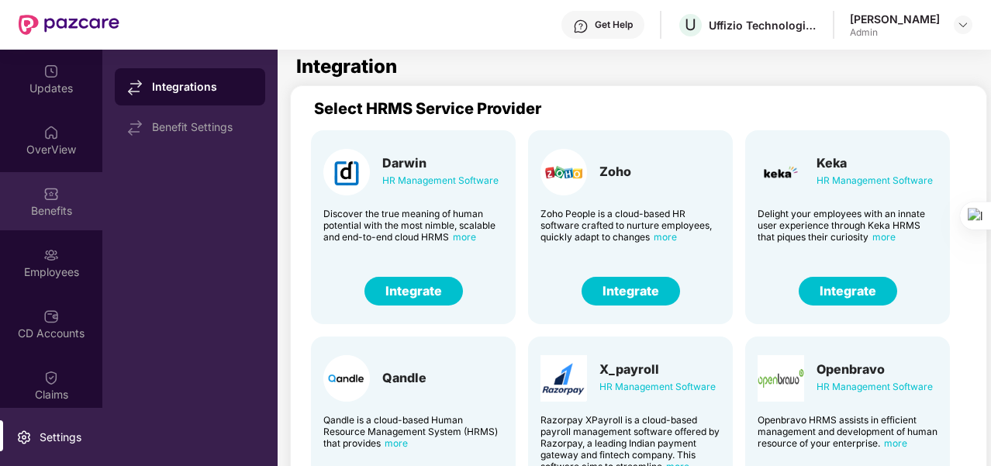
click at [56, 212] on div "Benefits" at bounding box center [51, 211] width 102 height 16
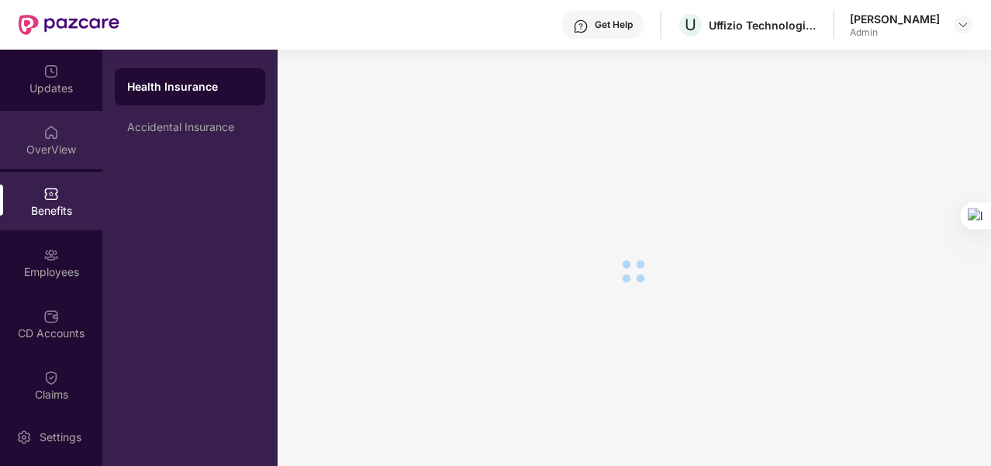
click at [57, 150] on div "OverView" at bounding box center [51, 150] width 102 height 16
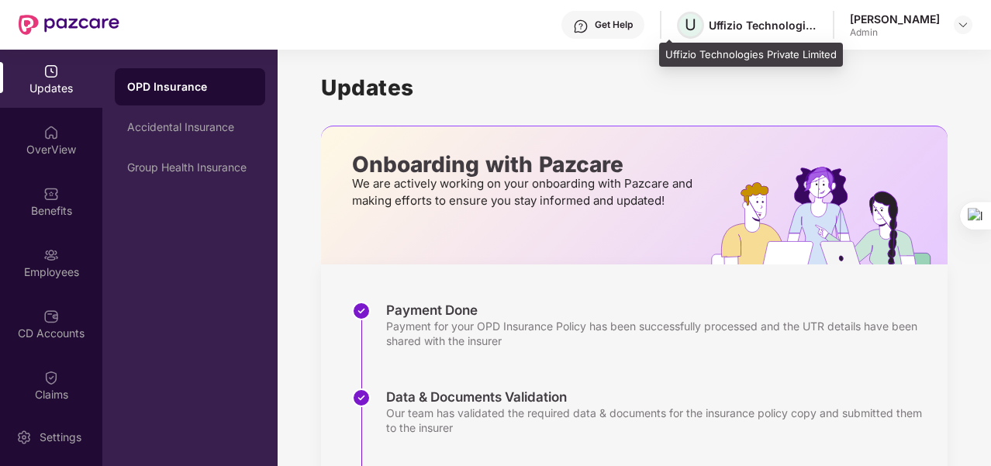
click at [679, 28] on span "U" at bounding box center [690, 25] width 27 height 27
click at [685, 27] on span "U" at bounding box center [691, 25] width 12 height 19
click at [716, 28] on div "Uffizio Technologies Private Limited" at bounding box center [763, 25] width 109 height 15
click at [746, 26] on div "Uffizio Technologies Private Limited" at bounding box center [763, 25] width 109 height 15
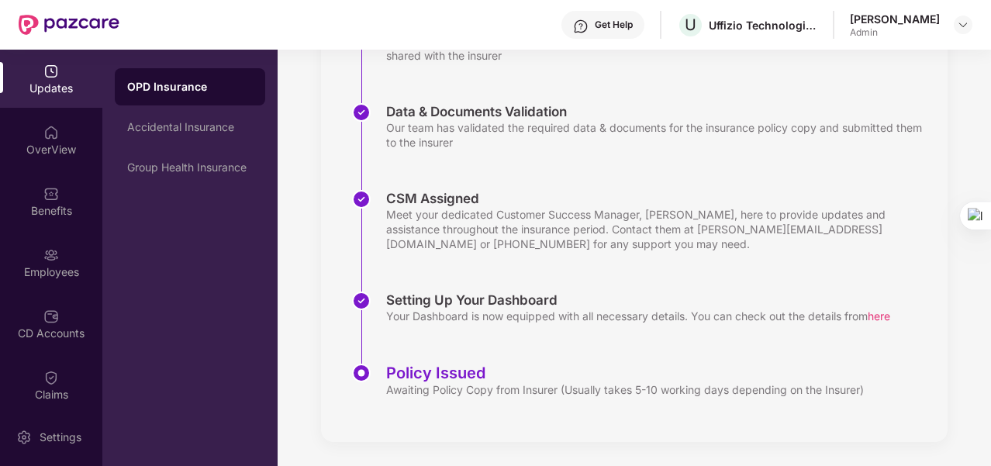
scroll to position [285, 0]
click at [202, 162] on div "Group Health Insurance" at bounding box center [190, 167] width 126 height 12
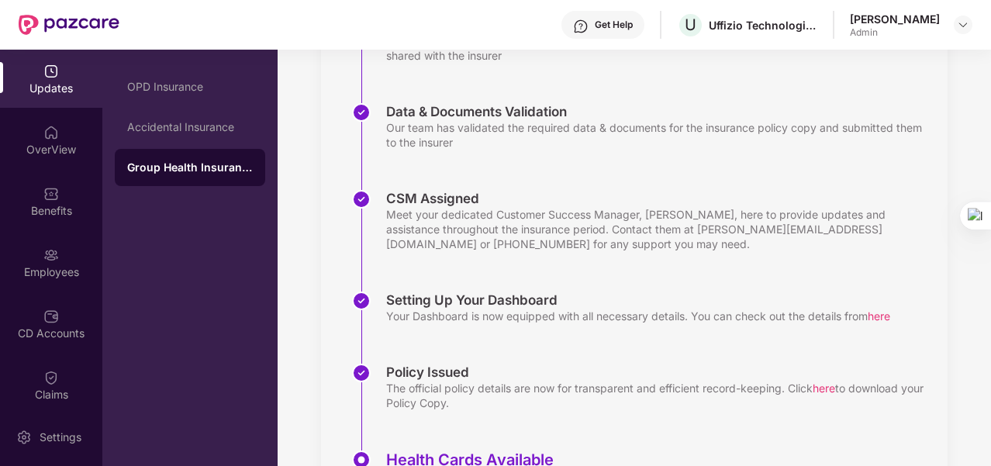
click at [203, 167] on div "Group Health Insurance" at bounding box center [190, 168] width 126 height 16
click at [38, 151] on div "OverView" at bounding box center [51, 150] width 102 height 16
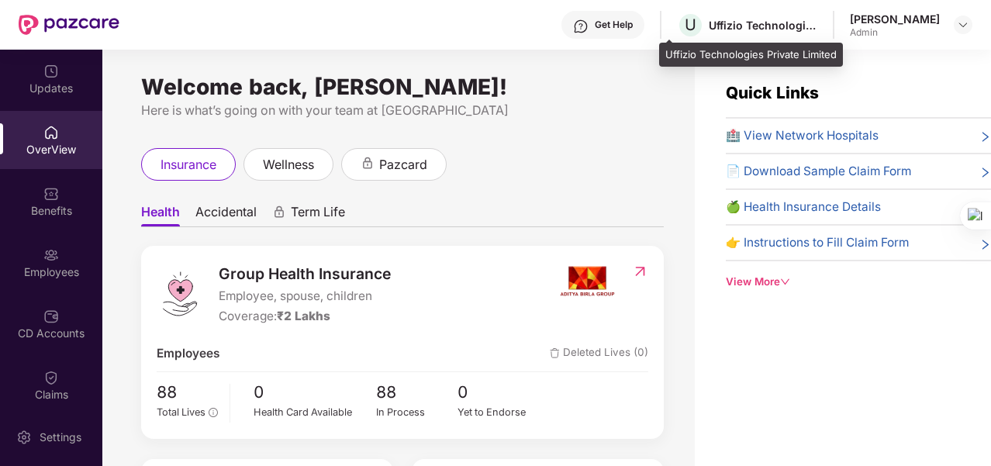
click at [788, 22] on div "Uffizio Technologies Private Limited" at bounding box center [763, 25] width 109 height 15
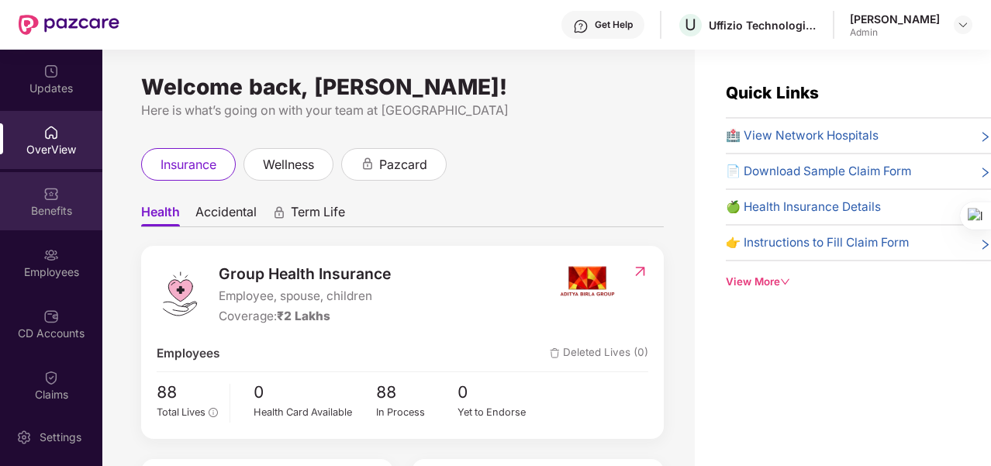
click at [36, 196] on div "Benefits" at bounding box center [51, 201] width 102 height 58
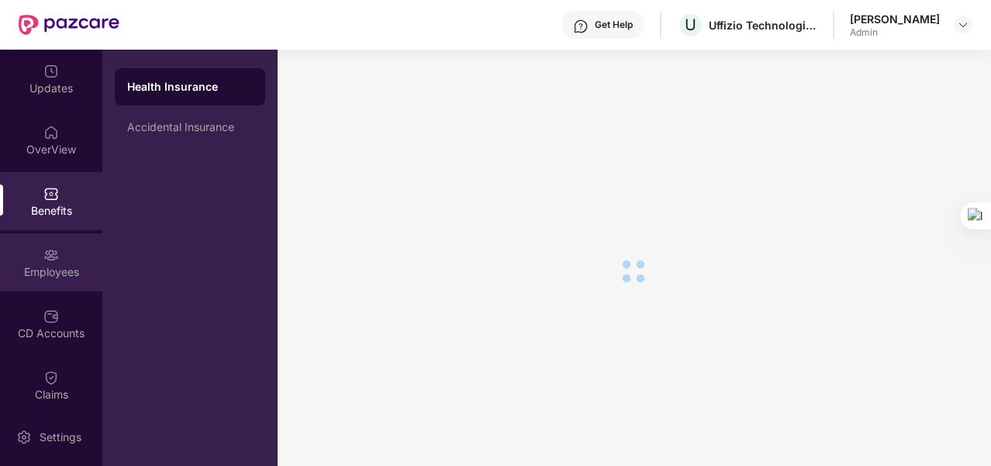
click at [49, 270] on div "Employees" at bounding box center [51, 272] width 102 height 16
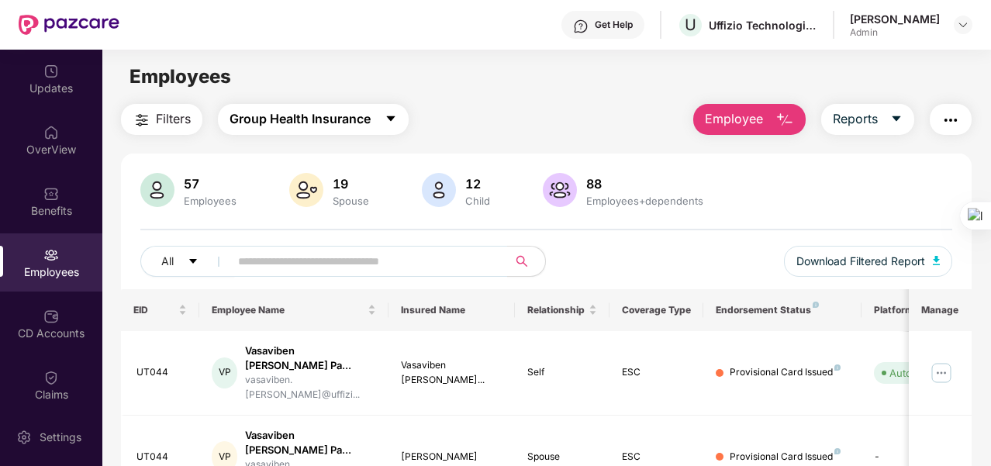
click at [376, 124] on button "Group Health Insurance" at bounding box center [313, 119] width 191 height 31
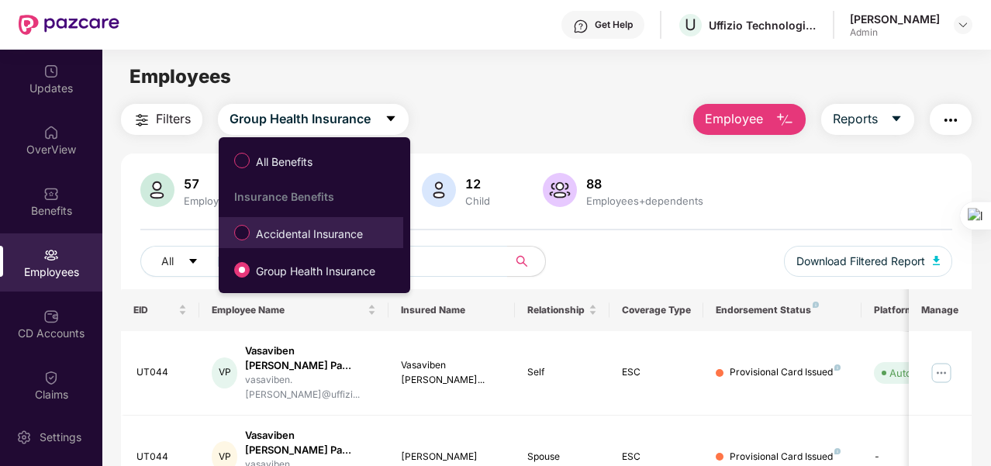
click at [355, 230] on span "Accidental Insurance" at bounding box center [309, 234] width 119 height 17
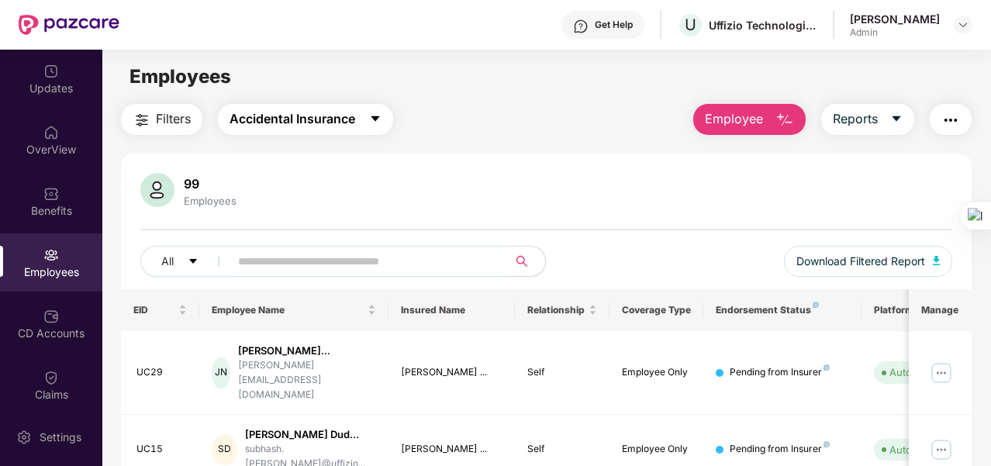
click at [362, 122] on button "Accidental Insurance" at bounding box center [305, 119] width 175 height 31
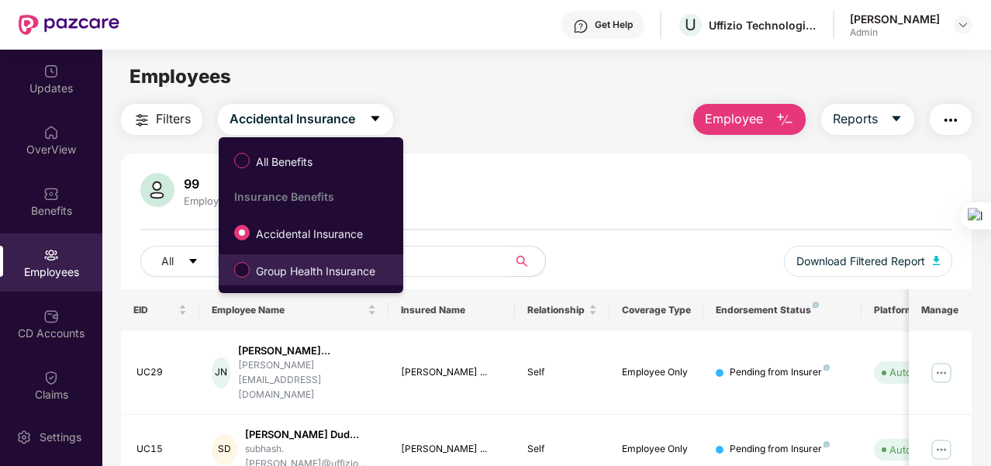
click at [317, 266] on span "Group Health Insurance" at bounding box center [316, 271] width 132 height 17
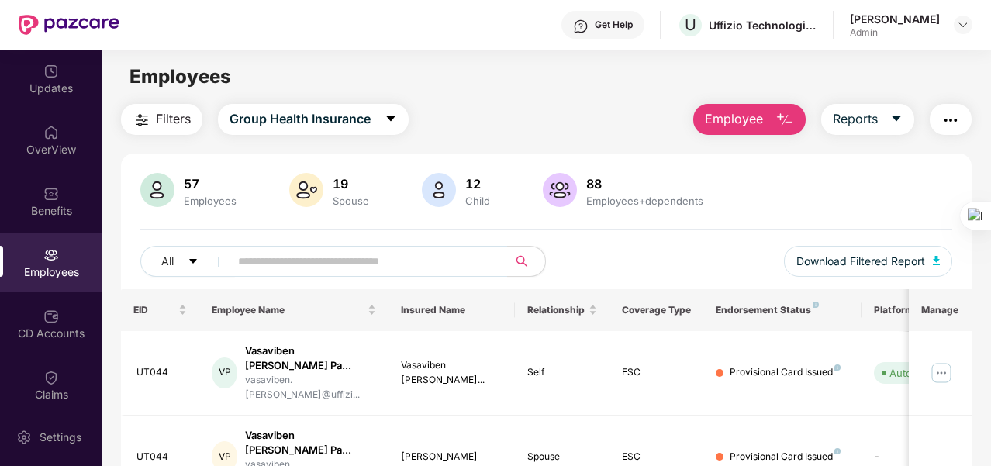
click at [558, 109] on div "Filters Group Health Insurance Employee Reports" at bounding box center [546, 119] width 851 height 31
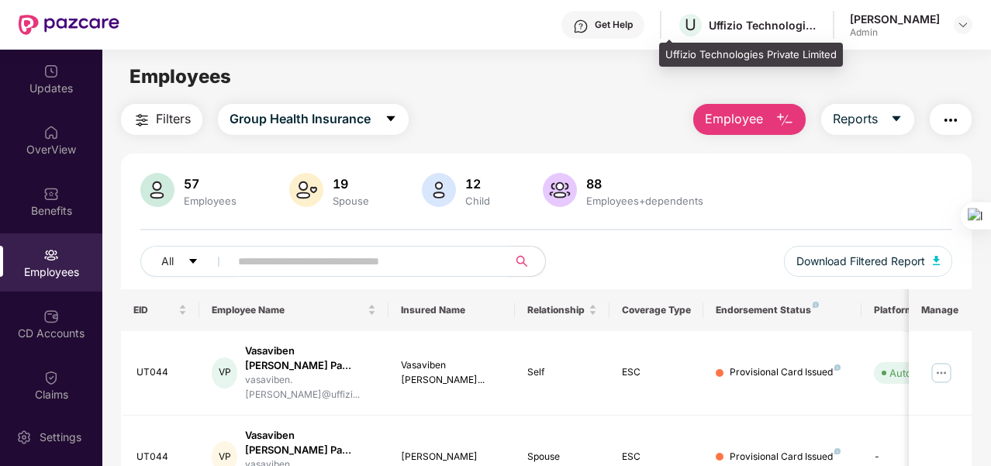
click at [779, 26] on div "Uffizio Technologies Private Limited" at bounding box center [763, 25] width 109 height 15
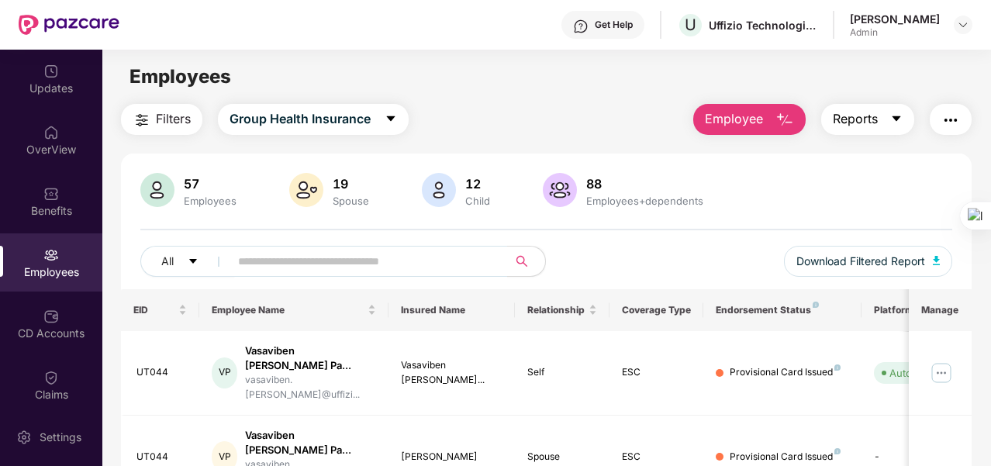
click at [893, 120] on icon "caret-down" at bounding box center [896, 118] width 12 height 12
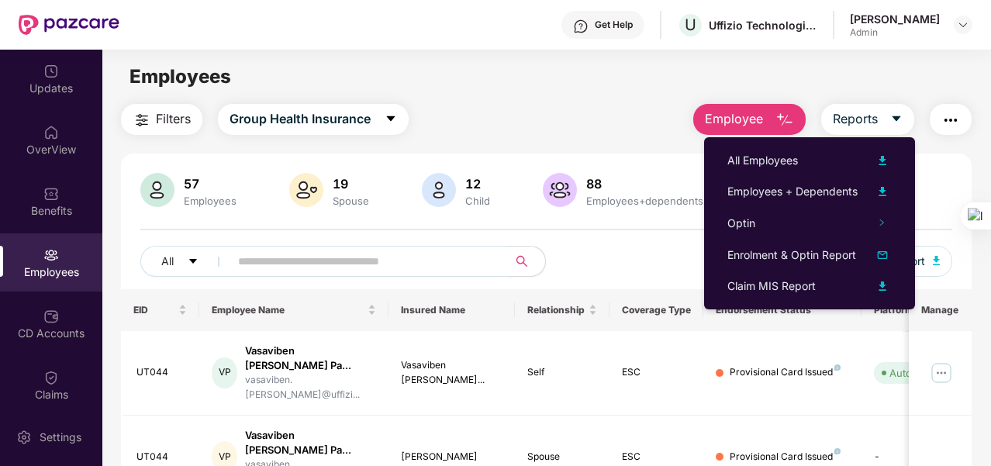
click at [618, 85] on div "Employees" at bounding box center [546, 76] width 888 height 29
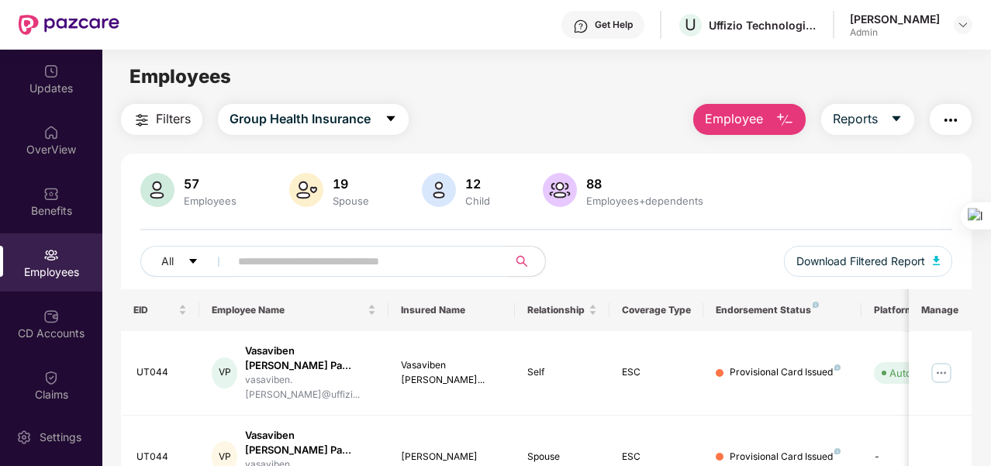
click at [944, 117] on img "button" at bounding box center [950, 120] width 19 height 19
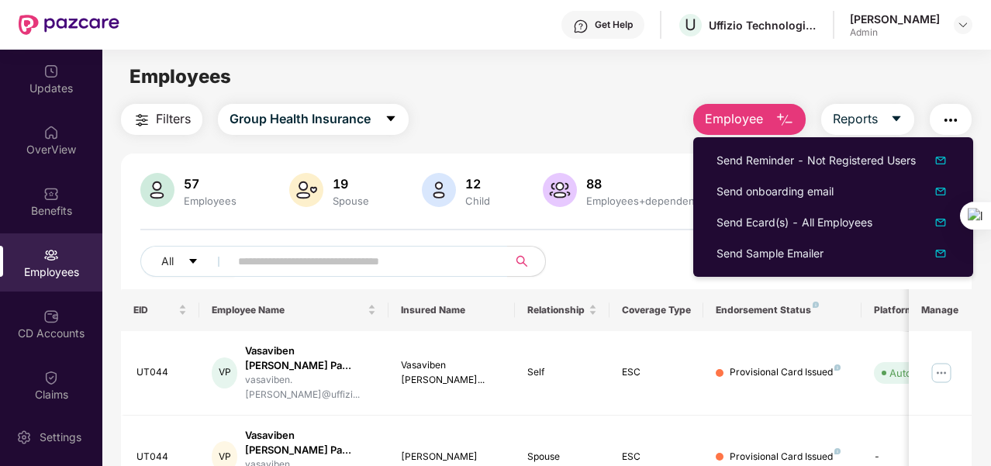
click at [594, 114] on div "Filters Group Health Insurance Employee Reports" at bounding box center [546, 119] width 851 height 31
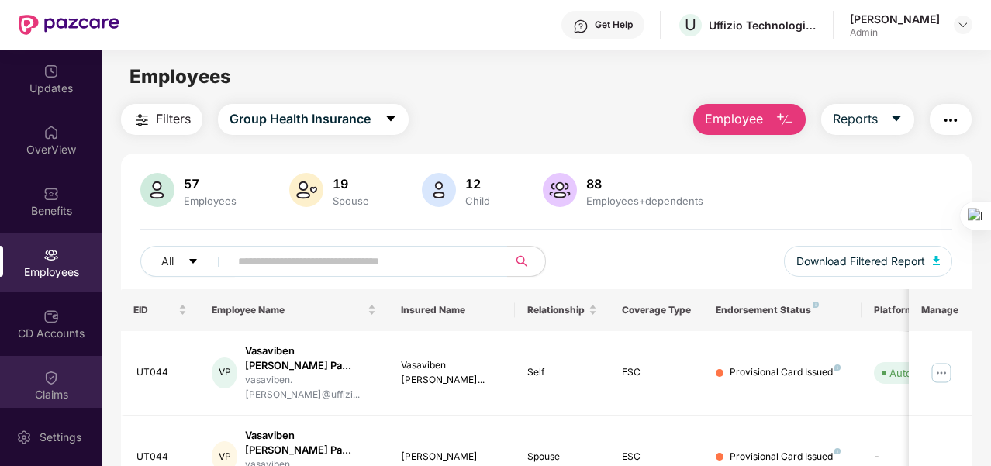
click at [41, 389] on div "Claims" at bounding box center [51, 395] width 102 height 16
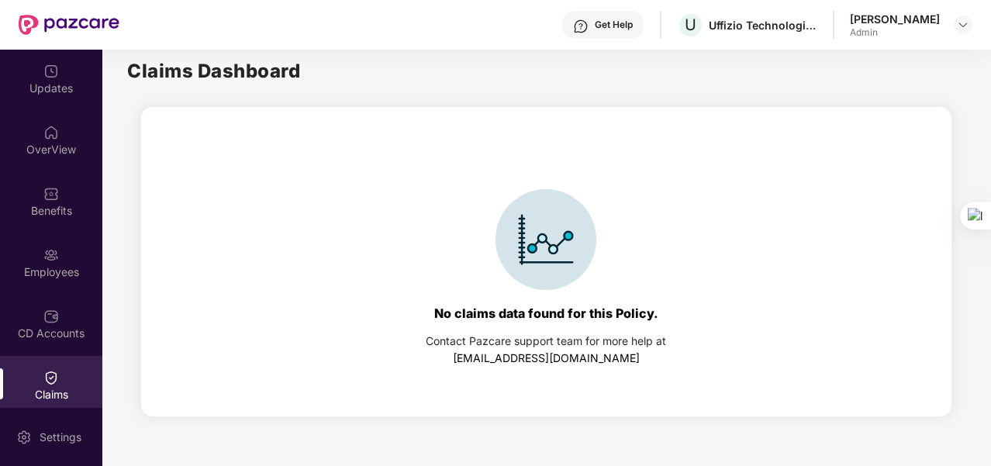
click at [75, 378] on div "Claims" at bounding box center [51, 385] width 102 height 58
click at [56, 436] on div "Settings" at bounding box center [60, 438] width 51 height 16
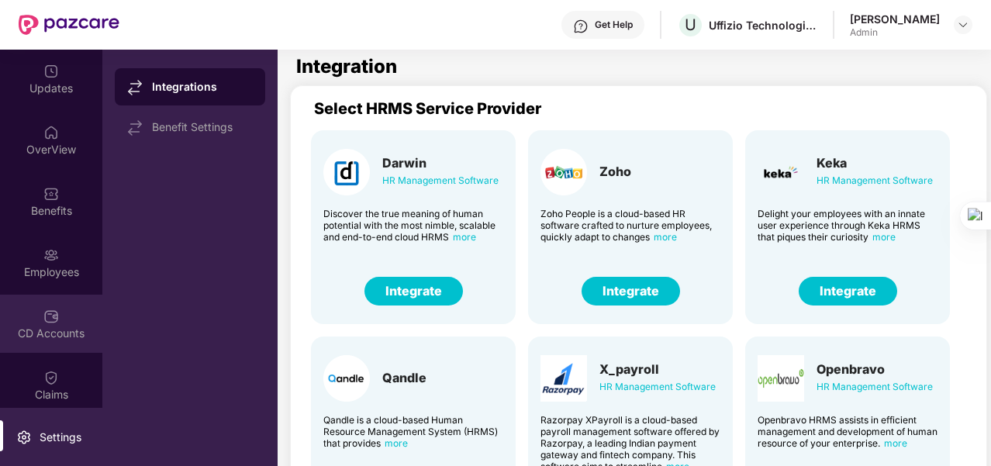
click at [54, 342] on div "CD Accounts" at bounding box center [51, 324] width 102 height 58
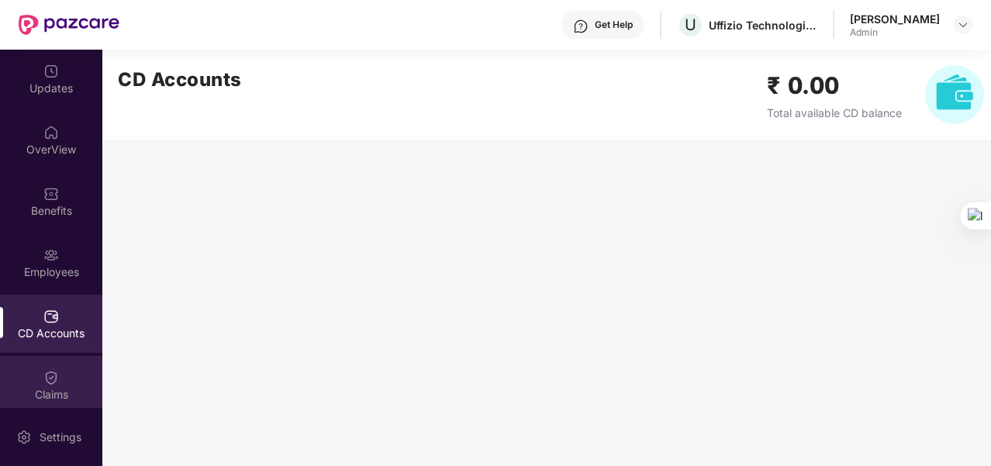
click at [55, 389] on div "Claims" at bounding box center [51, 395] width 102 height 16
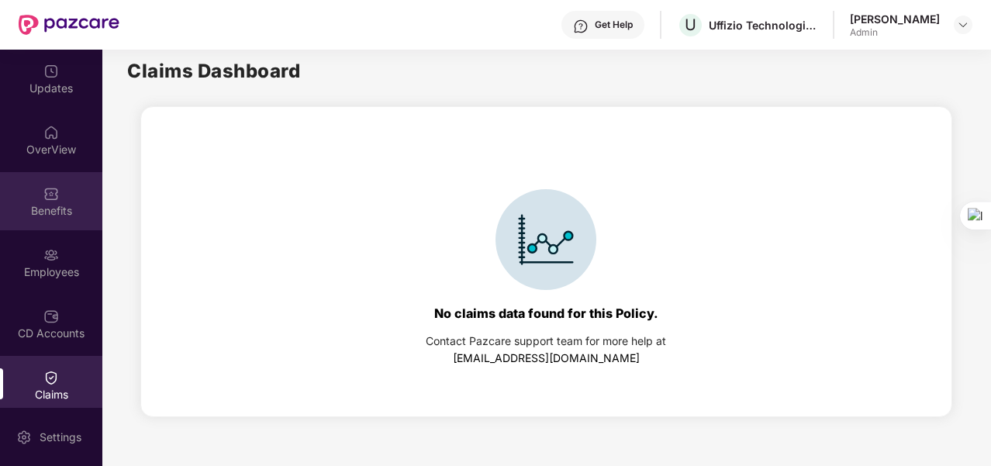
click at [53, 206] on div "Benefits" at bounding box center [51, 211] width 102 height 16
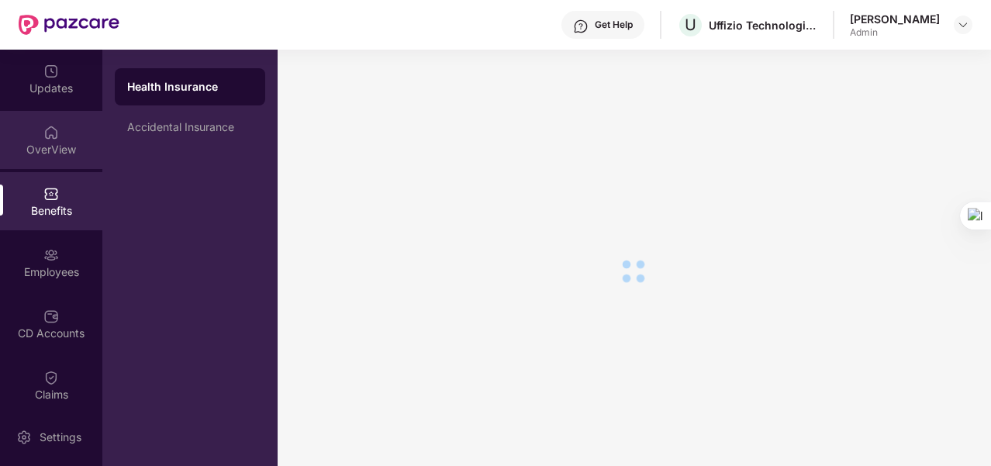
click at [58, 137] on div "OverView" at bounding box center [51, 140] width 102 height 58
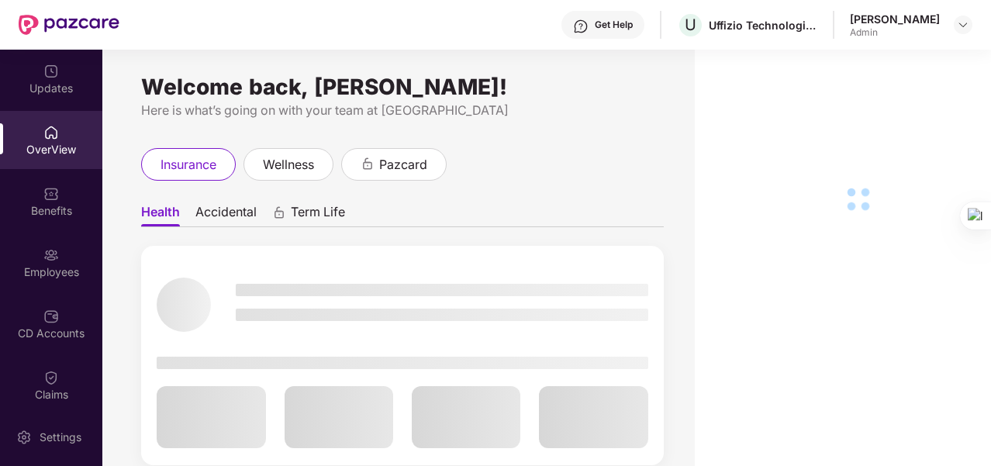
click at [62, 90] on div "Updates" at bounding box center [51, 89] width 102 height 16
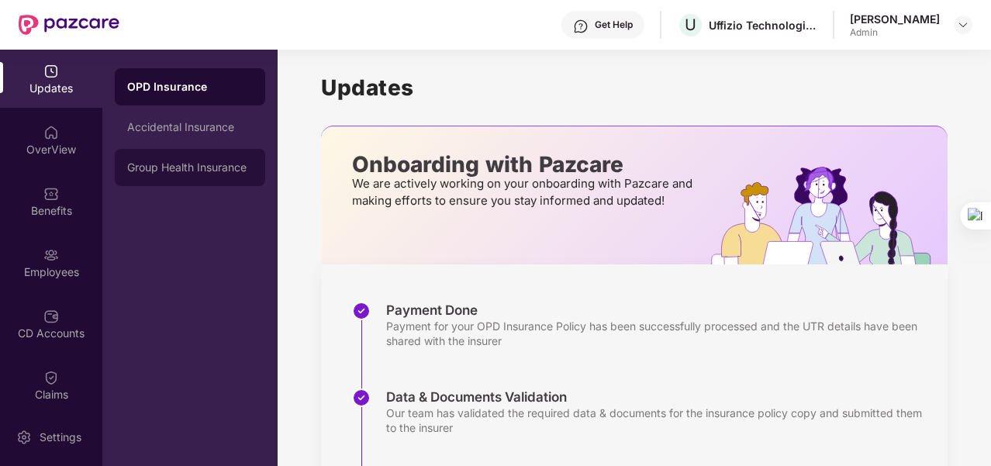
click at [173, 176] on div "Group Health Insurance" at bounding box center [190, 167] width 150 height 37
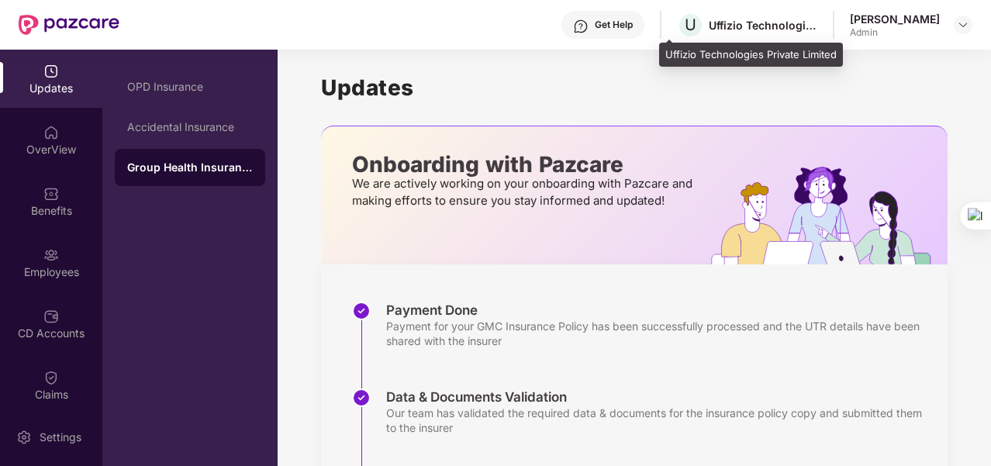
click at [740, 25] on div "Uffizio Technologies Private Limited" at bounding box center [763, 25] width 109 height 15
click at [685, 26] on span "U" at bounding box center [691, 25] width 12 height 19
click at [685, 29] on span "U" at bounding box center [691, 25] width 12 height 19
click at [761, 22] on div "Uffizio Technologies Private Limited" at bounding box center [763, 25] width 109 height 15
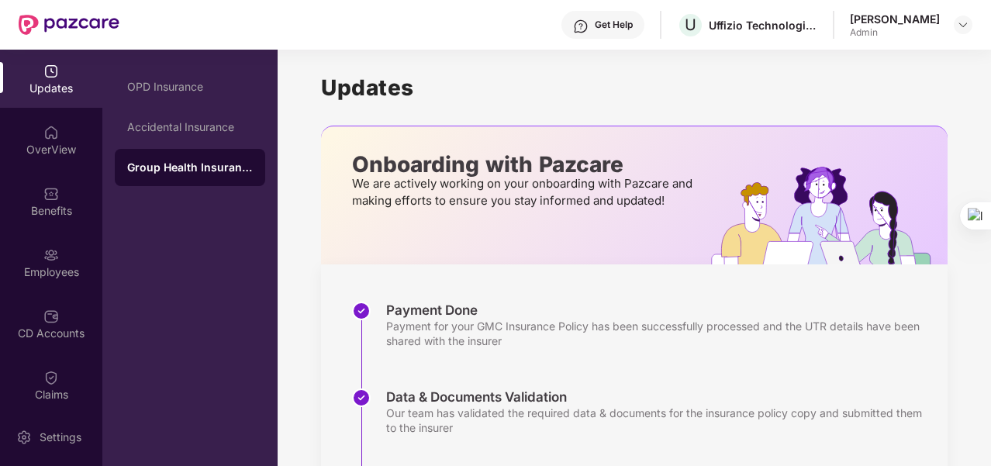
click at [801, 32] on div "Get Help U Uffizio Technologies Private Limited [PERSON_NAME] Admin" at bounding box center [545, 25] width 853 height 50
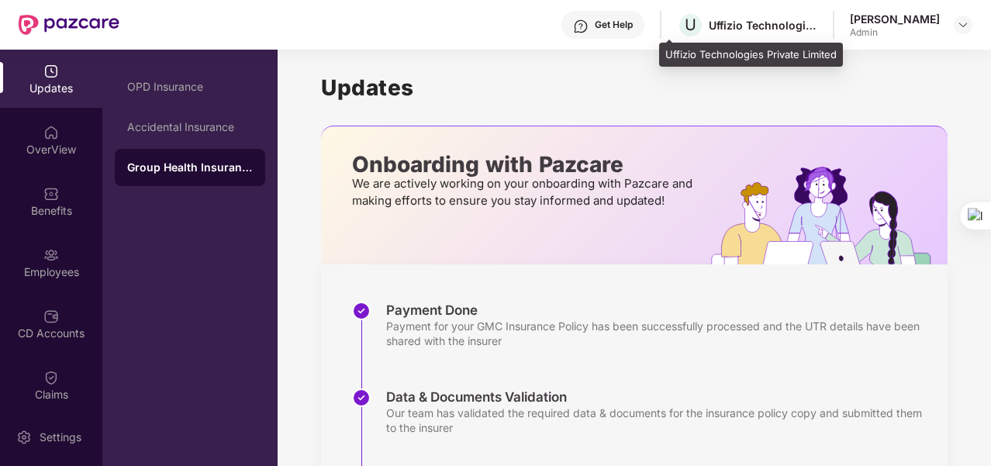
click at [786, 24] on div "Uffizio Technologies Private Limited" at bounding box center [763, 25] width 109 height 15
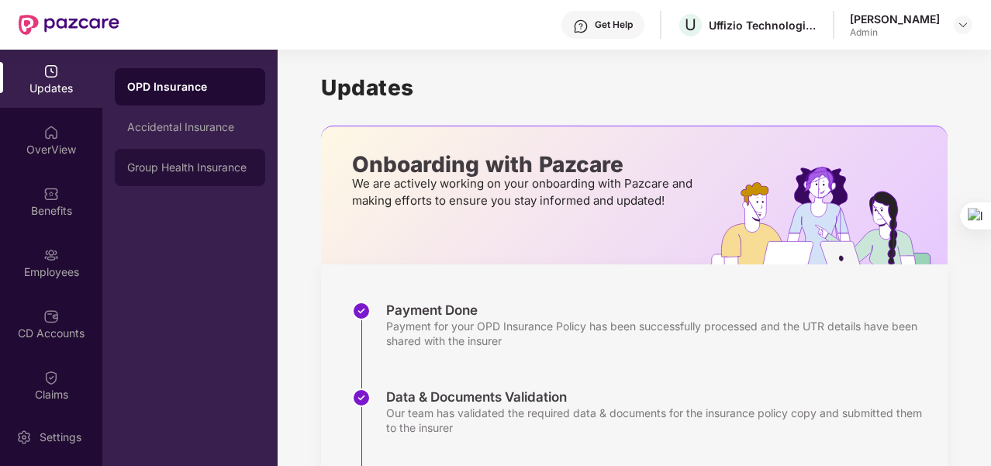
click at [213, 164] on div "Group Health Insurance" at bounding box center [190, 167] width 126 height 12
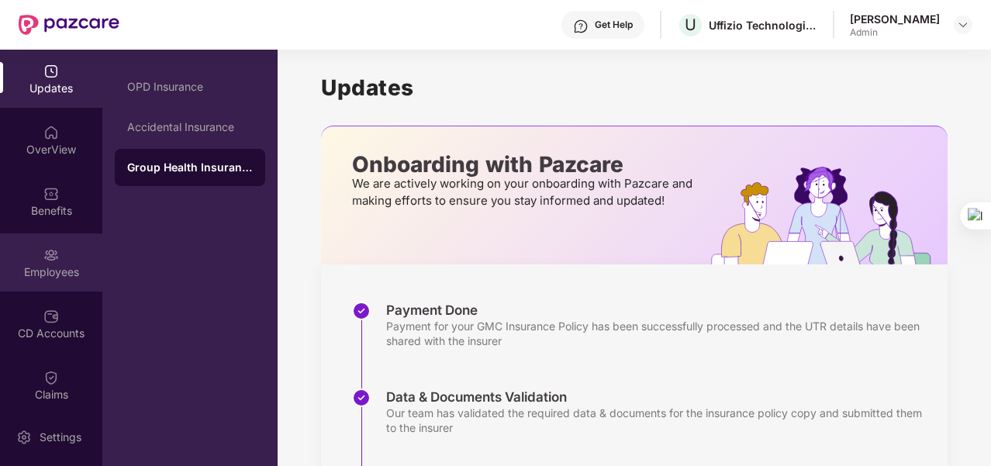
click at [55, 257] on img at bounding box center [51, 255] width 16 height 16
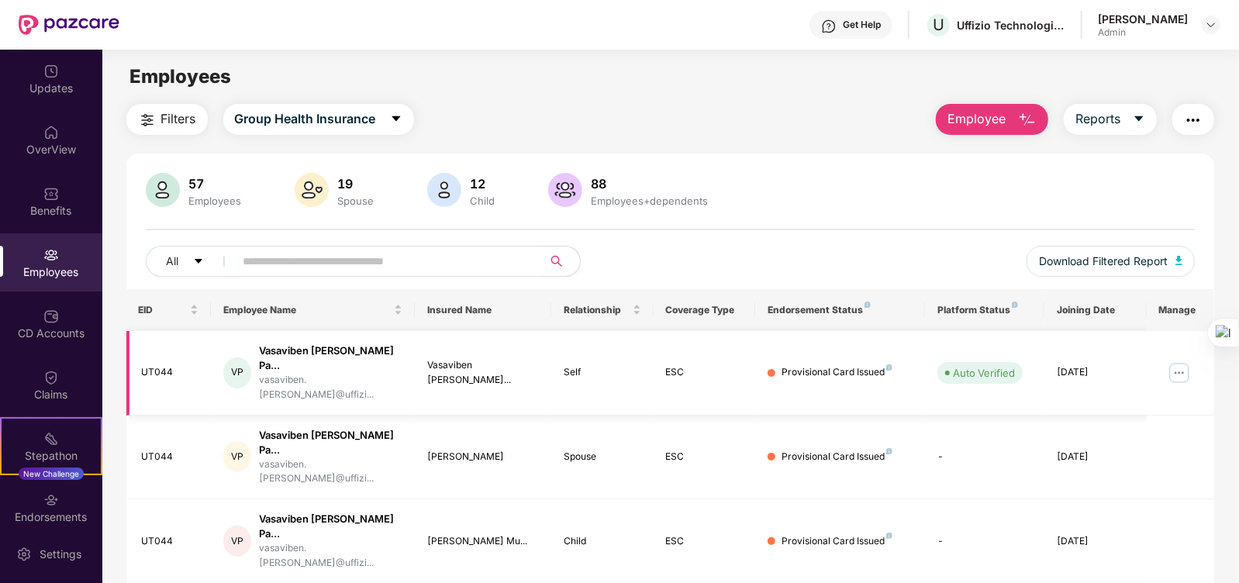
click at [990, 365] on img at bounding box center [1179, 373] width 25 height 25
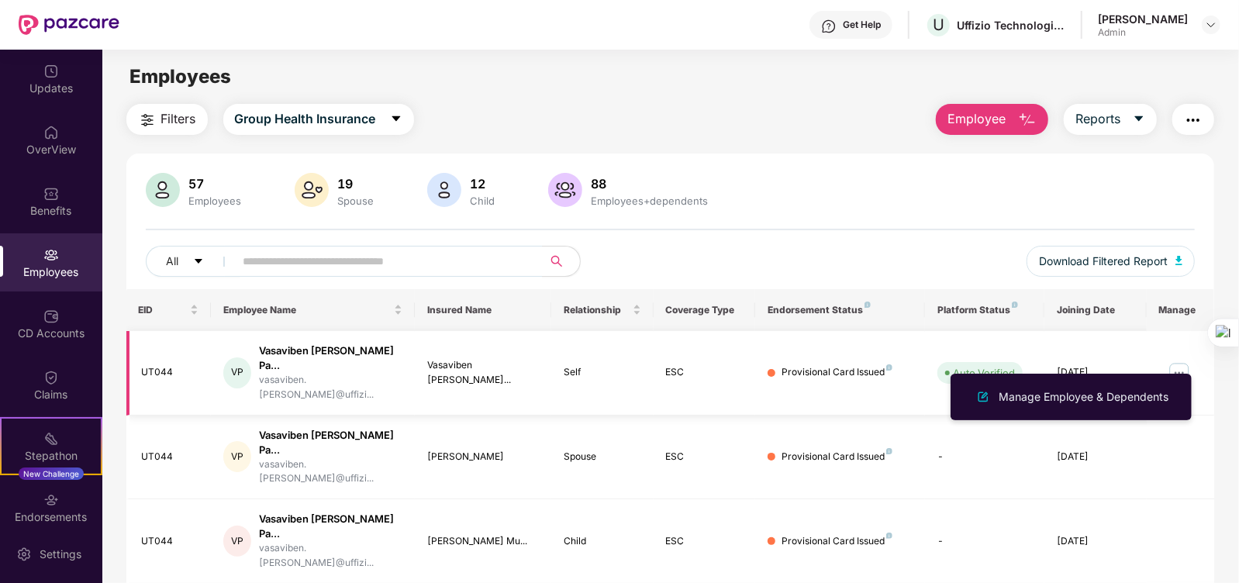
click at [990, 365] on img at bounding box center [1179, 373] width 25 height 25
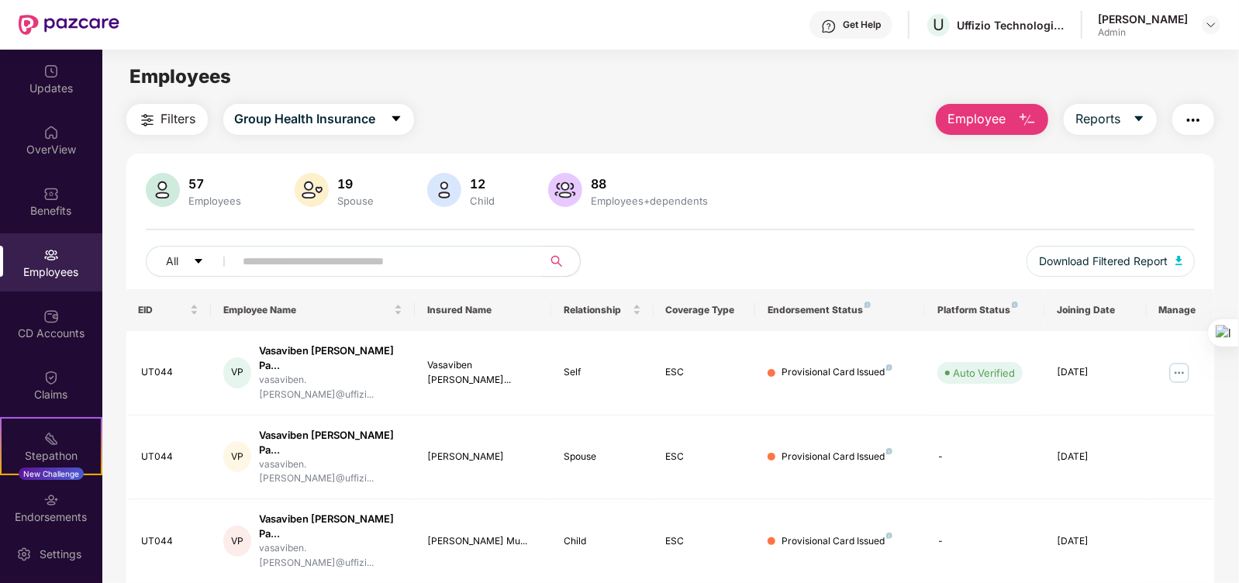
click at [789, 236] on div "57 Employees 19 Spouse 12 Child [DEMOGRAPHIC_DATA] Employees+dependents All Dow…" at bounding box center [670, 231] width 1089 height 116
click at [204, 255] on button "All" at bounding box center [193, 261] width 95 height 31
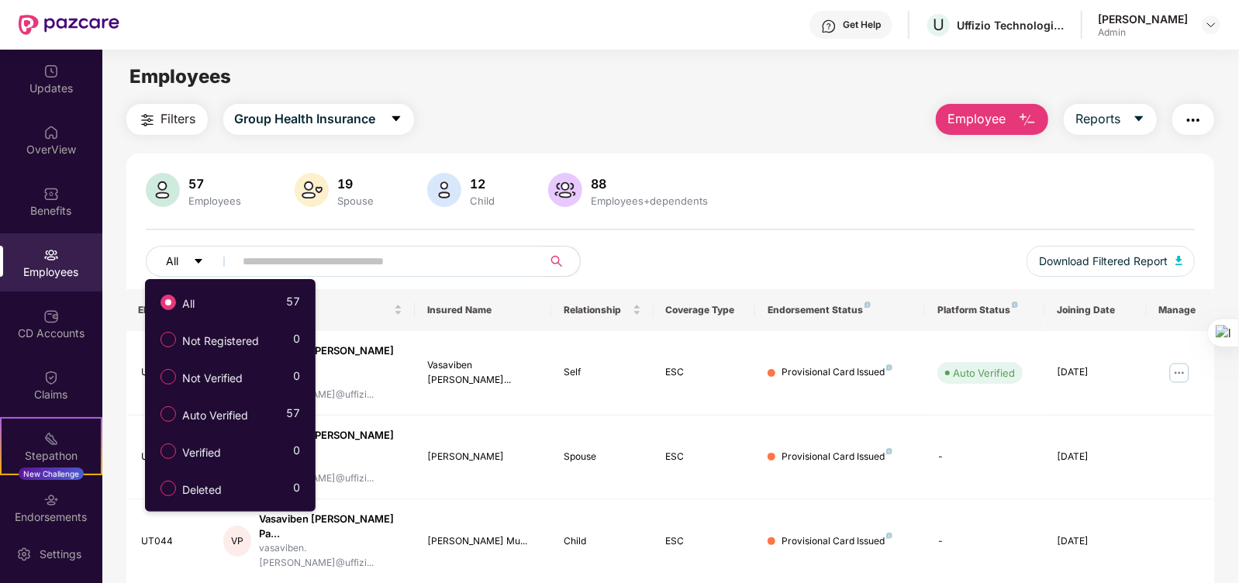
click at [204, 255] on button "All" at bounding box center [193, 261] width 95 height 31
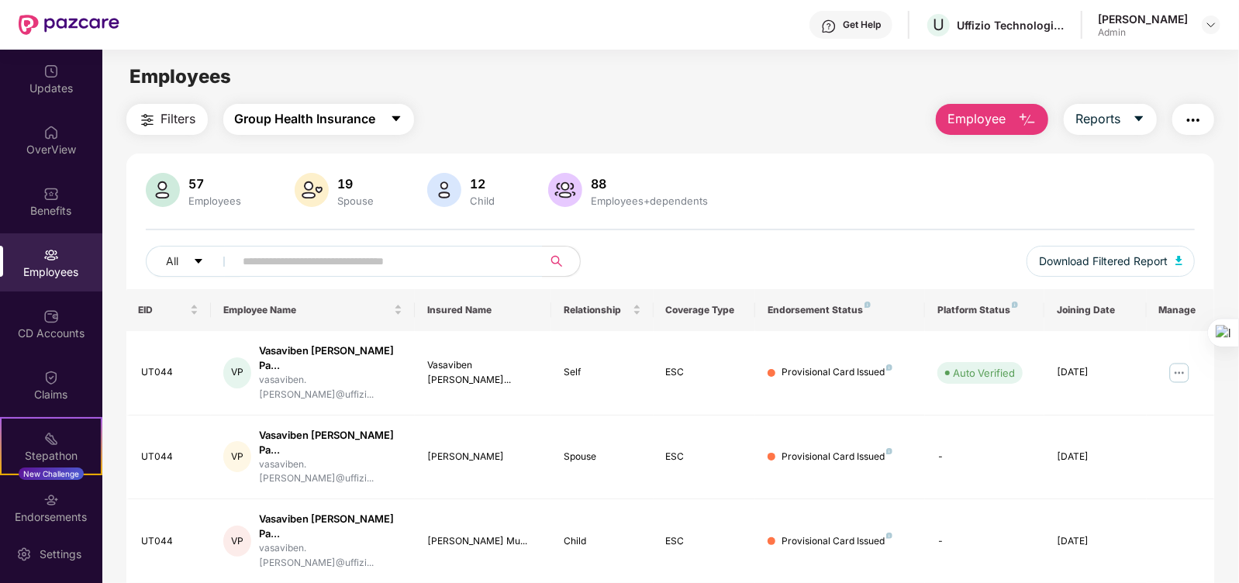
click at [388, 116] on button "Group Health Insurance" at bounding box center [318, 119] width 191 height 31
click at [613, 106] on div "Filters Group Health Insurance Employee Reports" at bounding box center [670, 119] width 1089 height 31
click at [990, 117] on button "button" at bounding box center [1194, 119] width 42 height 31
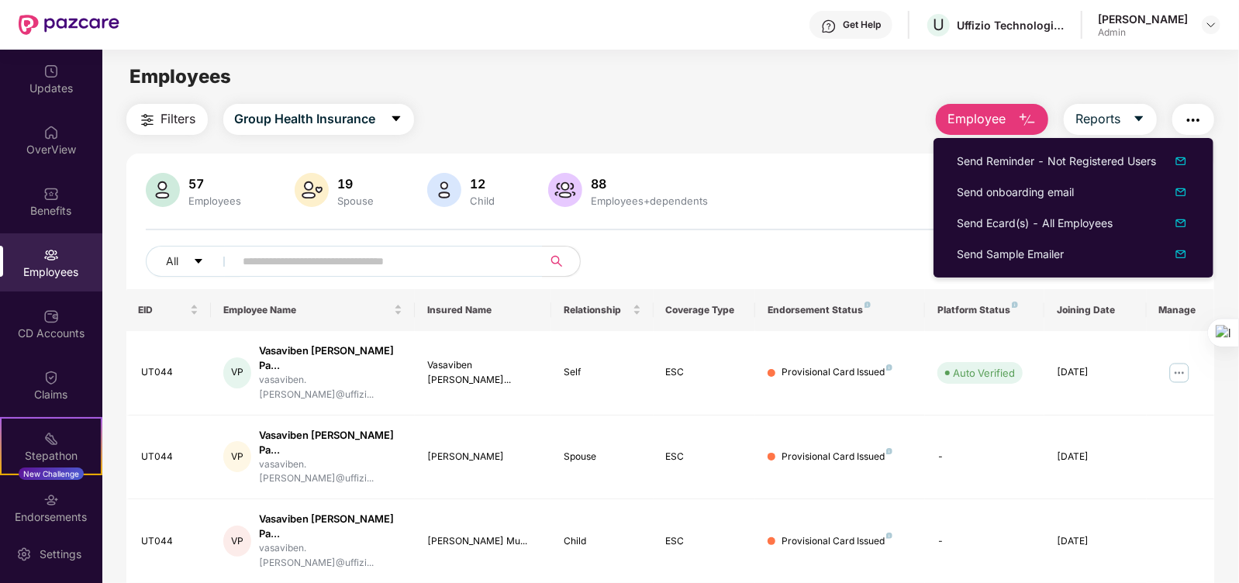
click at [774, 128] on div "Filters Group Health Insurance Employee Reports" at bounding box center [670, 119] width 1089 height 31
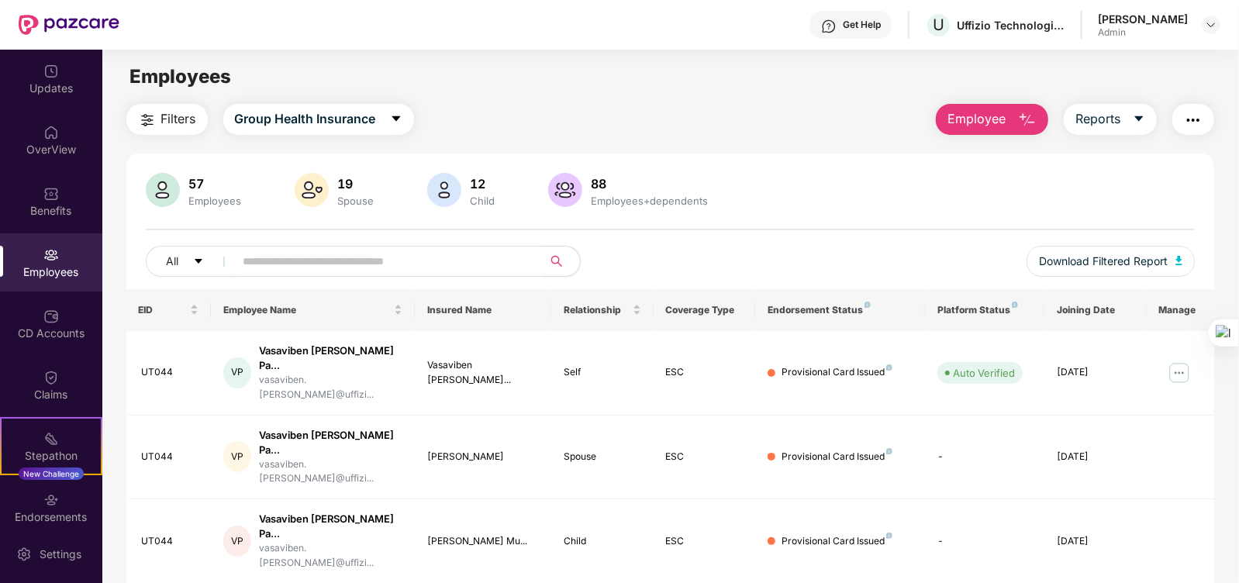
click at [990, 114] on button "Employee" at bounding box center [992, 119] width 112 height 31
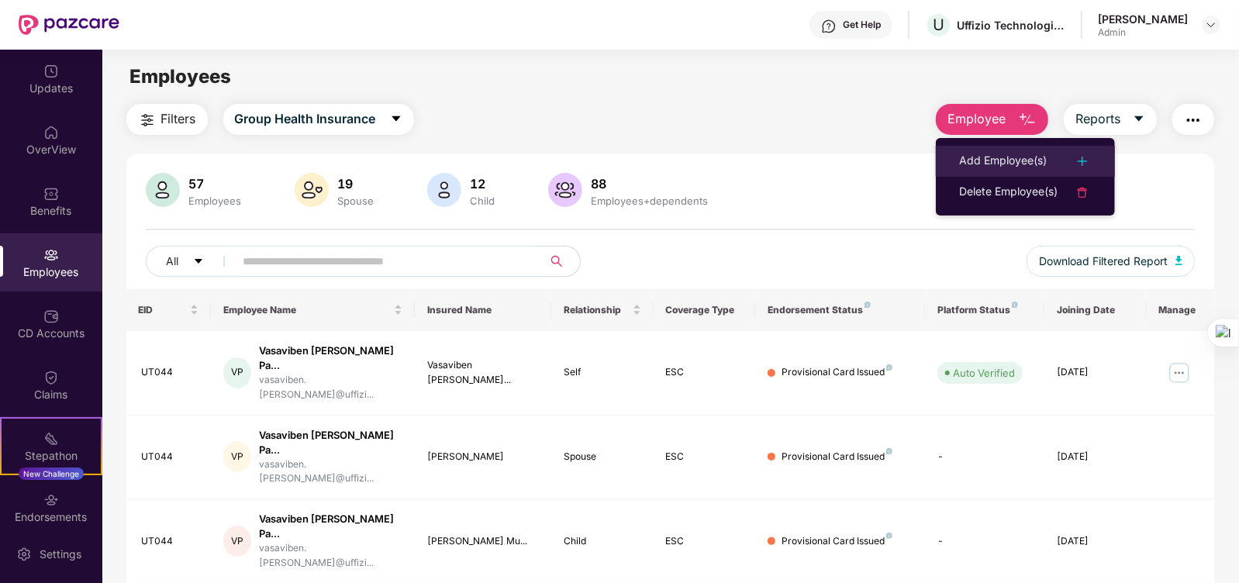
click at [990, 157] on div "Add Employee(s)" at bounding box center [1003, 161] width 88 height 19
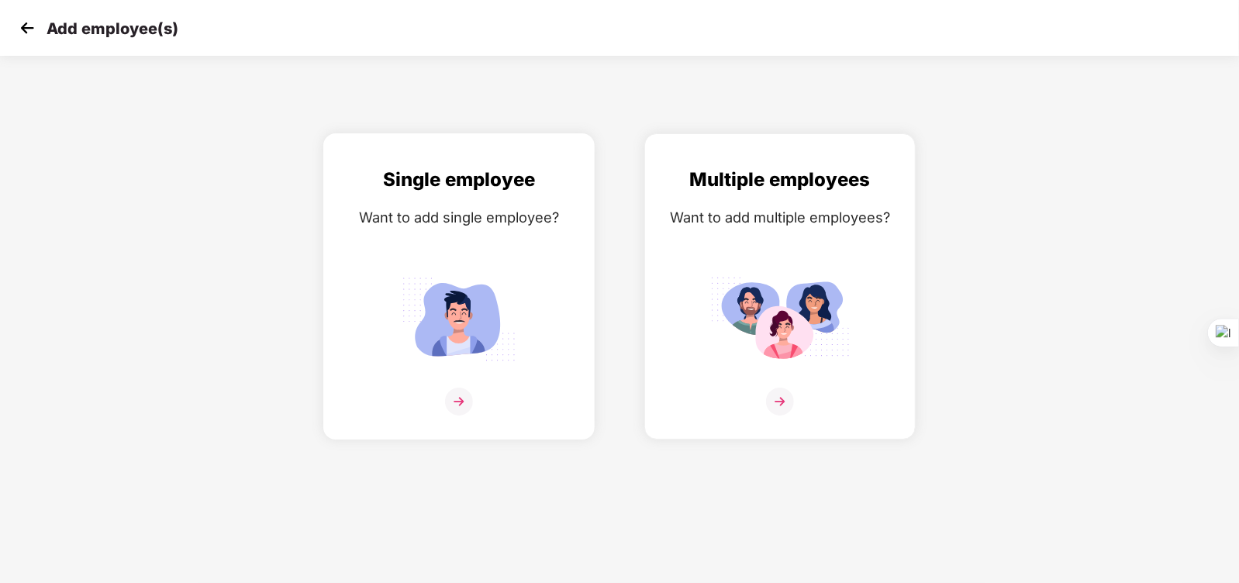
click at [467, 416] on img at bounding box center [459, 402] width 28 height 28
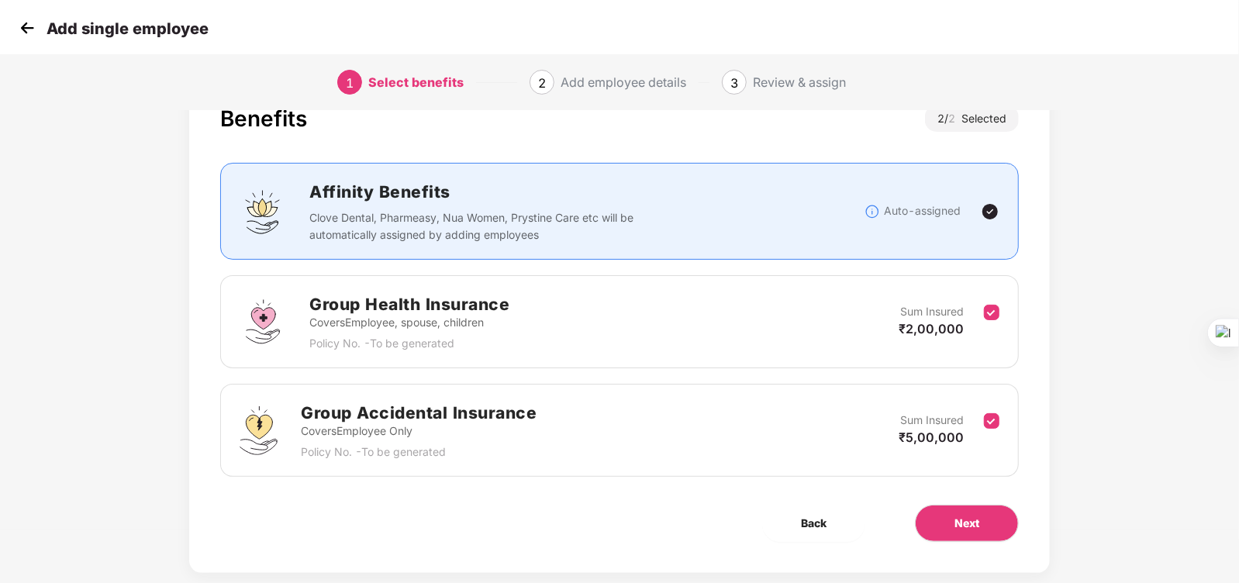
scroll to position [81, 0]
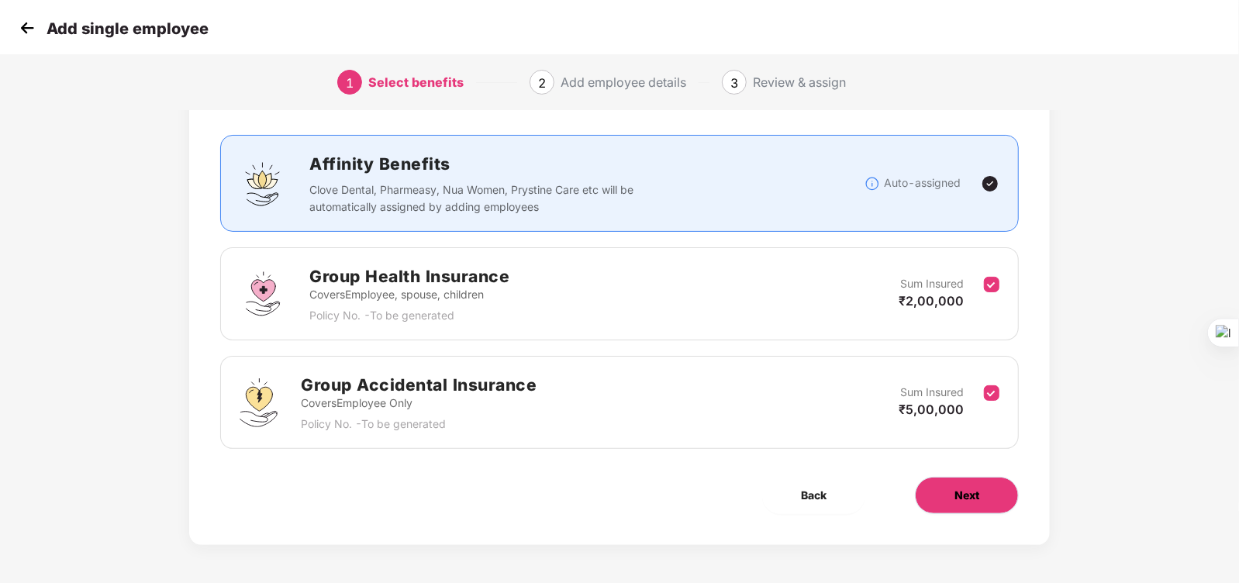
click at [984, 465] on button "Next" at bounding box center [967, 495] width 104 height 37
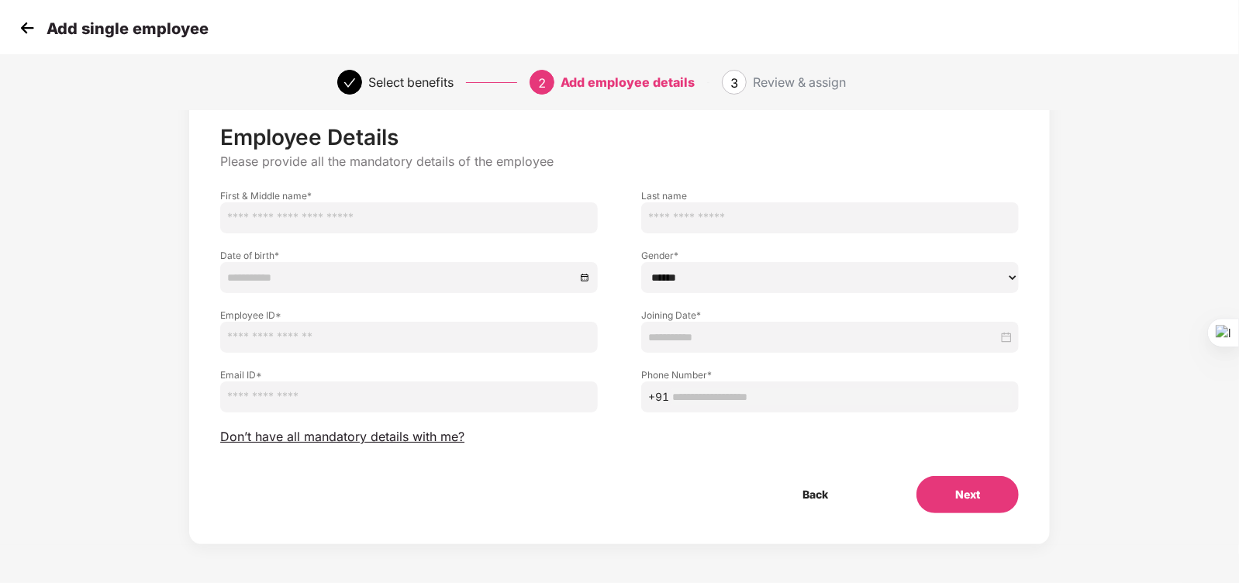
scroll to position [0, 0]
